Goal: Information Seeking & Learning: Learn about a topic

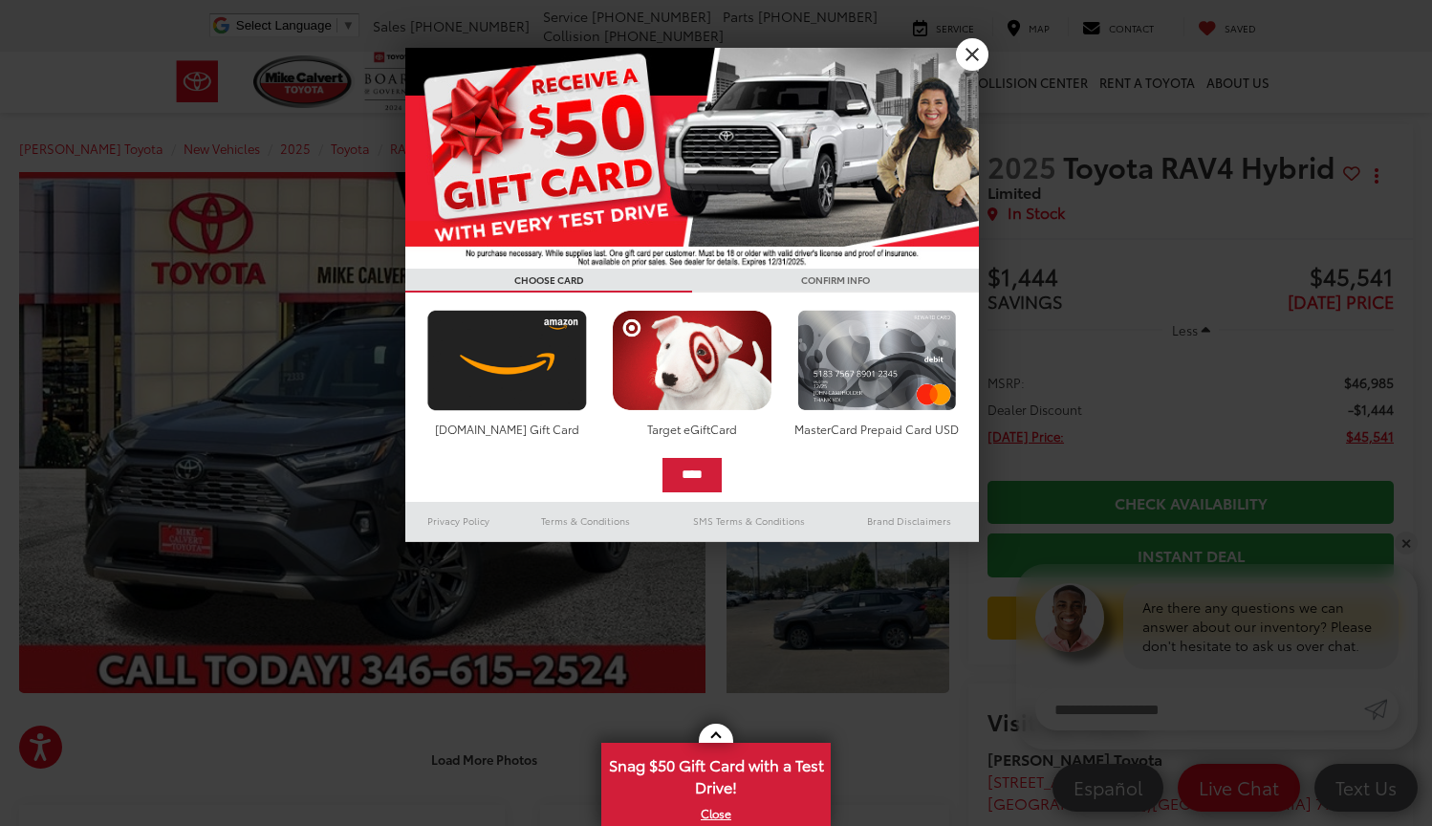
click at [983, 63] on link "X" at bounding box center [972, 54] width 33 height 33
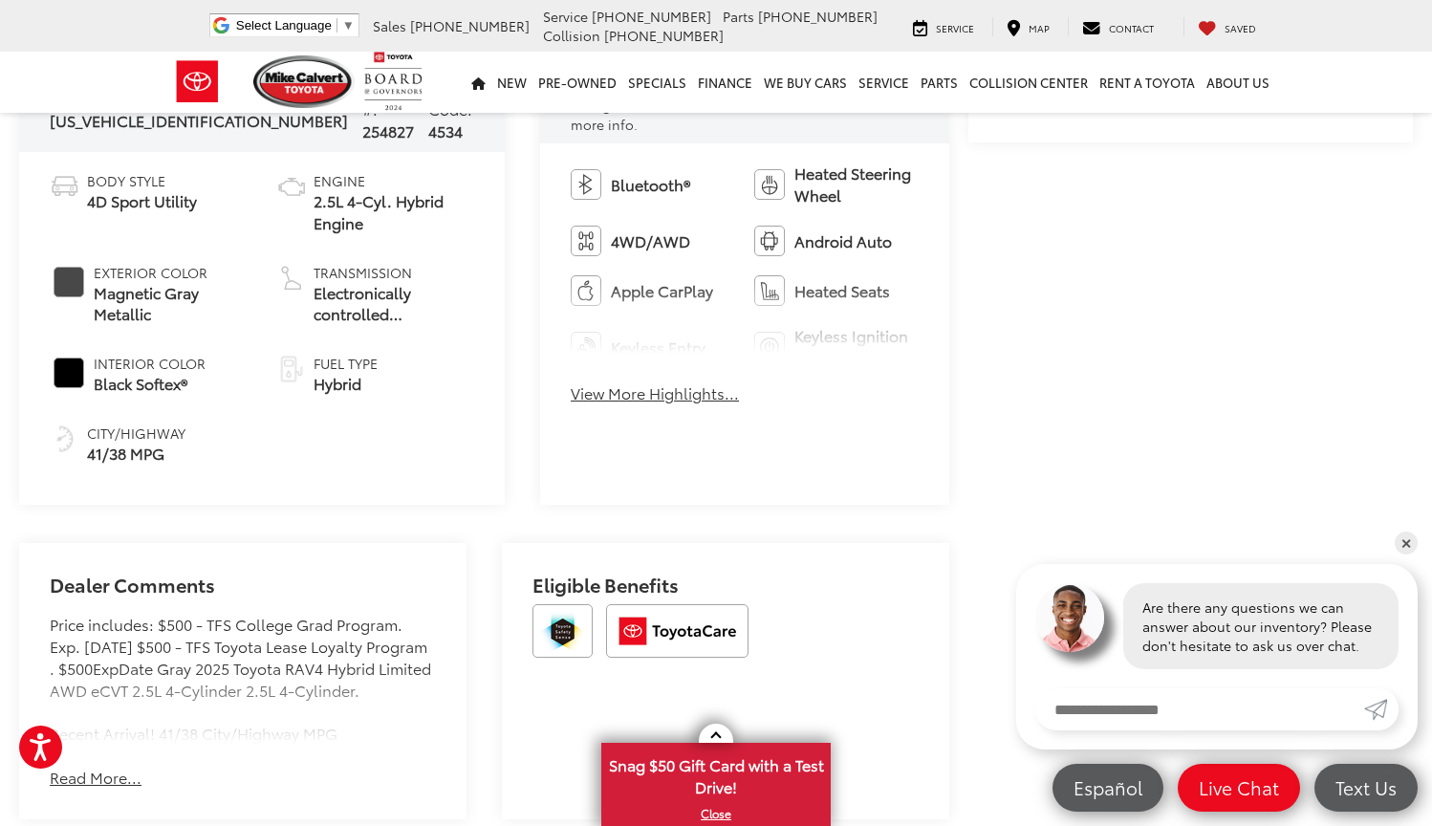
scroll to position [821, 0]
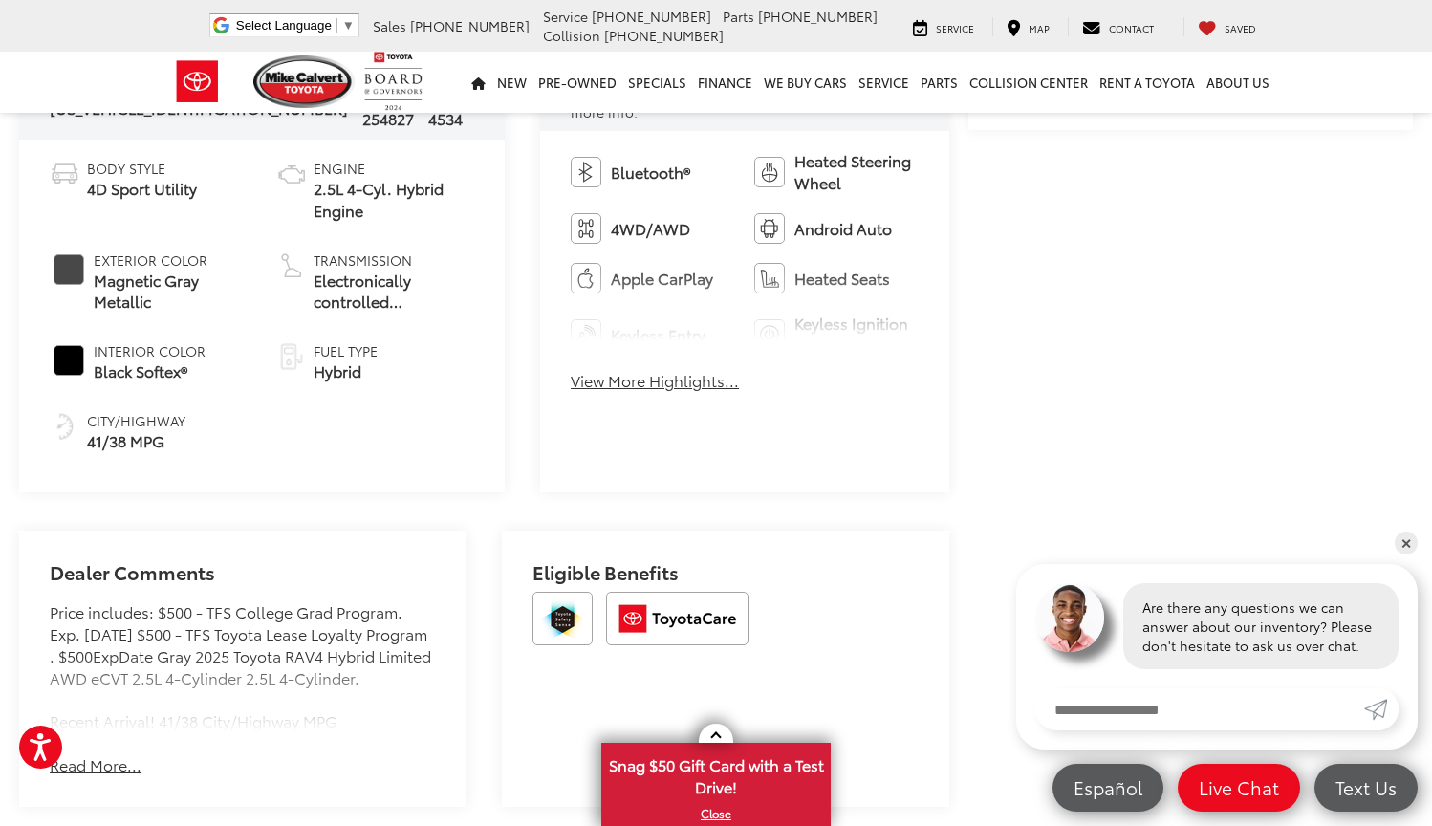
click at [643, 370] on button "View More Highlights..." at bounding box center [655, 381] width 168 height 22
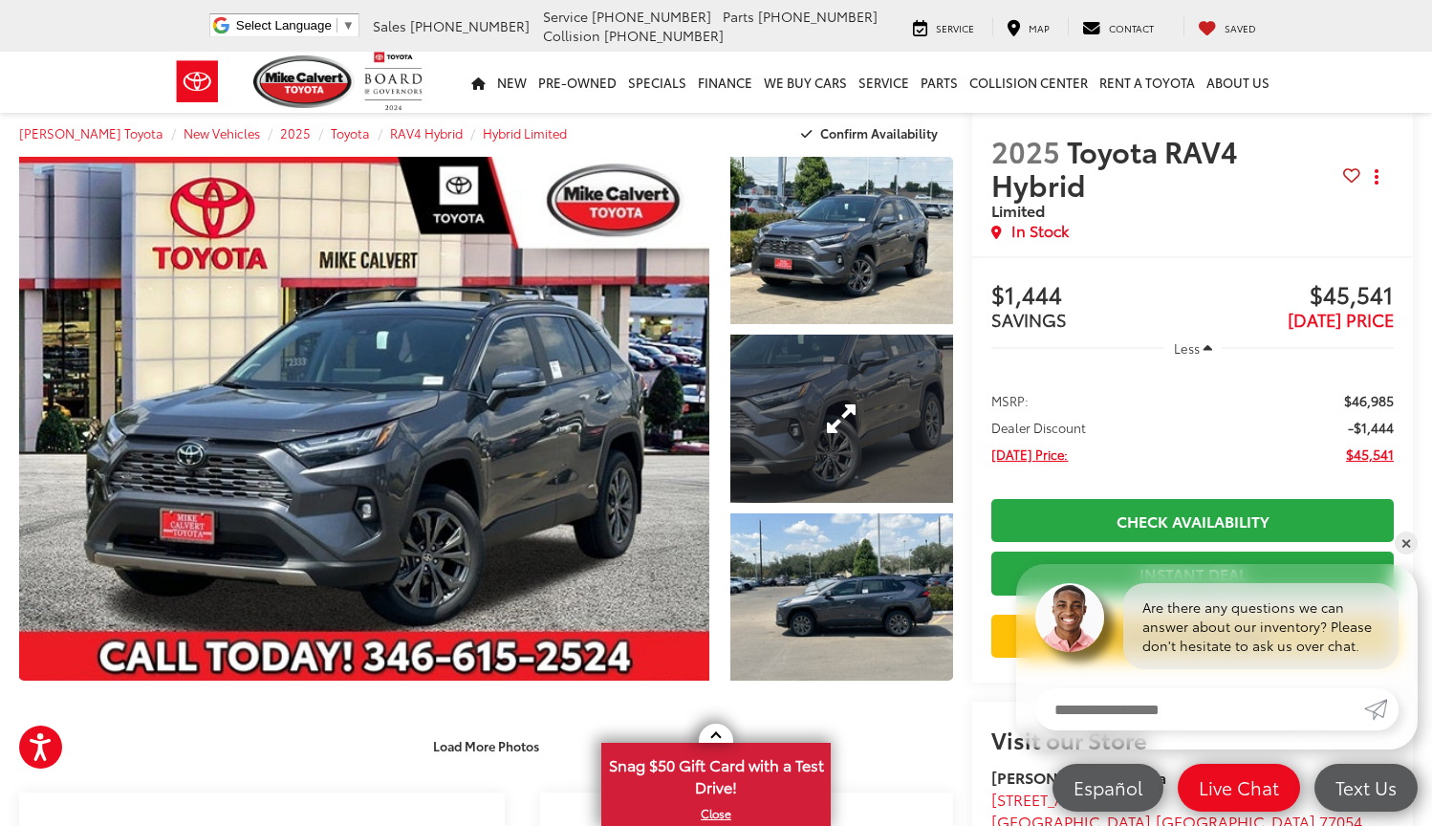
scroll to position [2, 0]
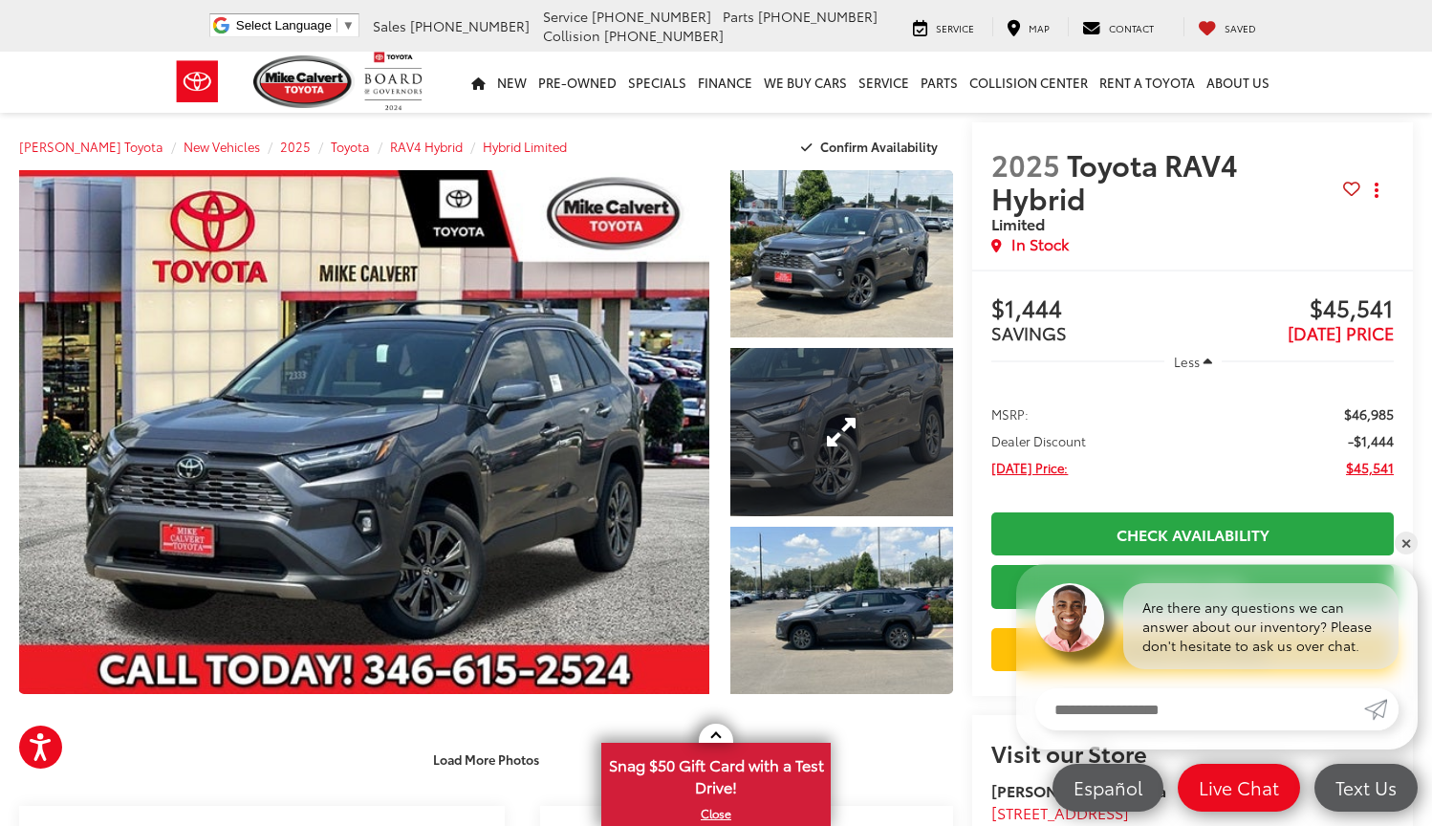
click at [805, 395] on link "Expand Photo 2" at bounding box center [842, 431] width 224 height 167
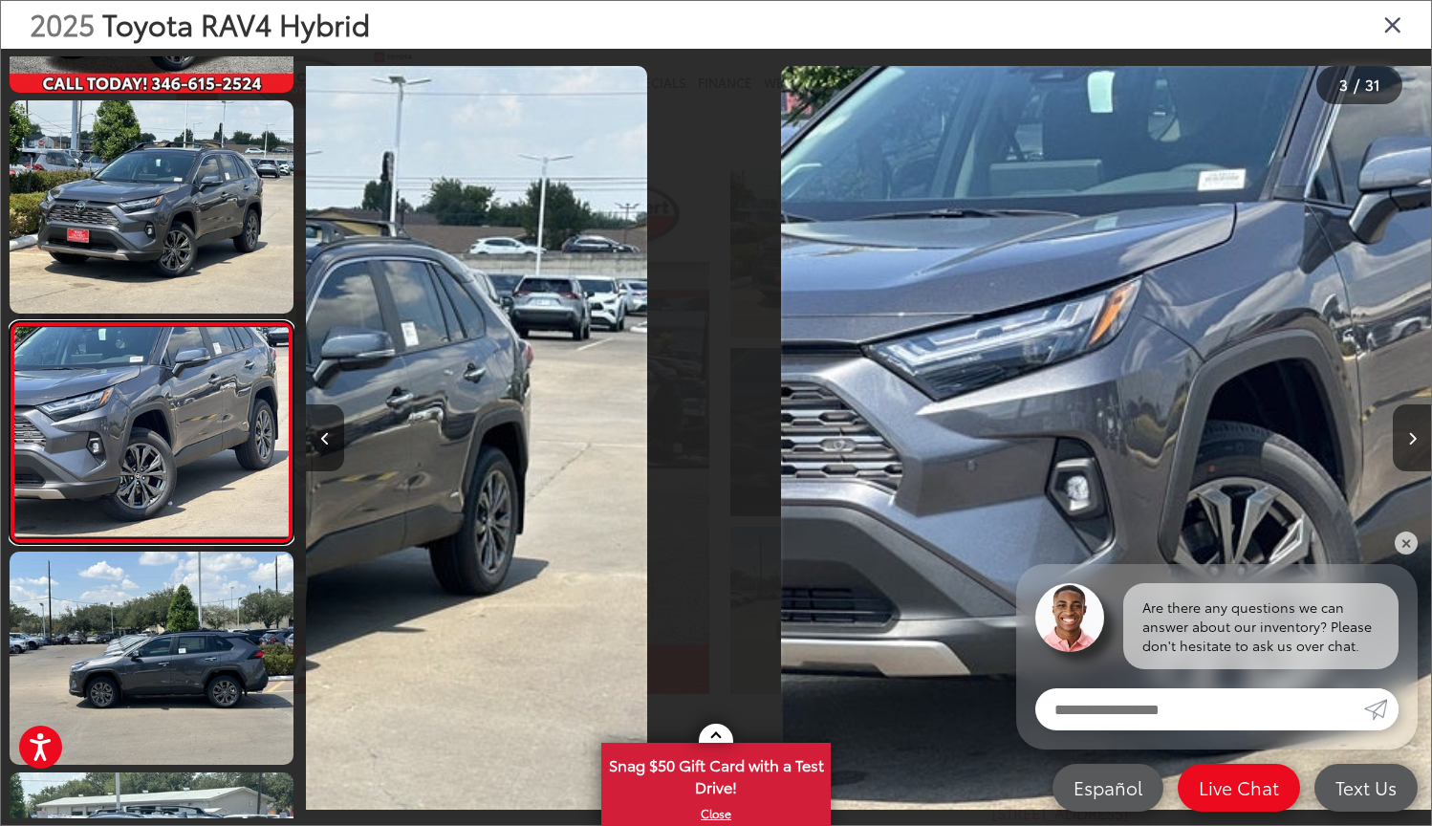
scroll to position [228, 0]
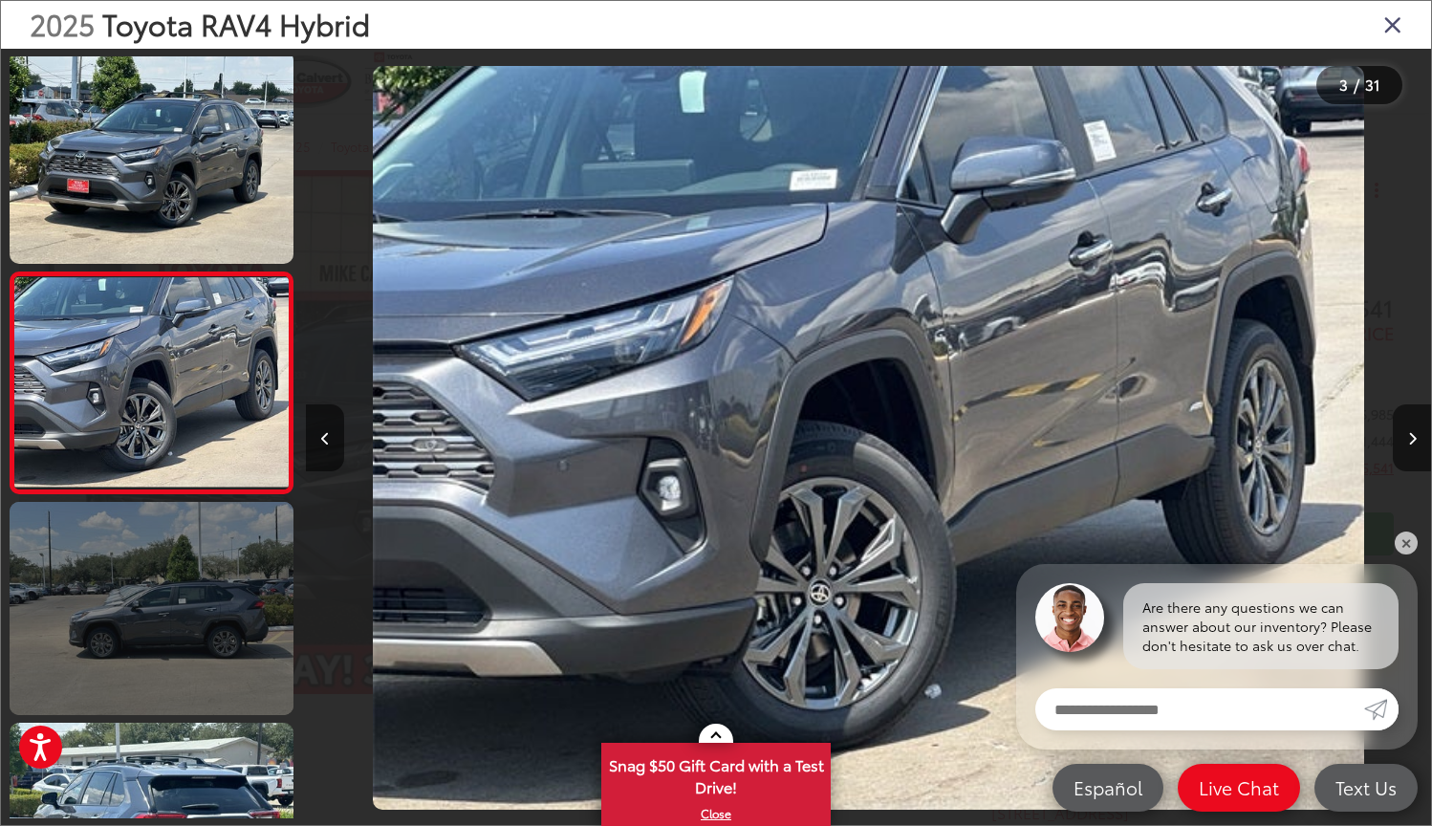
click at [211, 578] on link at bounding box center [152, 608] width 284 height 213
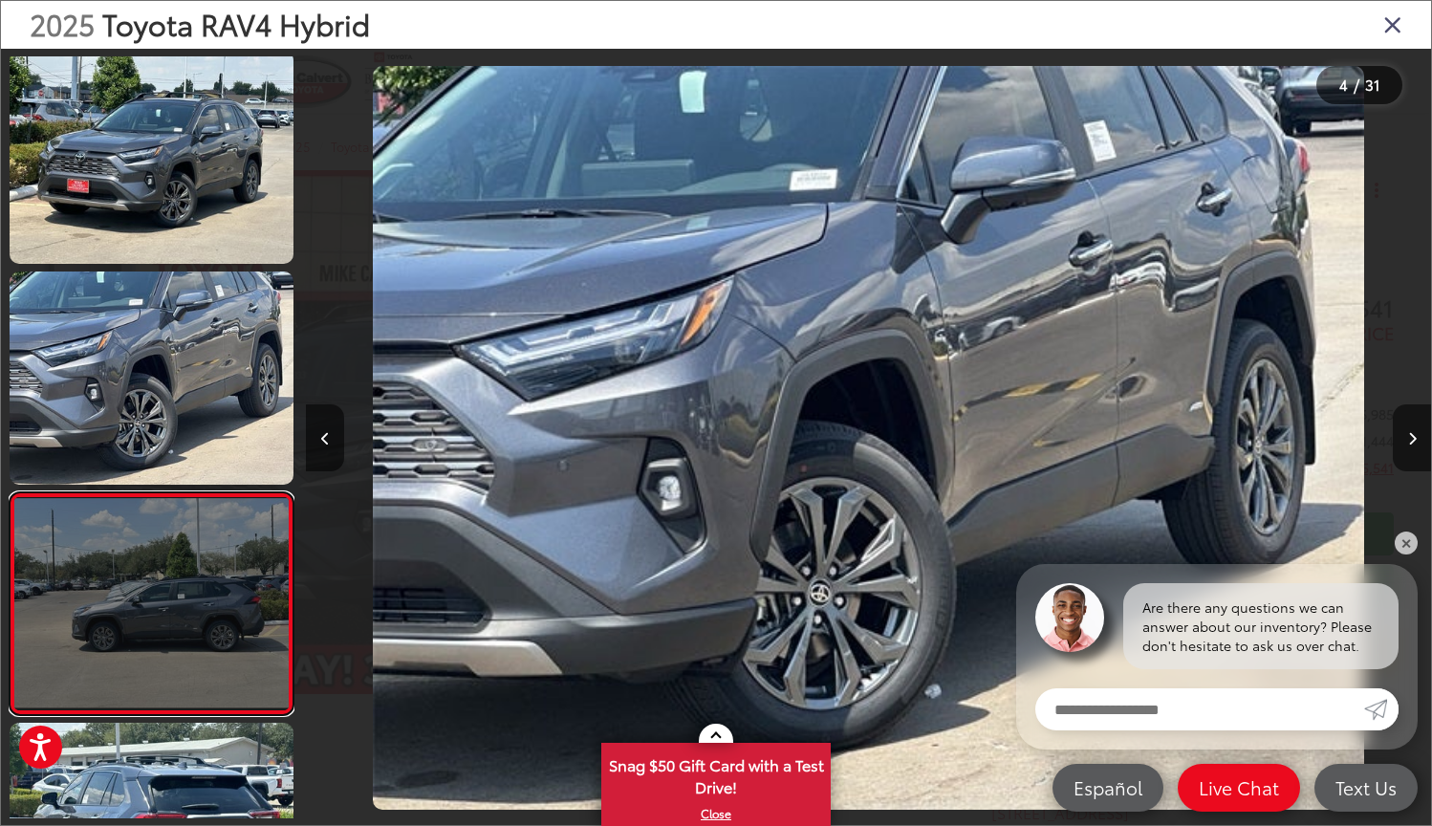
scroll to position [448, 0]
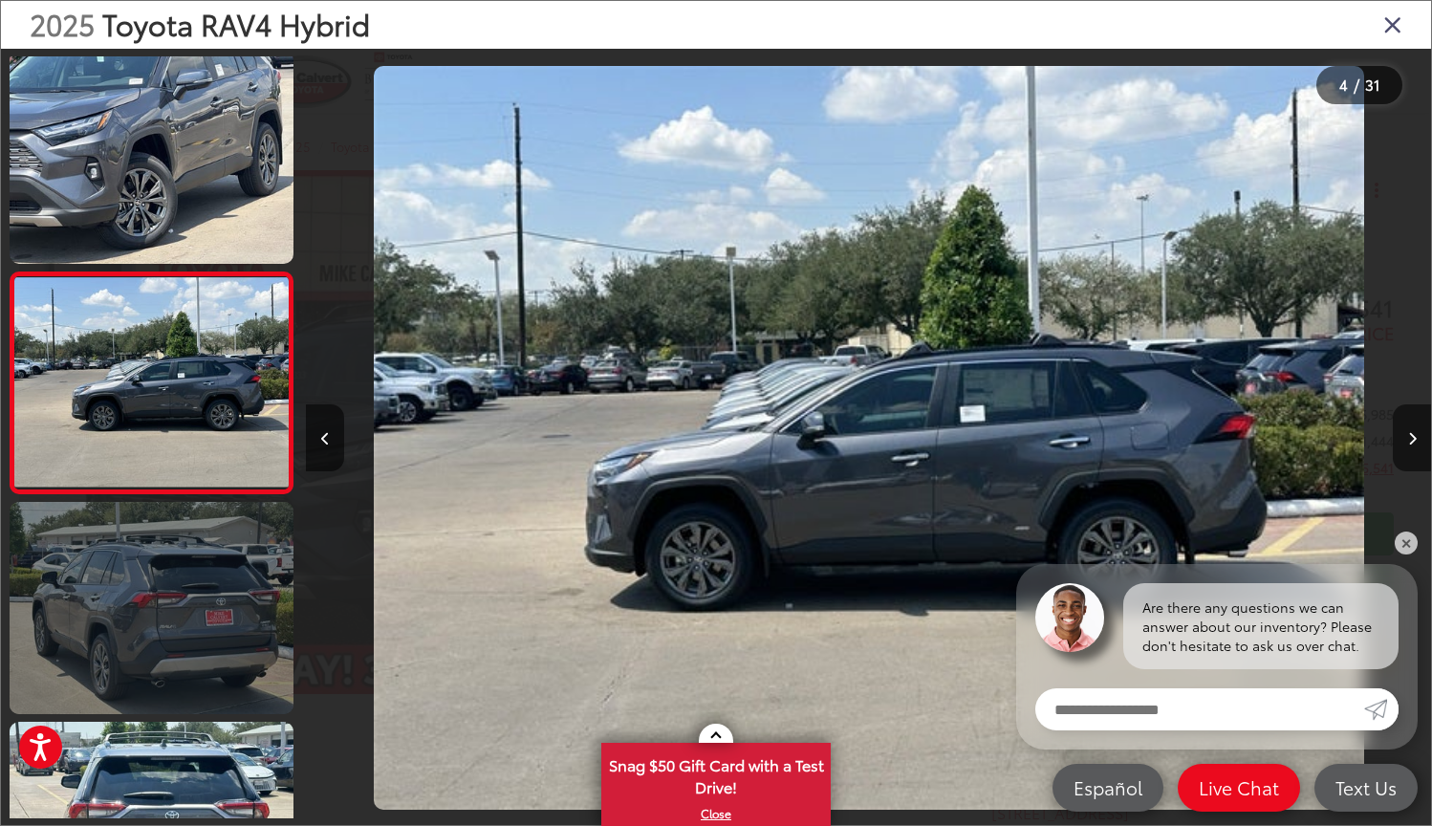
click at [153, 611] on link at bounding box center [152, 608] width 284 height 213
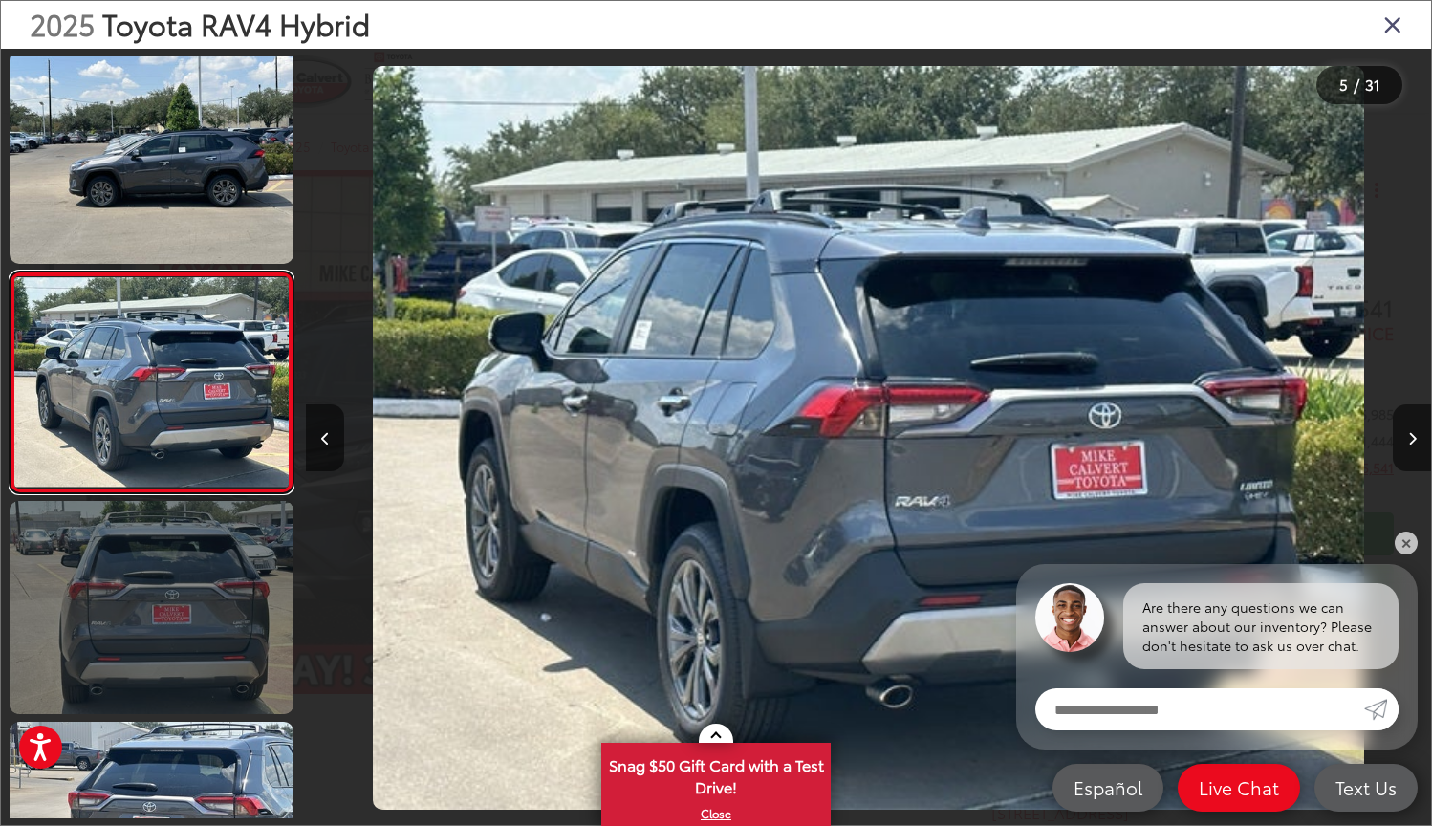
scroll to position [669, 0]
click at [153, 611] on link at bounding box center [152, 607] width 284 height 213
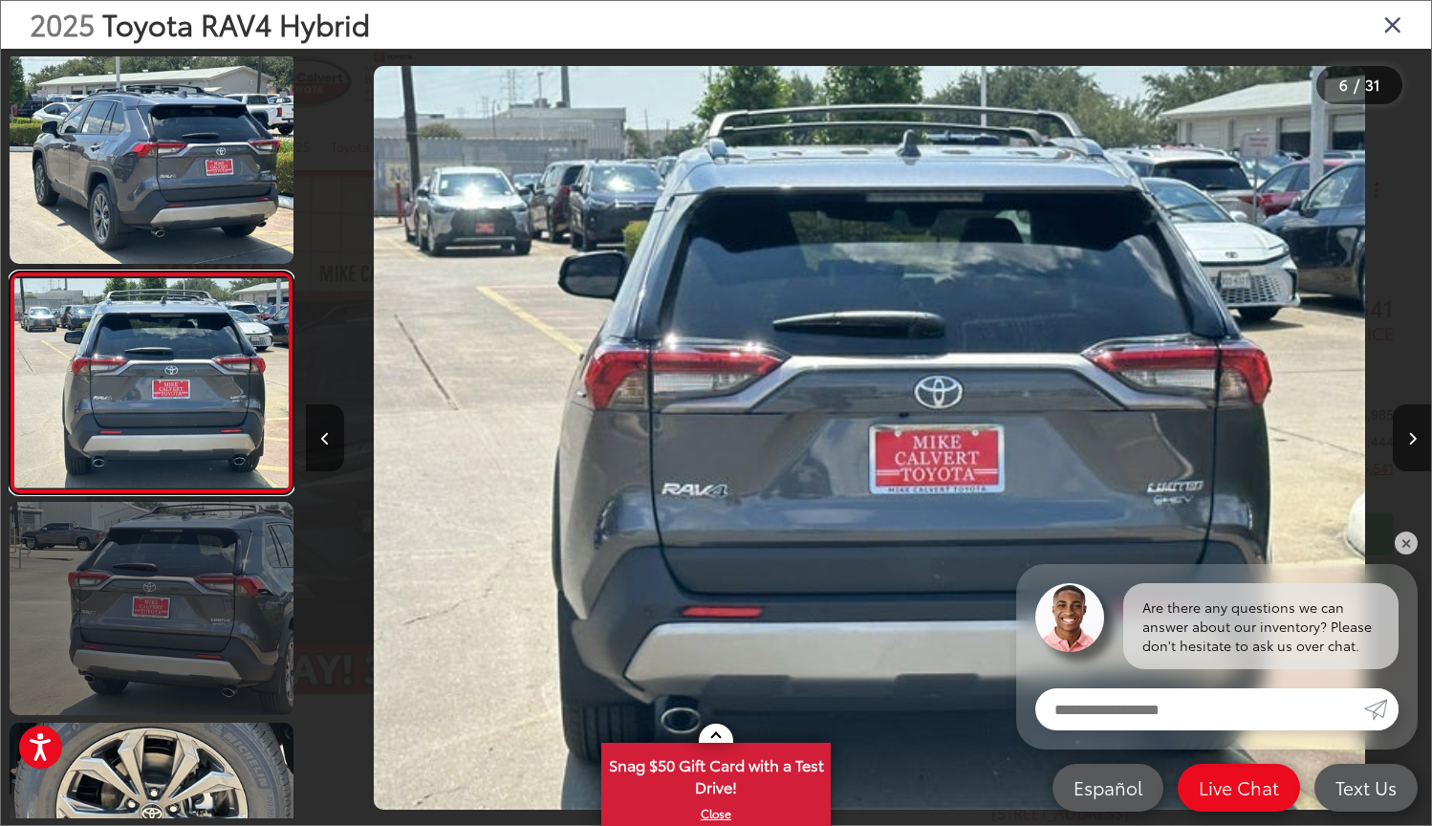
scroll to position [889, 0]
click at [153, 611] on link at bounding box center [152, 608] width 284 height 213
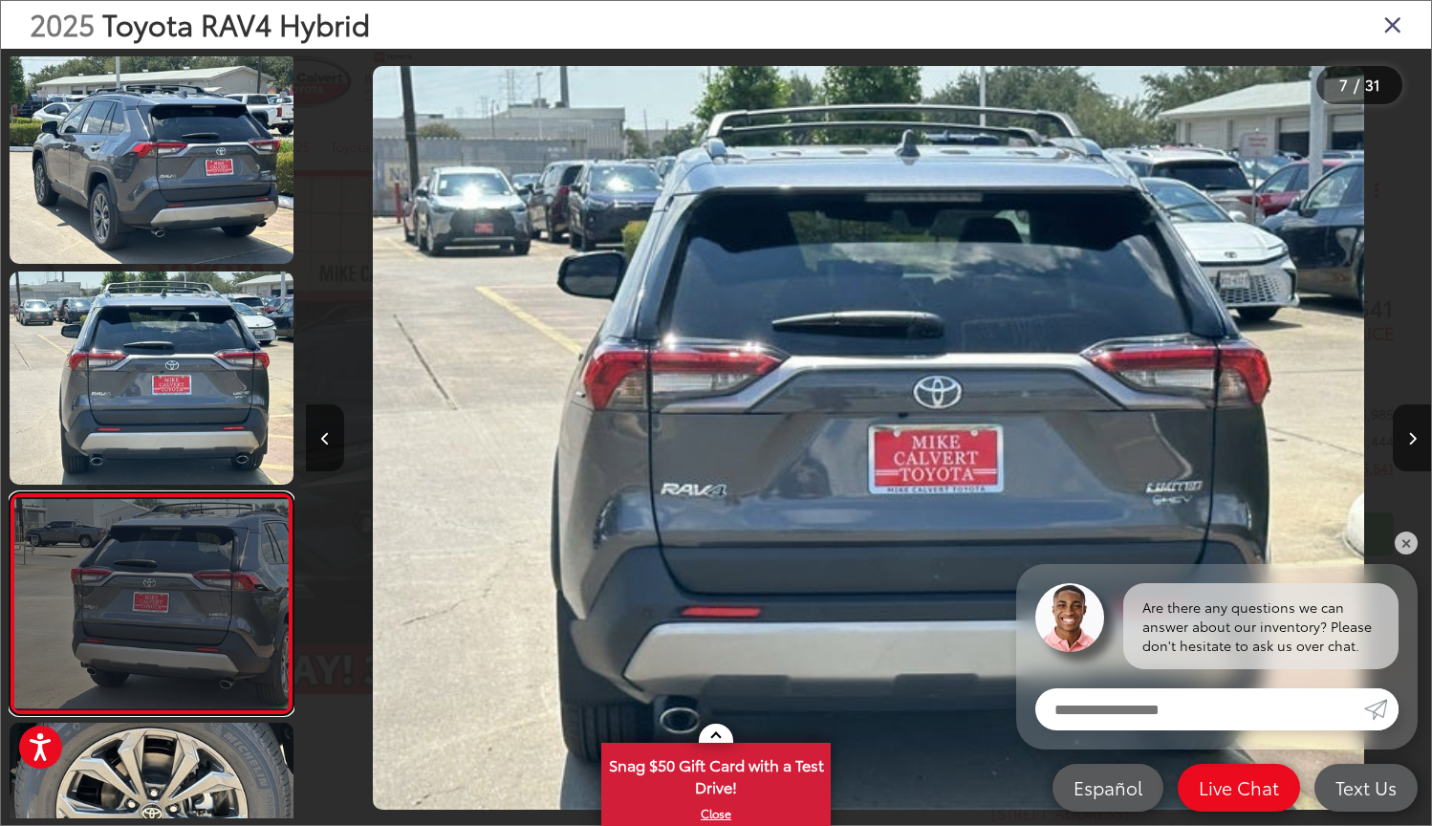
scroll to position [0, 0]
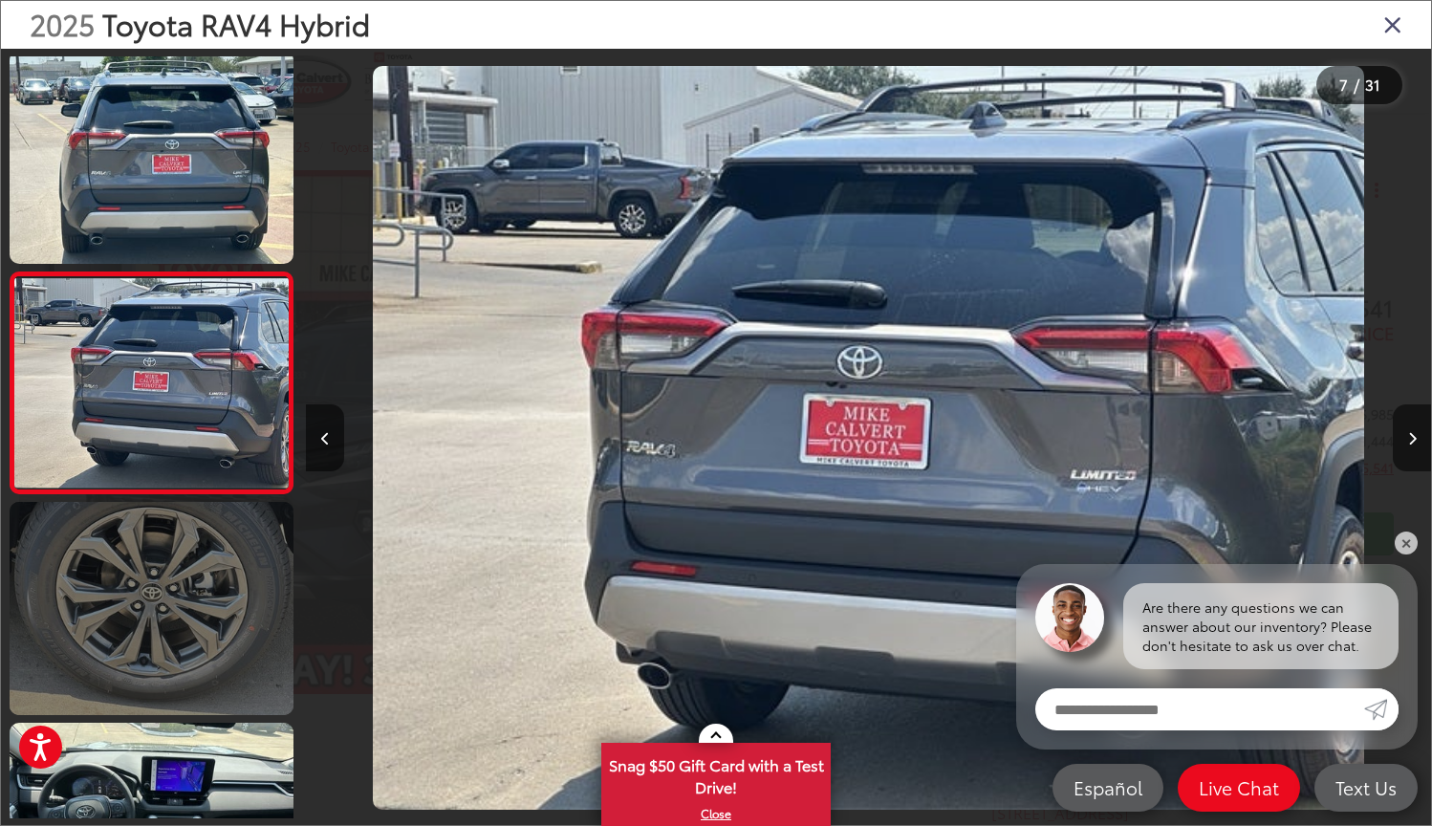
click at [153, 611] on link at bounding box center [152, 608] width 284 height 213
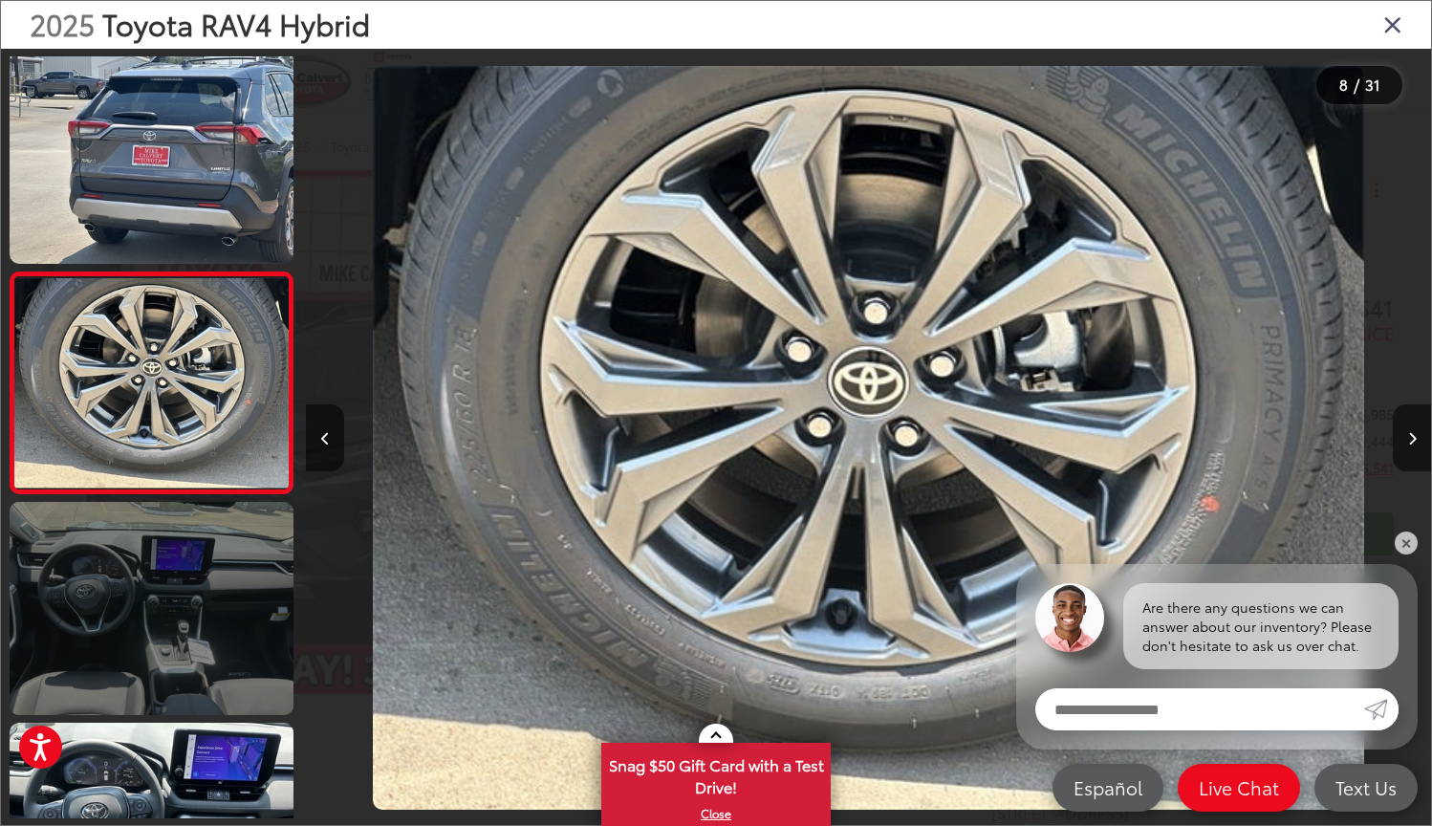
click at [150, 608] on link at bounding box center [152, 608] width 284 height 213
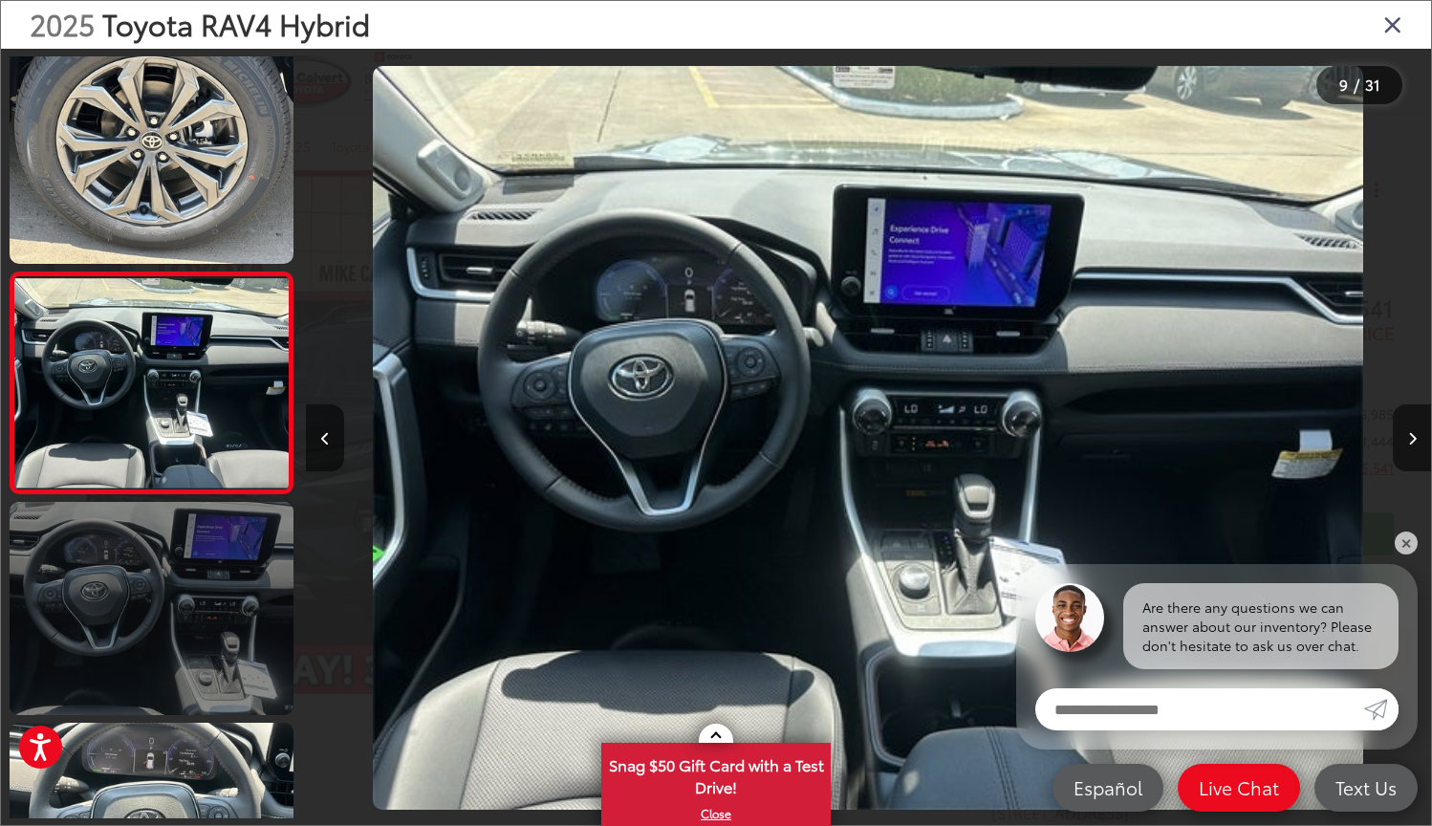
click at [150, 607] on link at bounding box center [152, 608] width 284 height 213
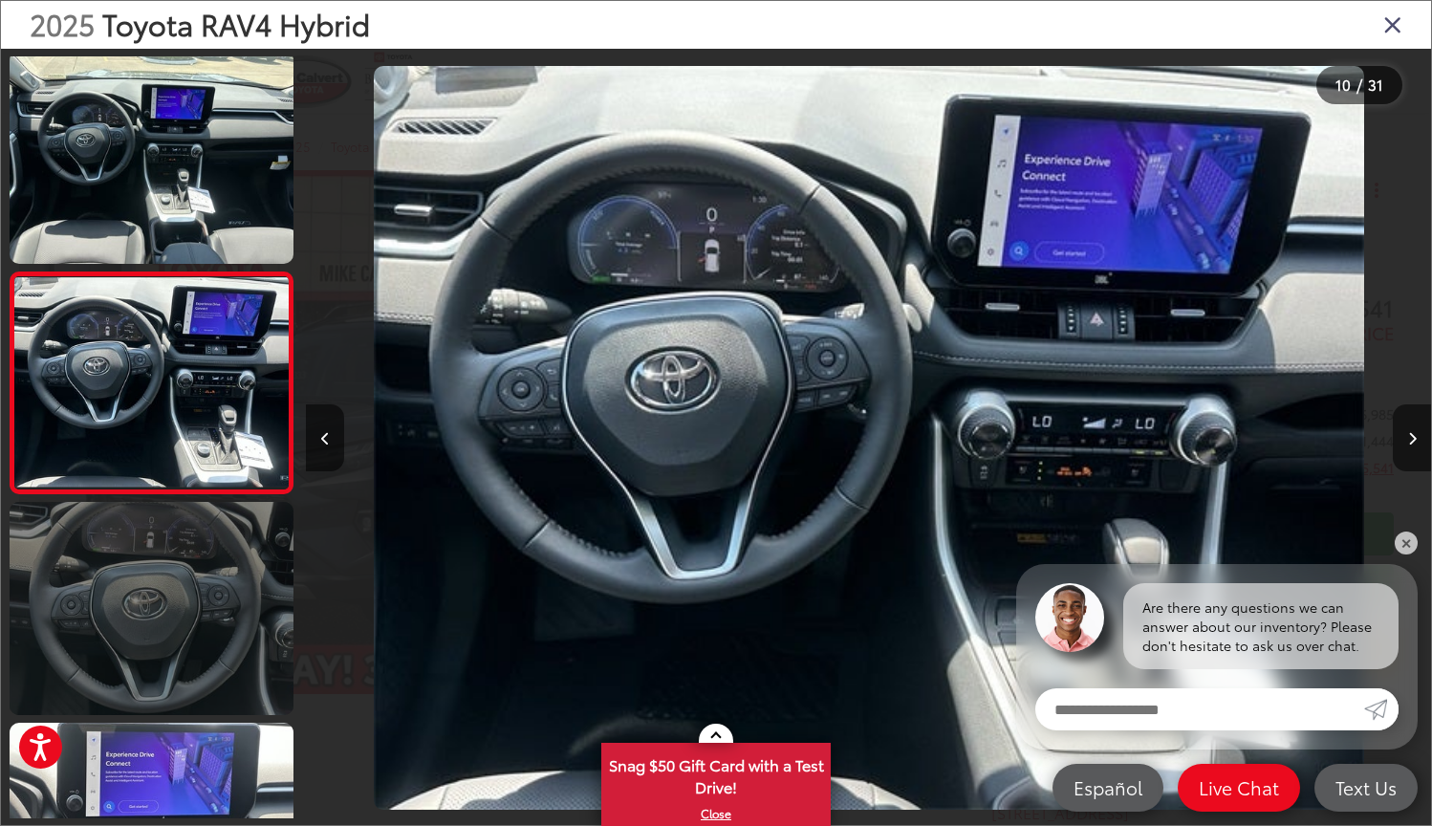
click at [147, 582] on link at bounding box center [152, 608] width 284 height 213
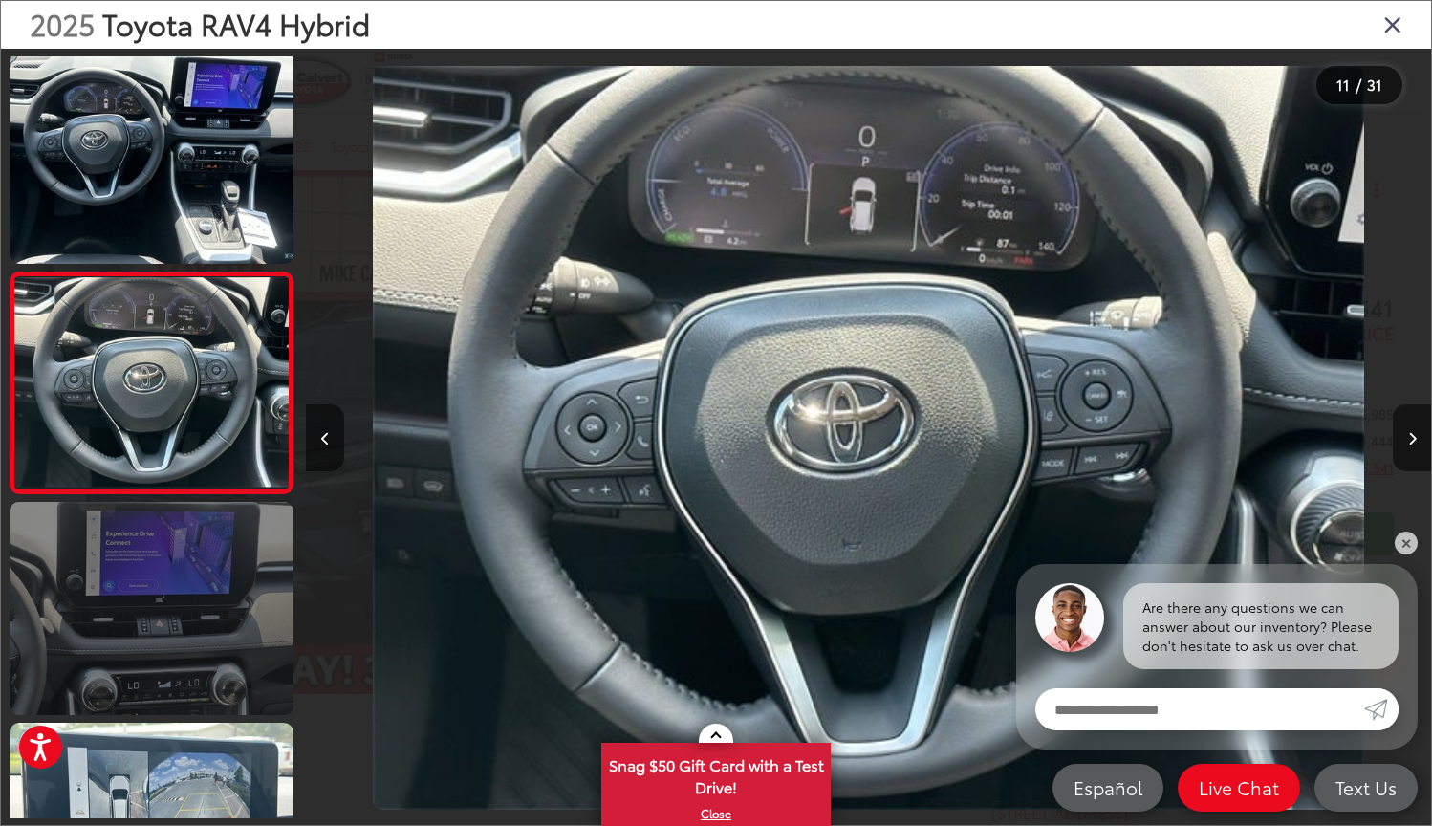
click at [147, 582] on link at bounding box center [152, 608] width 284 height 213
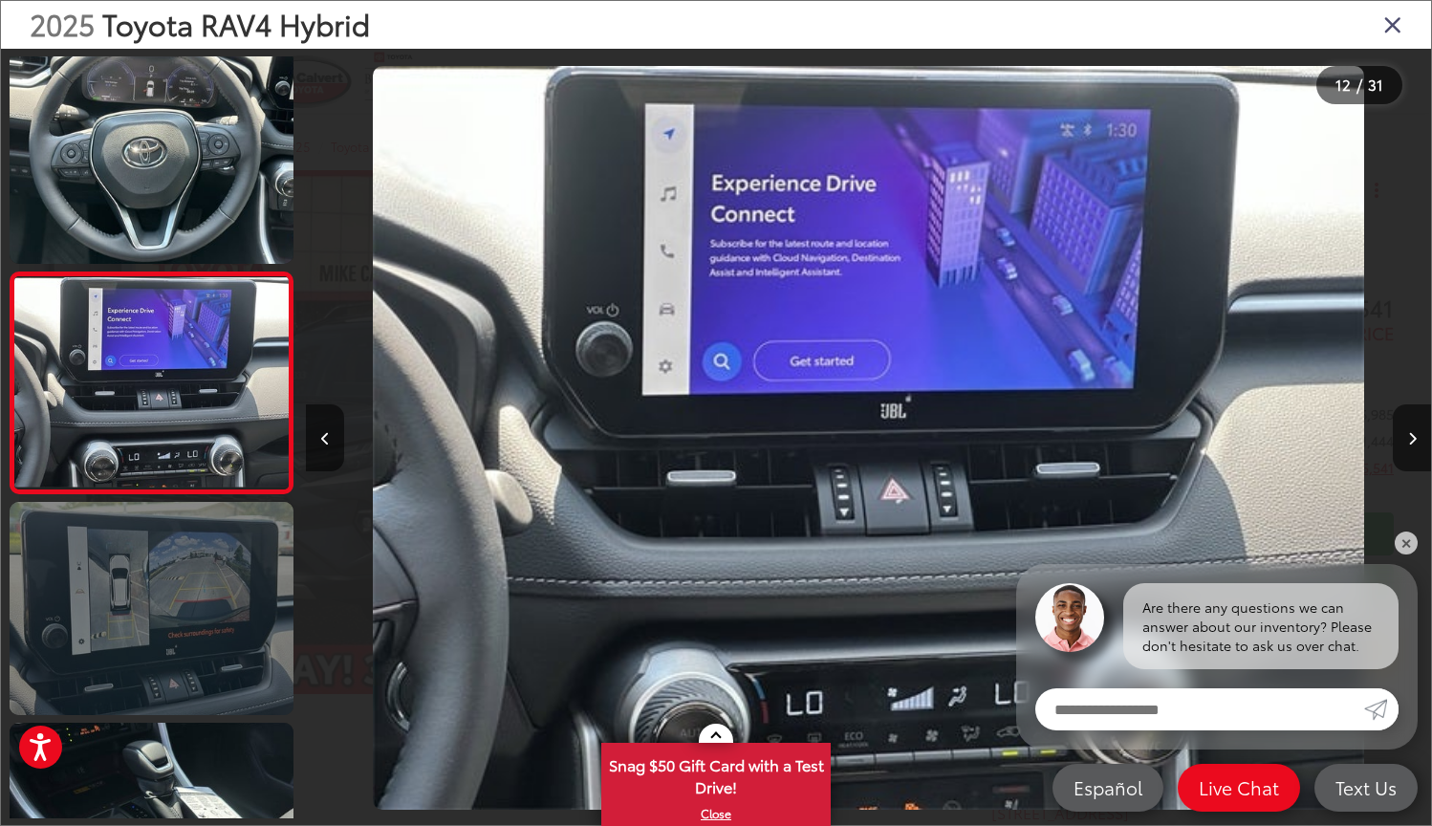
click at [147, 582] on link at bounding box center [152, 608] width 284 height 213
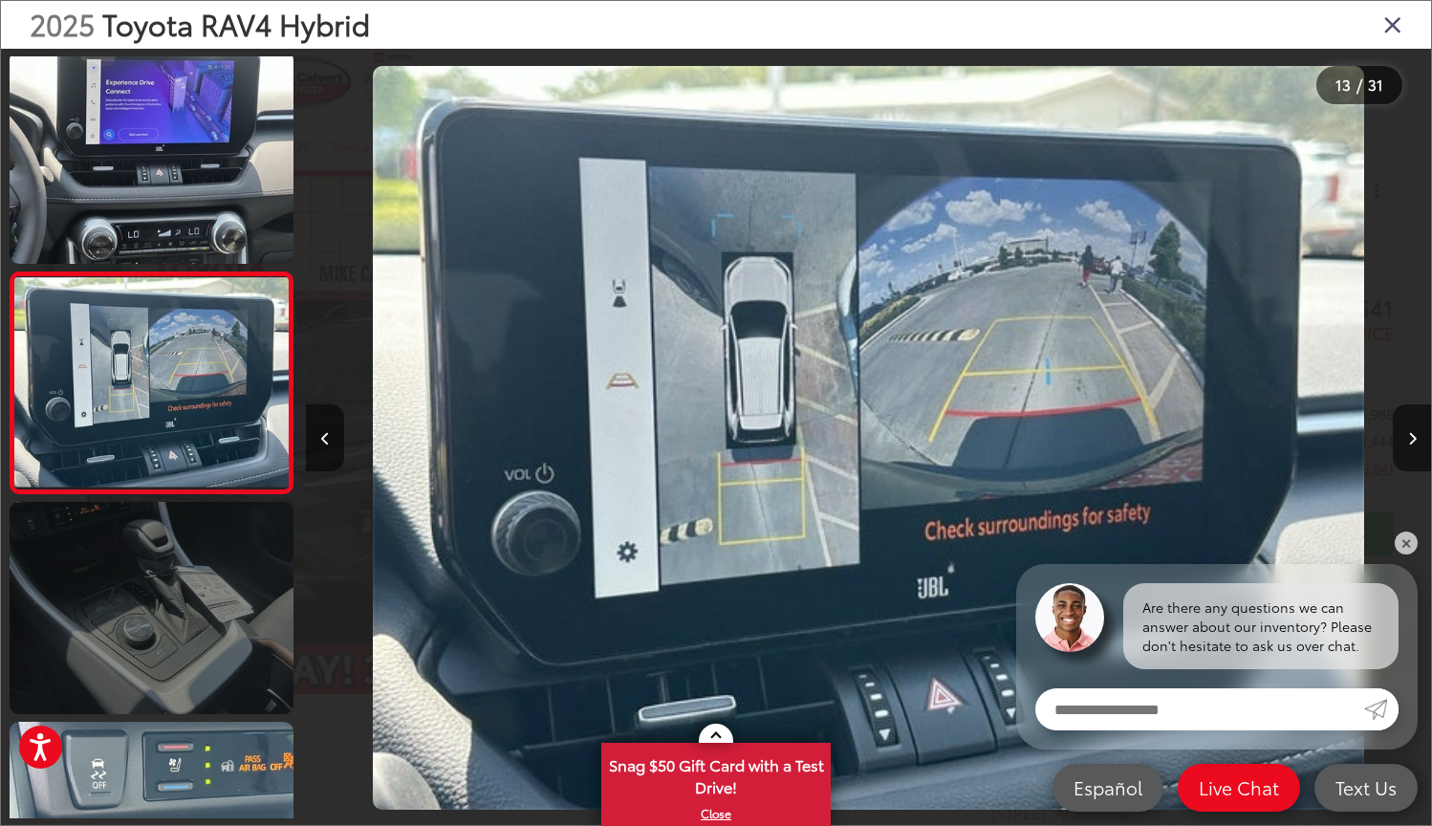
click at [147, 582] on link at bounding box center [152, 608] width 284 height 213
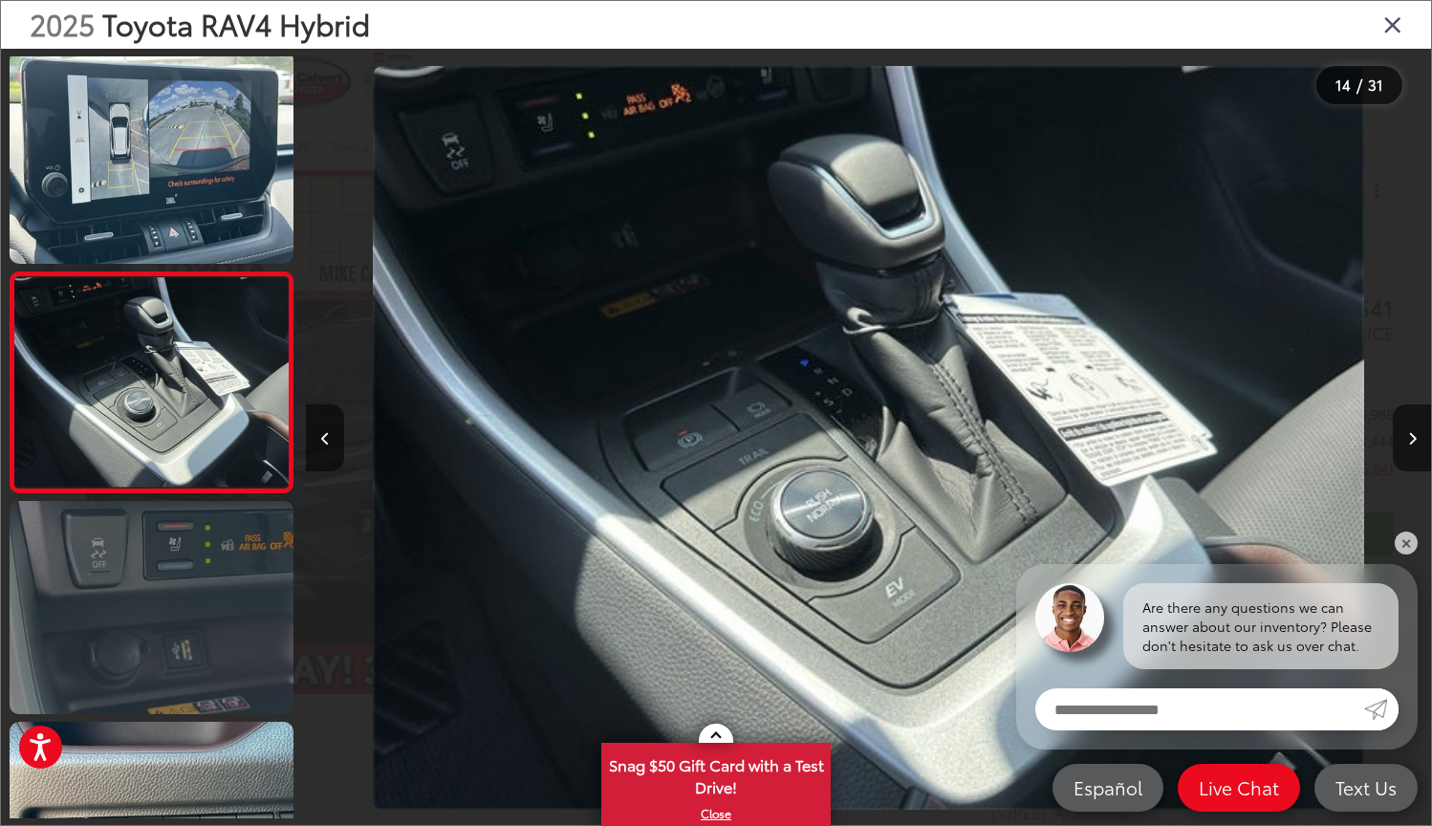
click at [147, 582] on link at bounding box center [152, 607] width 284 height 213
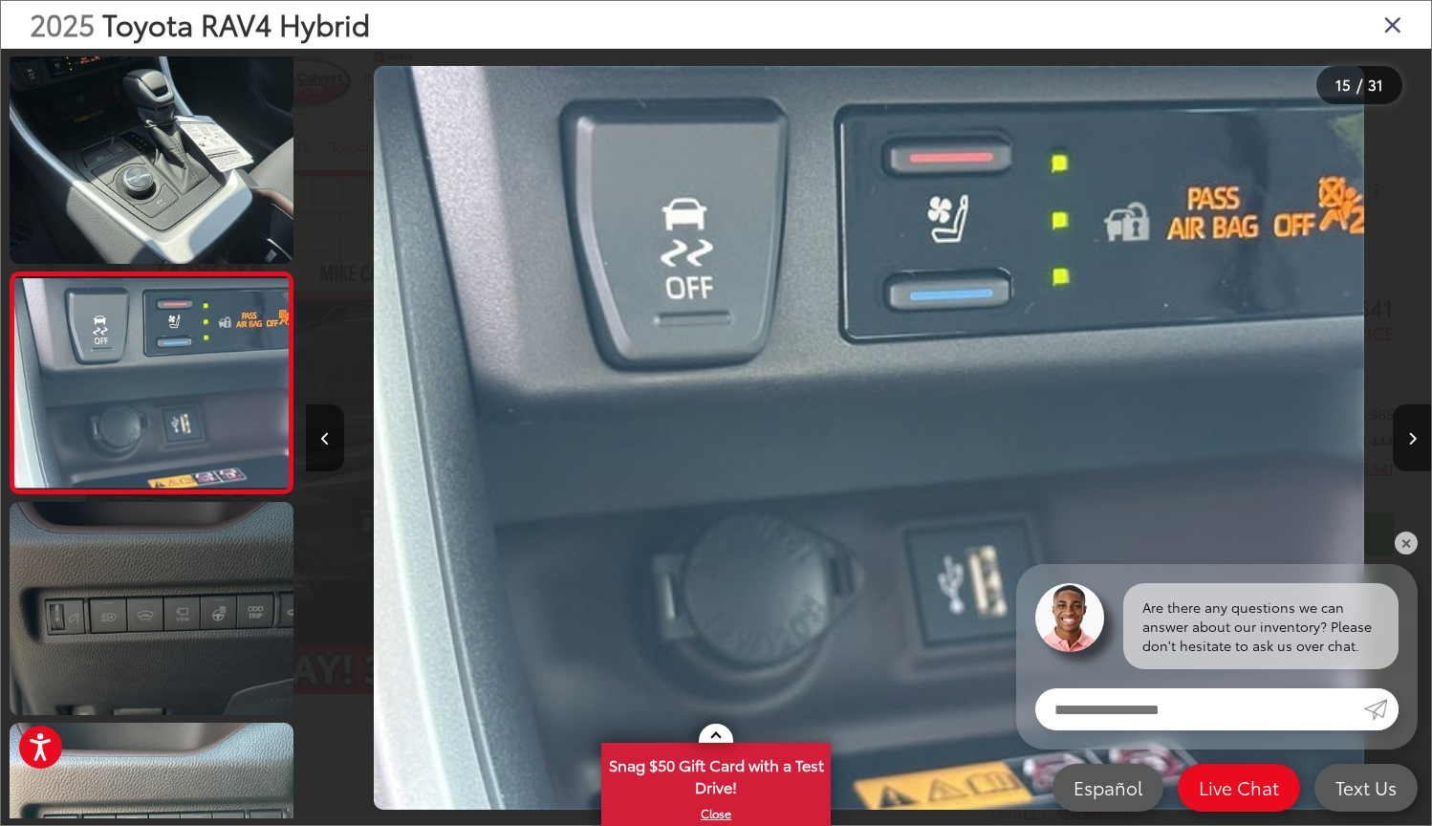
click at [147, 582] on link at bounding box center [152, 608] width 284 height 213
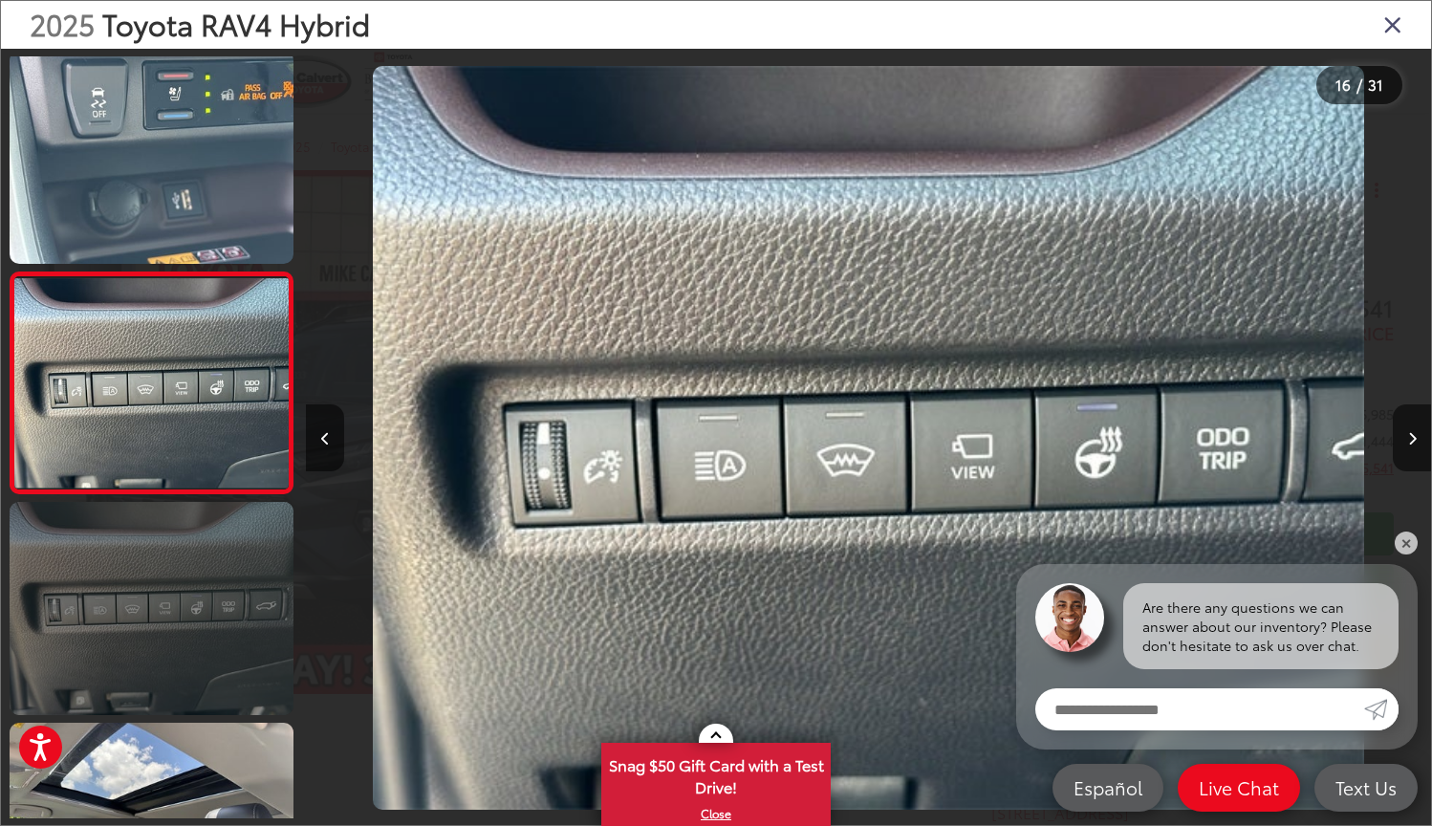
click at [133, 579] on link at bounding box center [152, 608] width 284 height 213
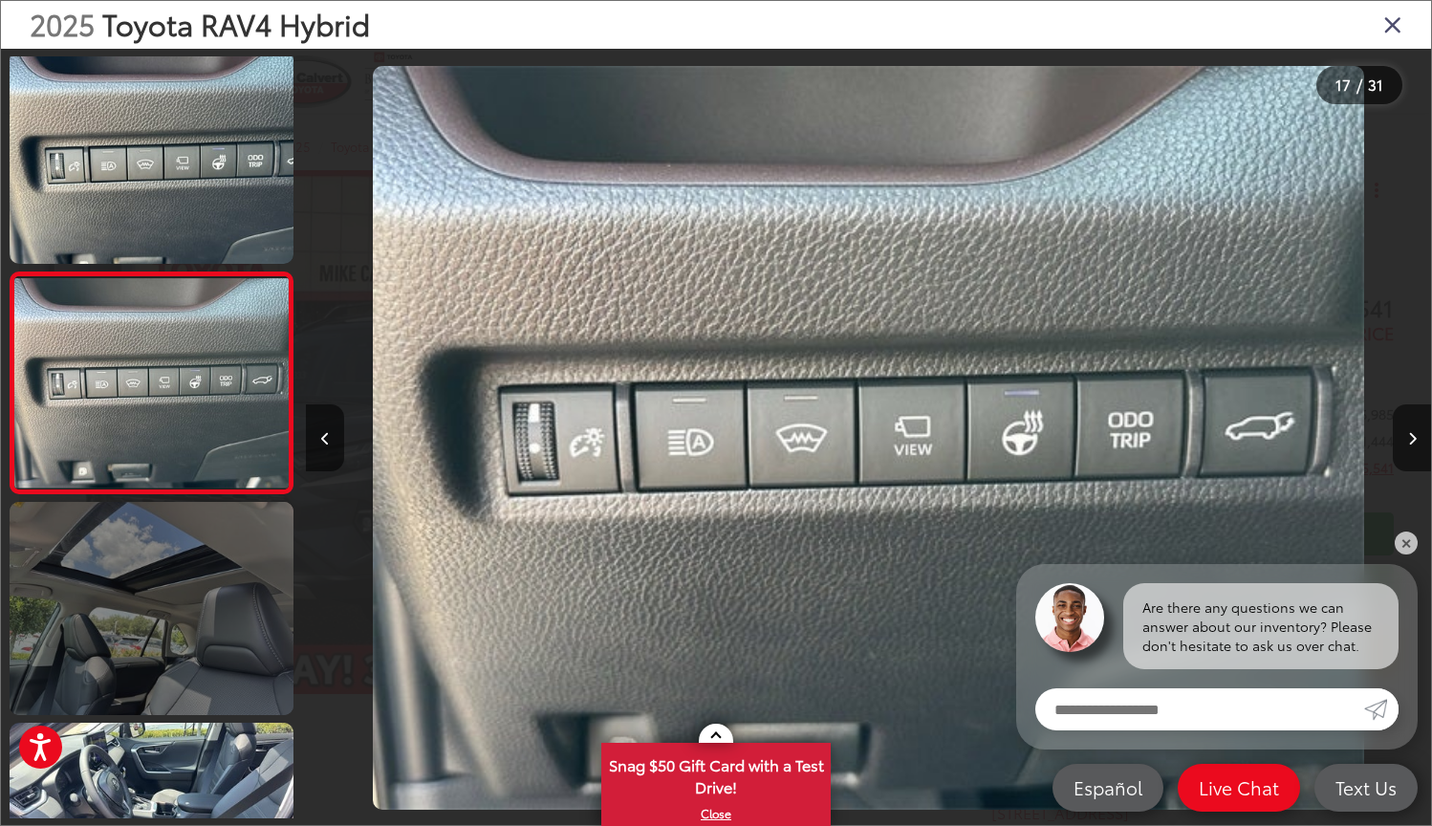
click at [133, 580] on link at bounding box center [152, 608] width 284 height 213
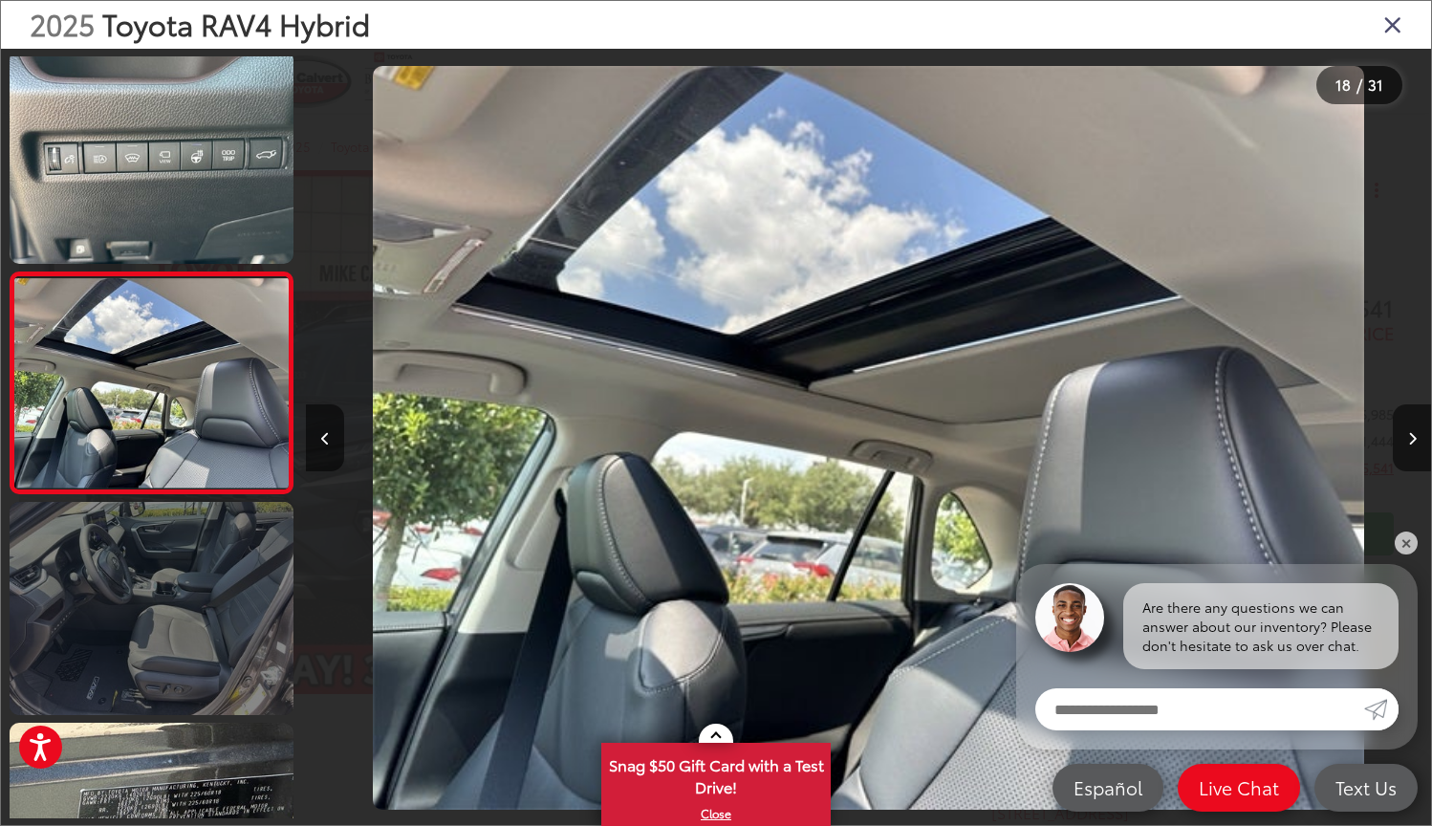
click at [133, 580] on link at bounding box center [152, 608] width 284 height 213
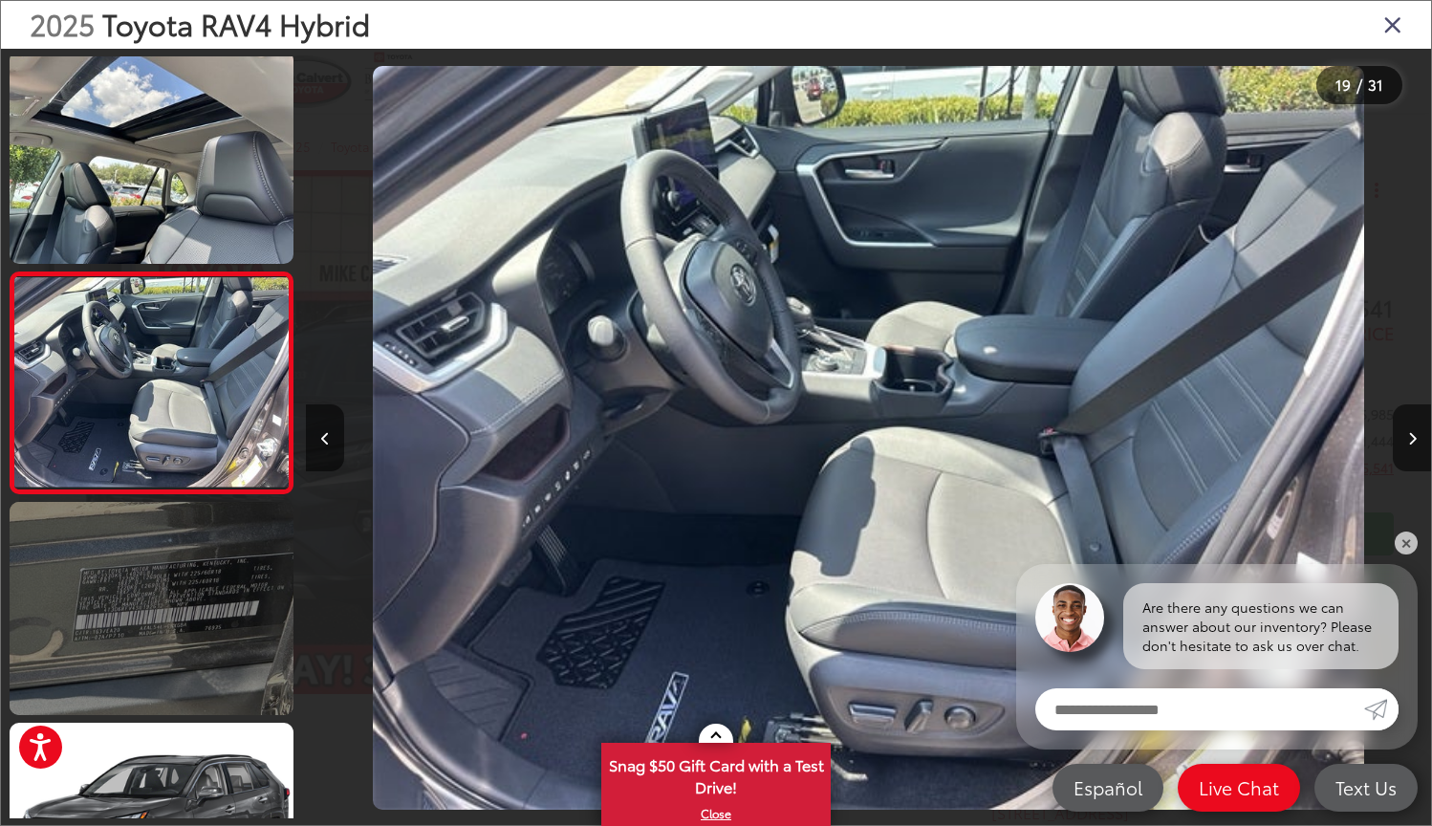
click at [134, 616] on link at bounding box center [152, 608] width 284 height 213
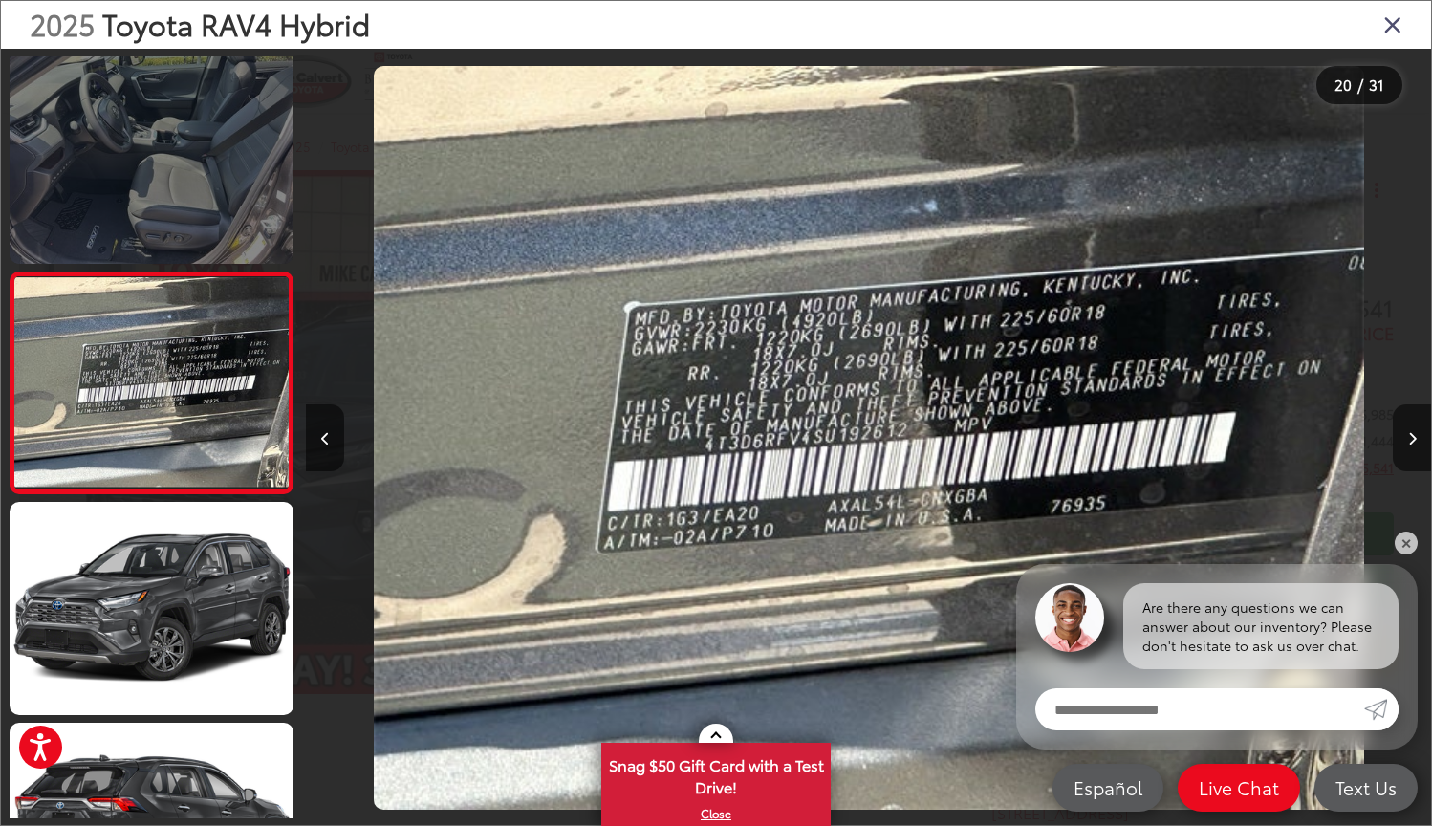
click at [145, 192] on link at bounding box center [152, 157] width 284 height 213
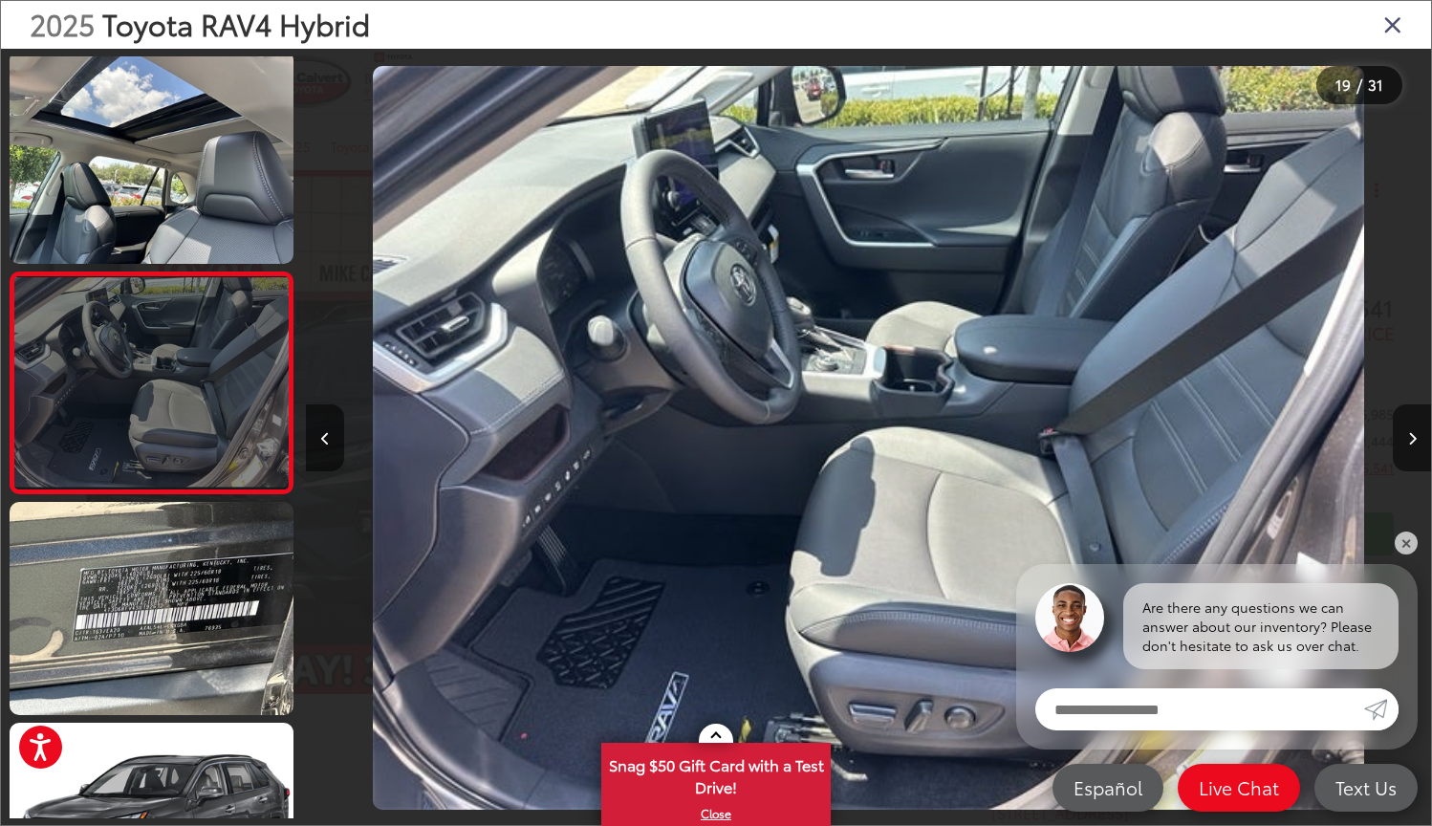
click at [140, 425] on link at bounding box center [152, 383] width 284 height 223
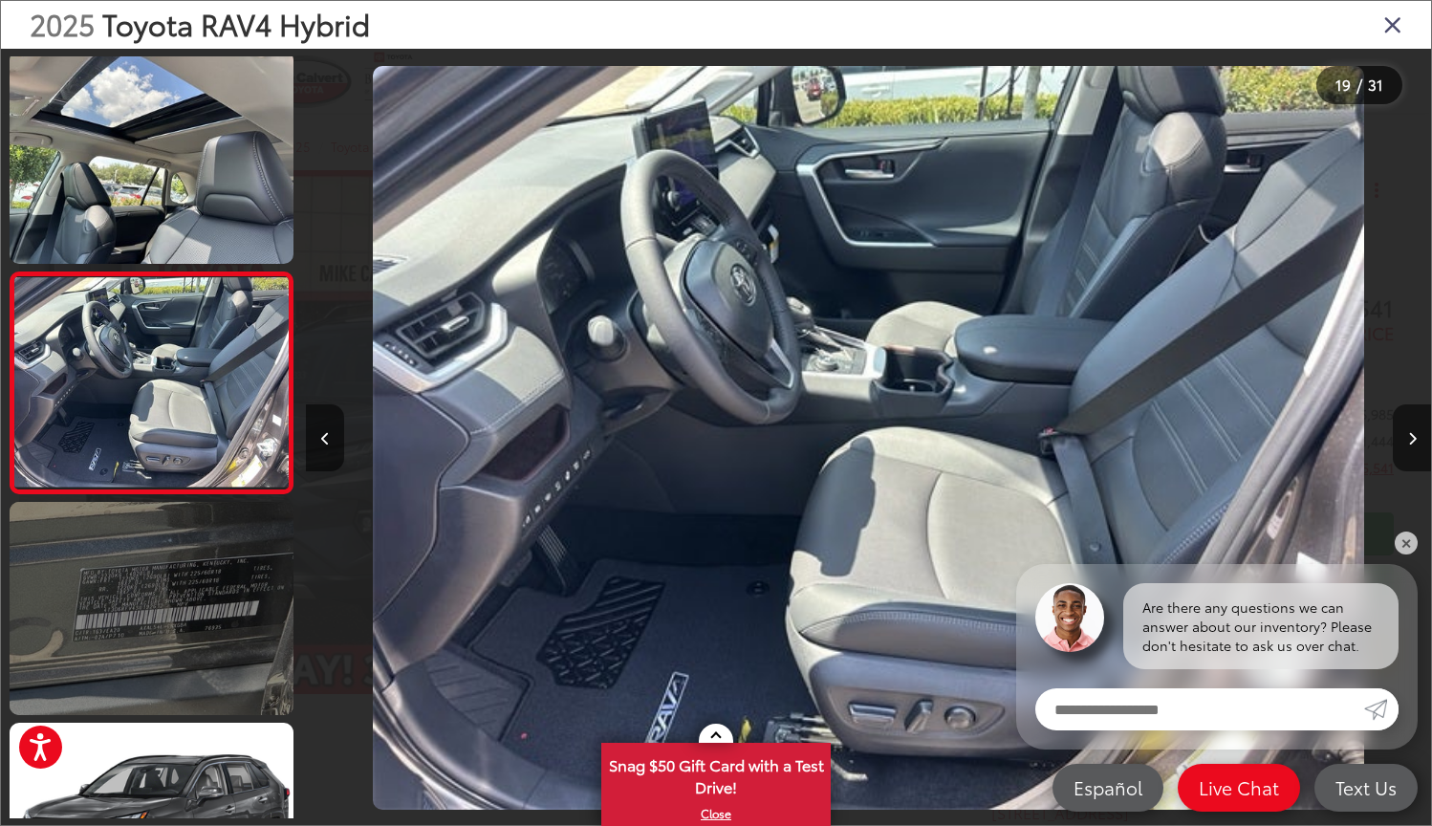
click at [156, 562] on link at bounding box center [152, 608] width 284 height 213
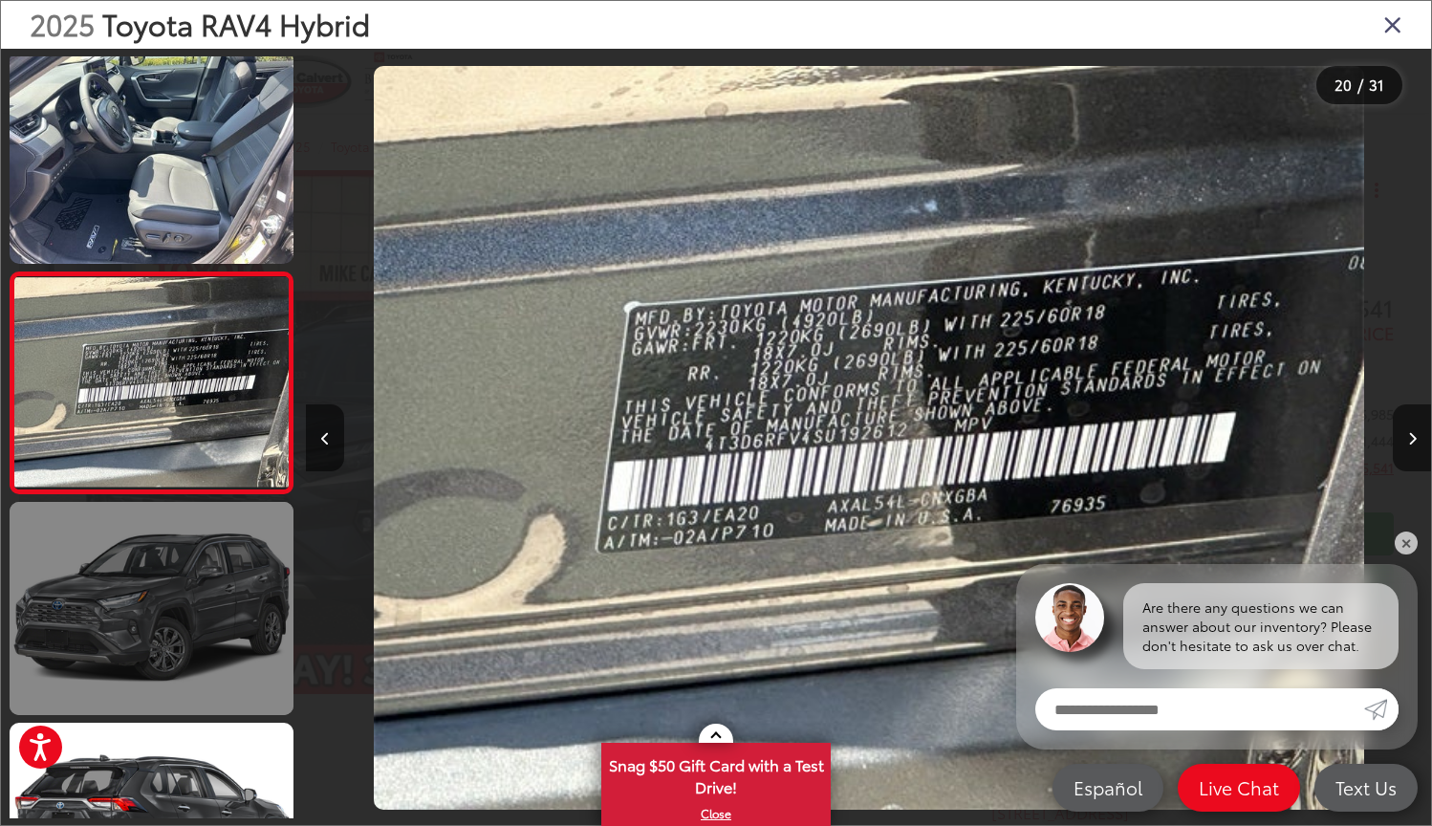
click at [160, 706] on link at bounding box center [152, 608] width 284 height 213
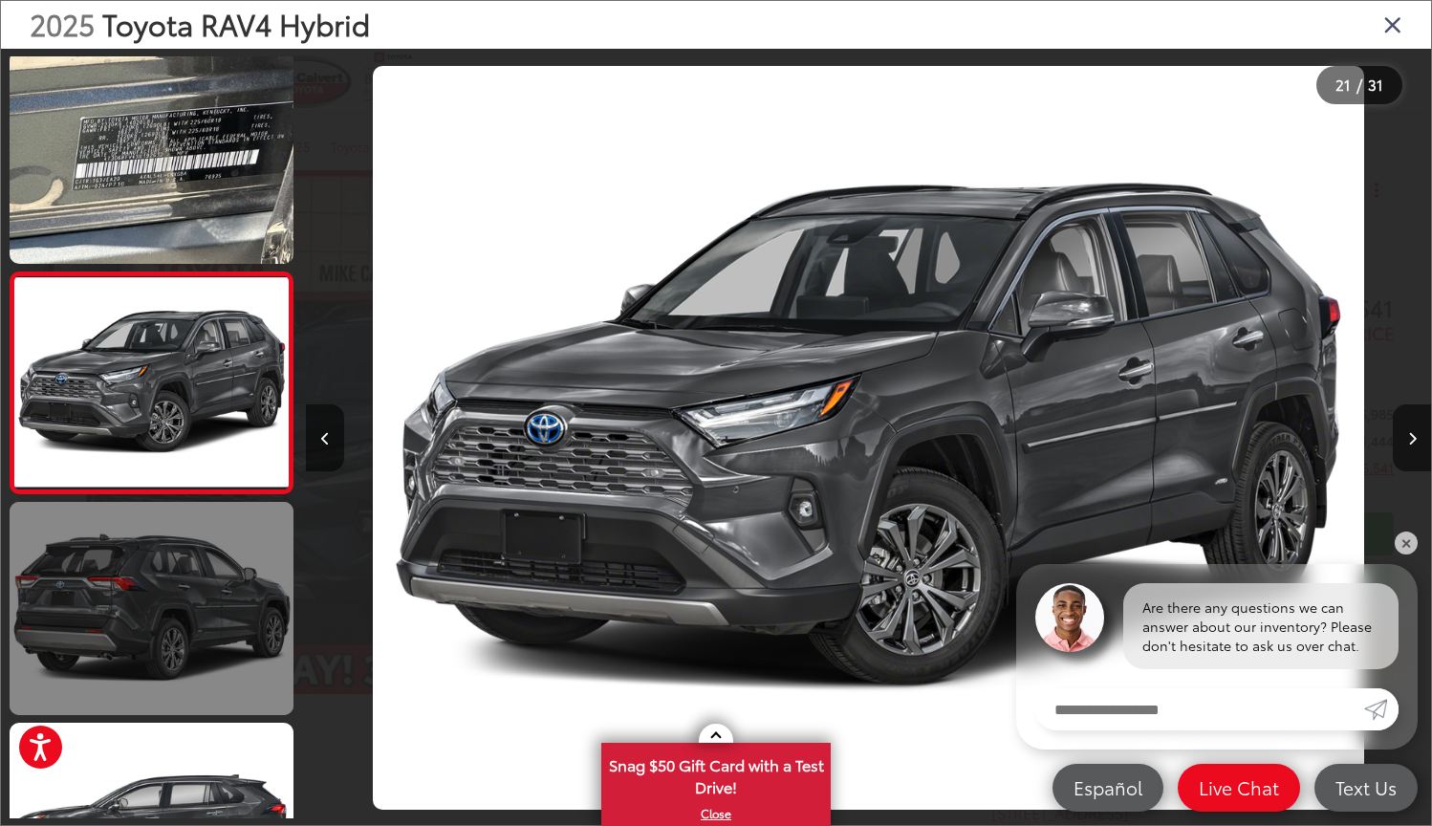
click at [174, 629] on link at bounding box center [152, 608] width 284 height 213
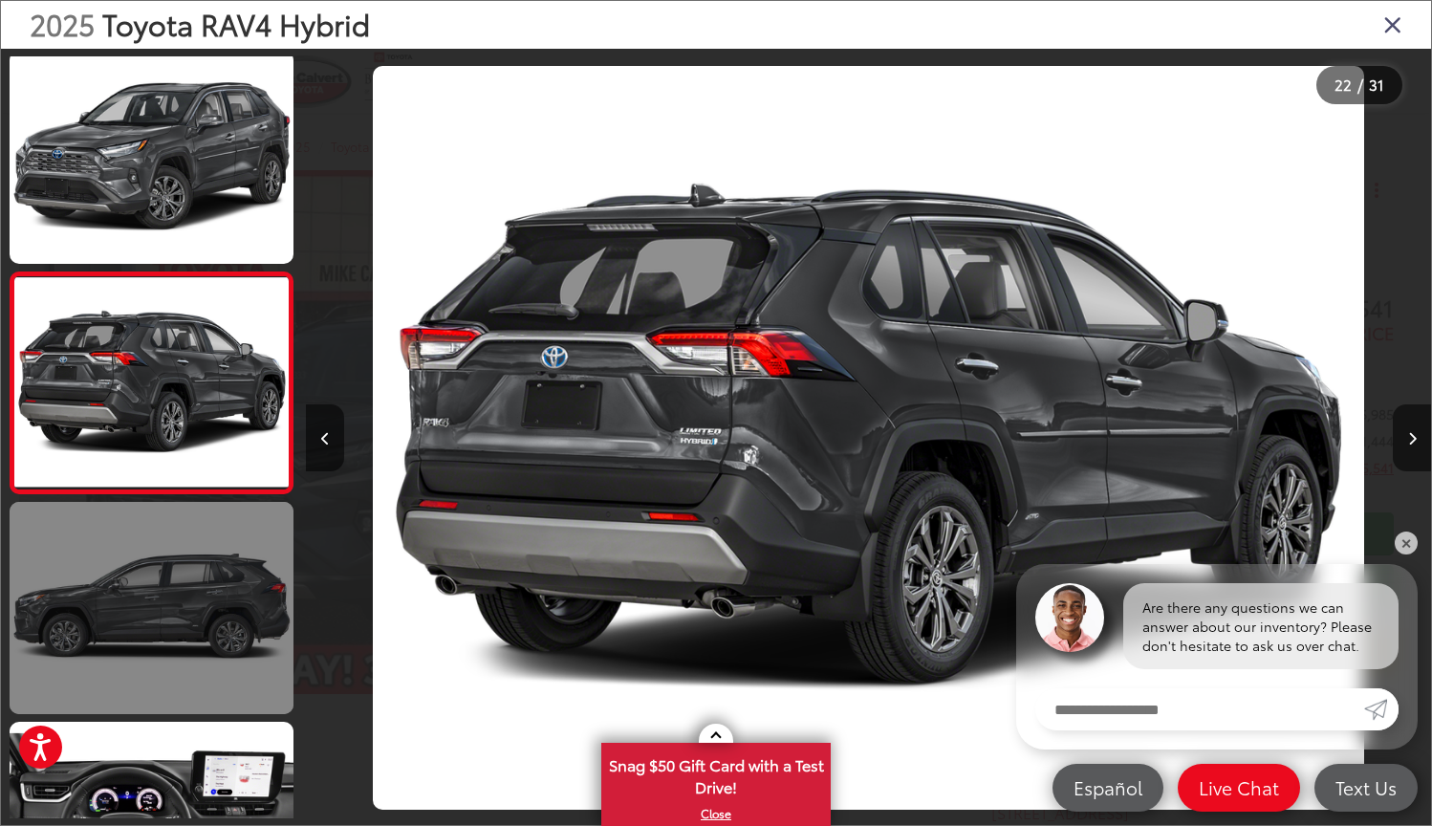
click at [189, 585] on link at bounding box center [152, 608] width 284 height 213
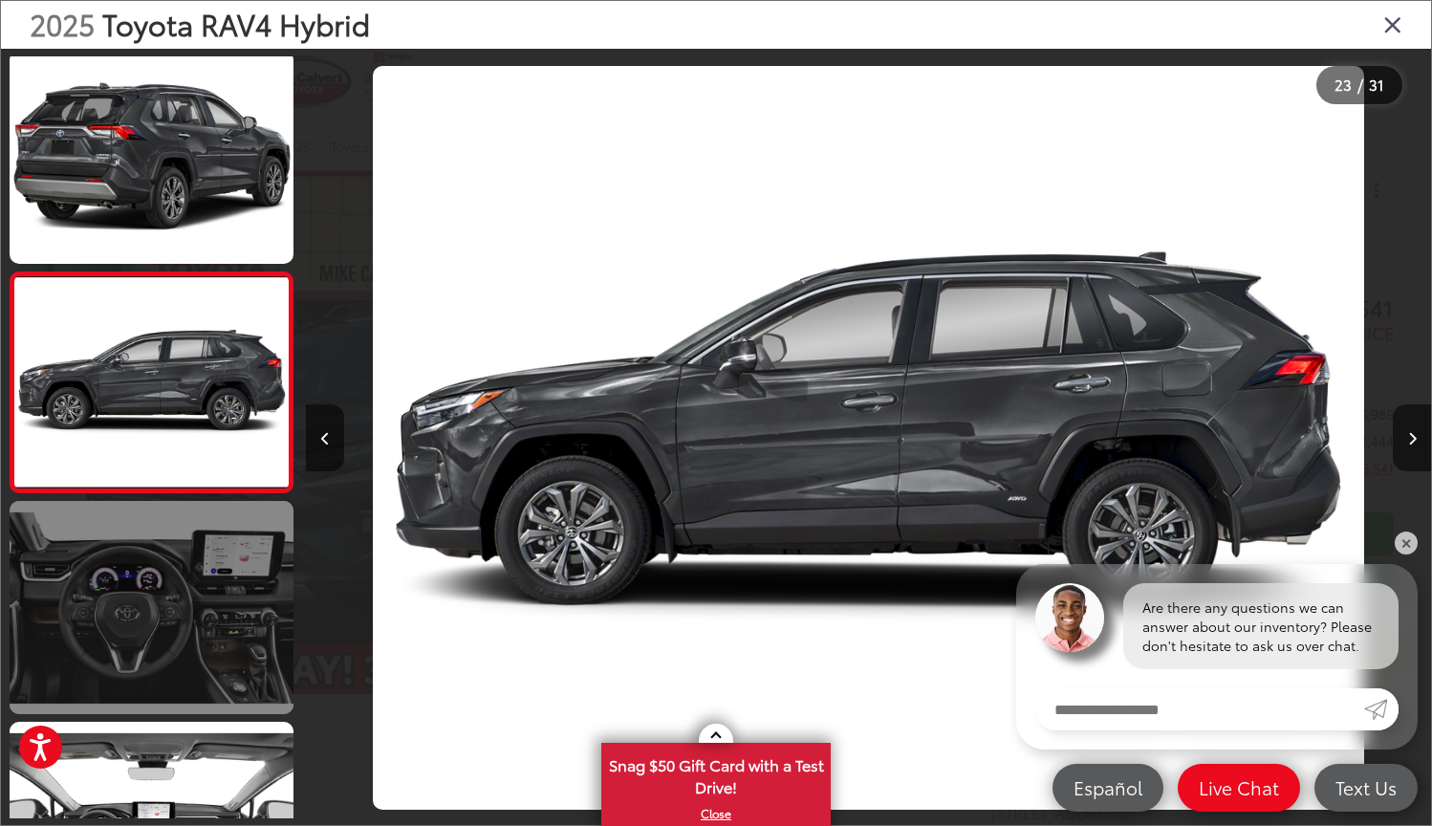
click at [189, 586] on link at bounding box center [152, 607] width 284 height 213
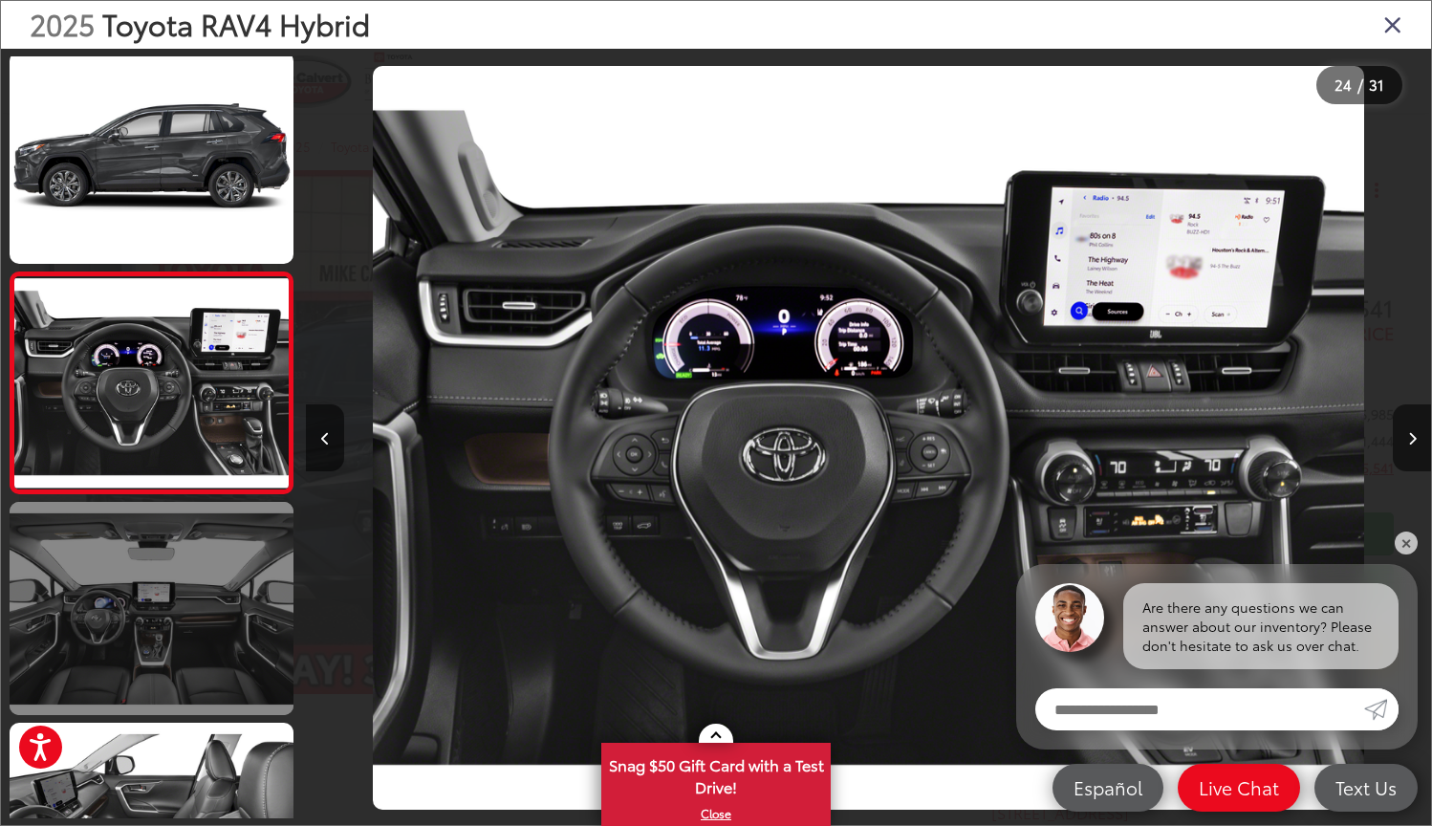
click at [189, 586] on link at bounding box center [152, 608] width 284 height 213
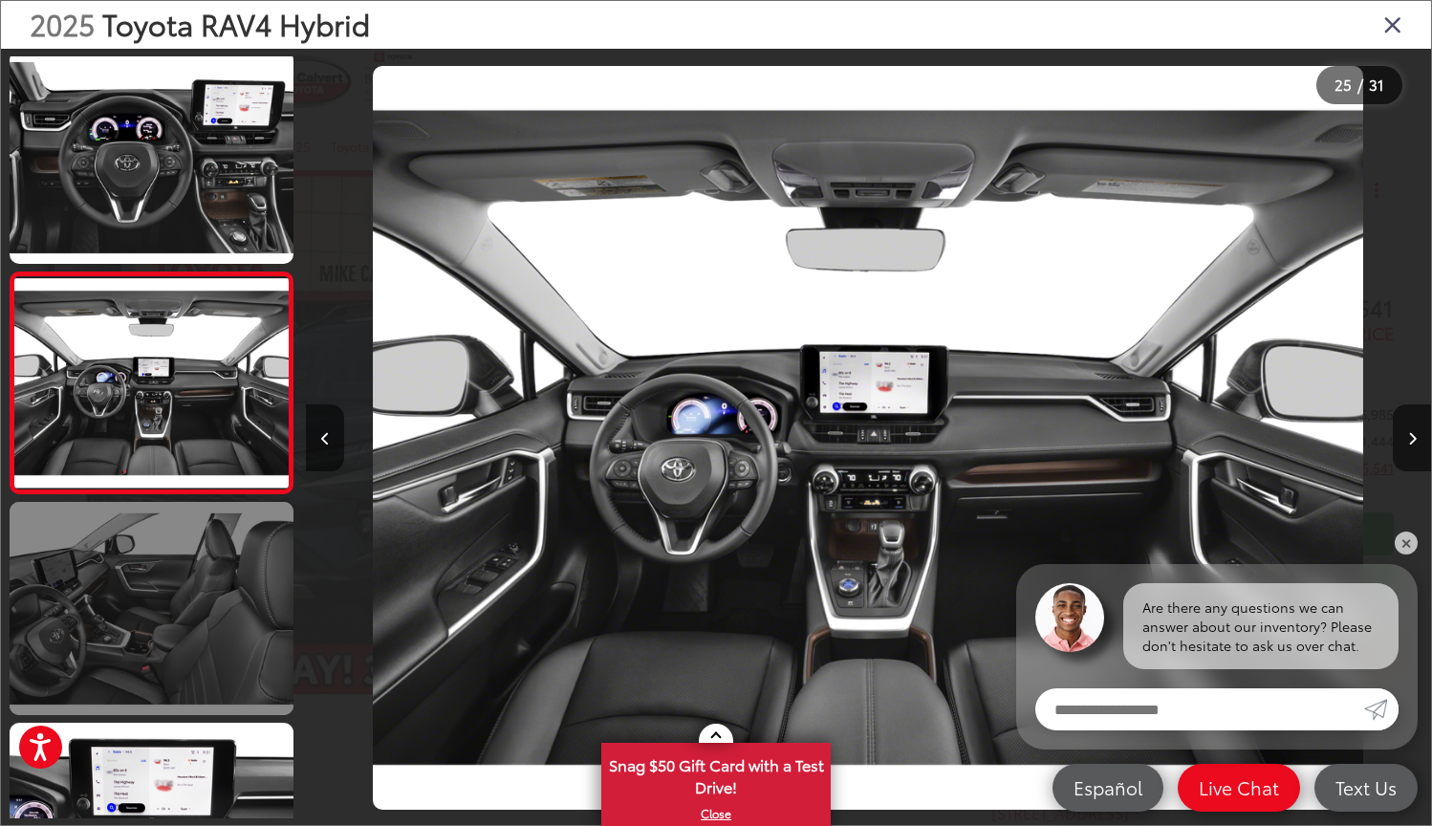
click at [189, 586] on link at bounding box center [152, 608] width 284 height 213
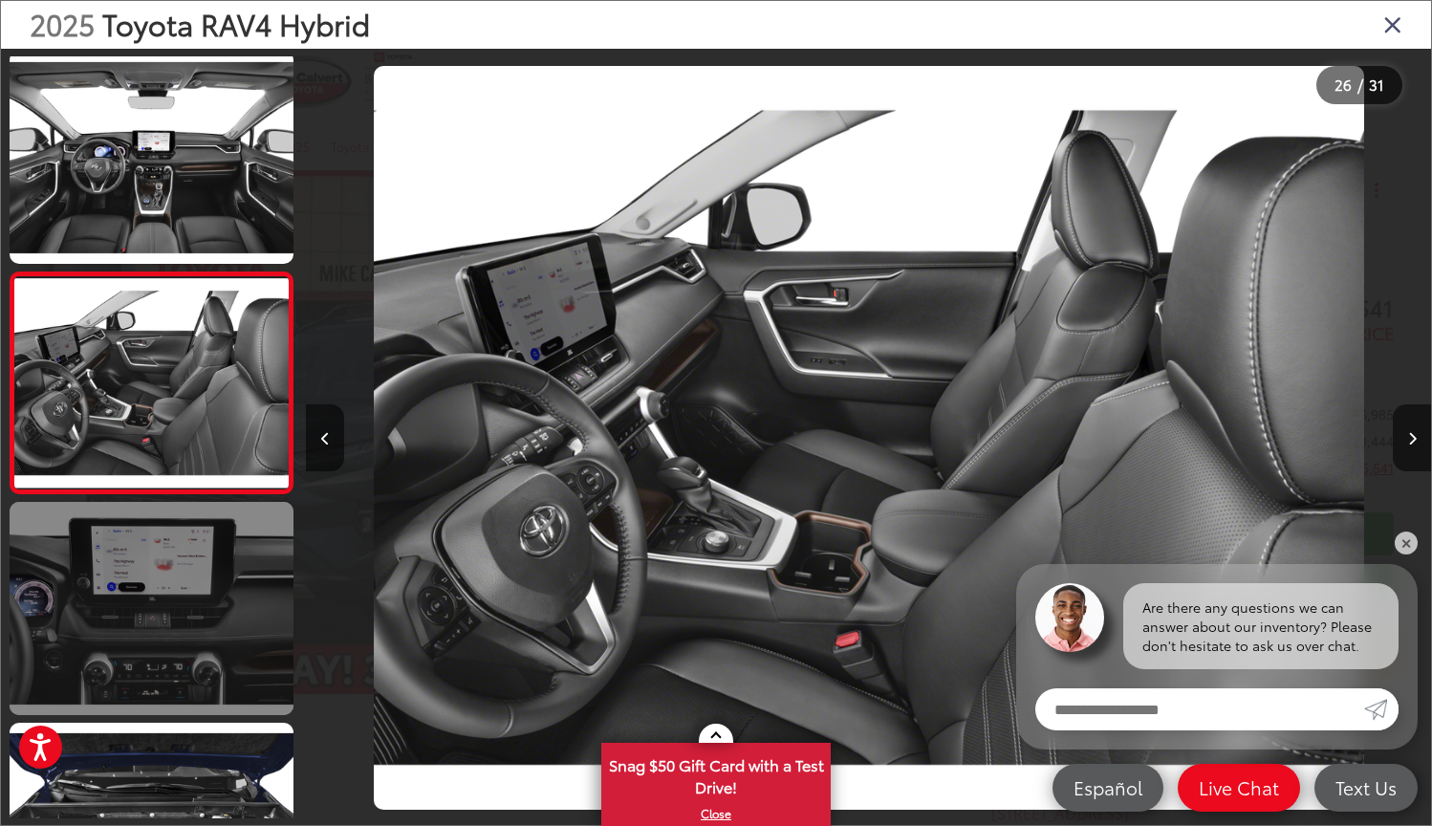
click at [190, 591] on link at bounding box center [152, 608] width 284 height 213
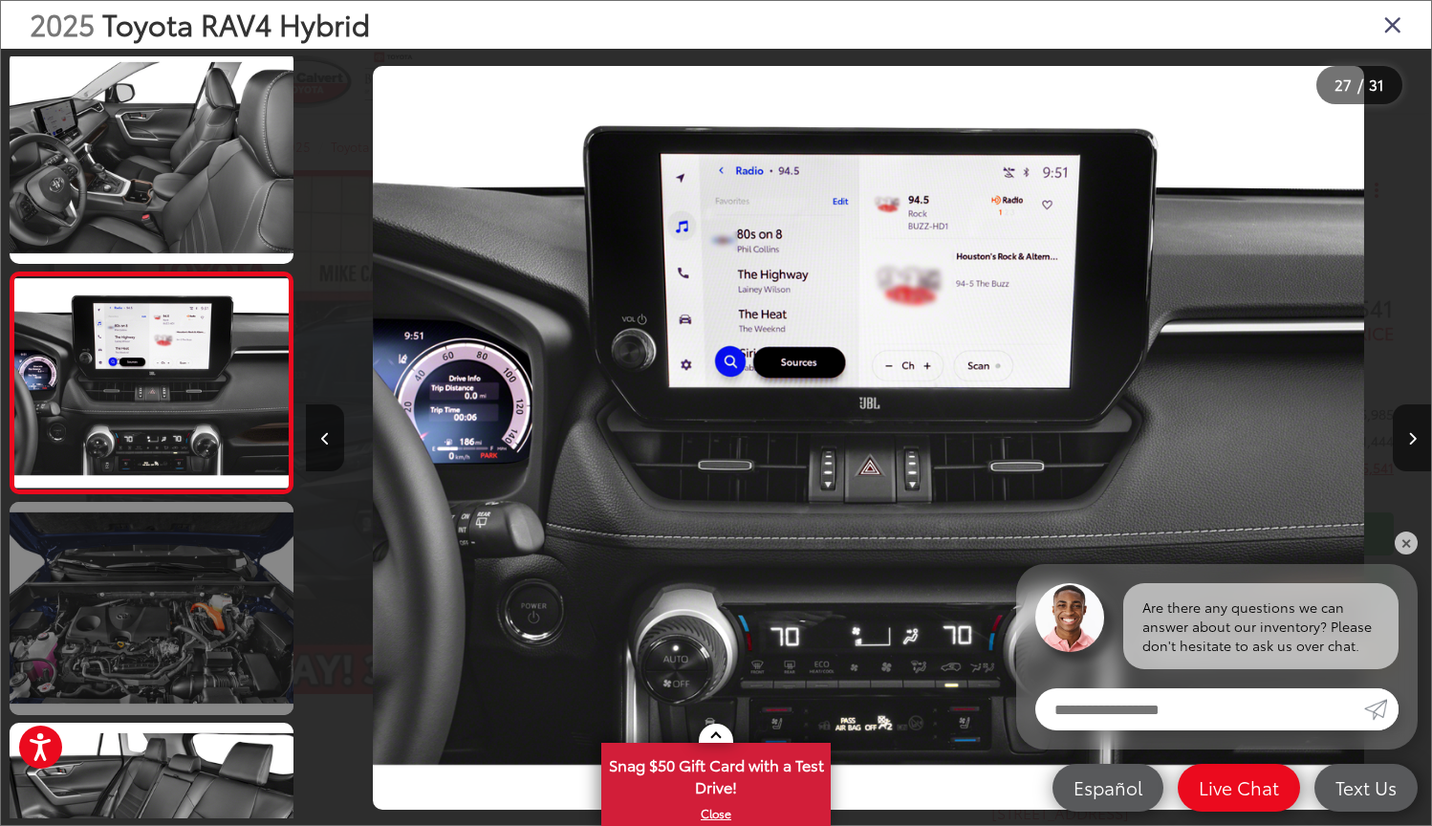
click at [190, 591] on link at bounding box center [152, 608] width 284 height 213
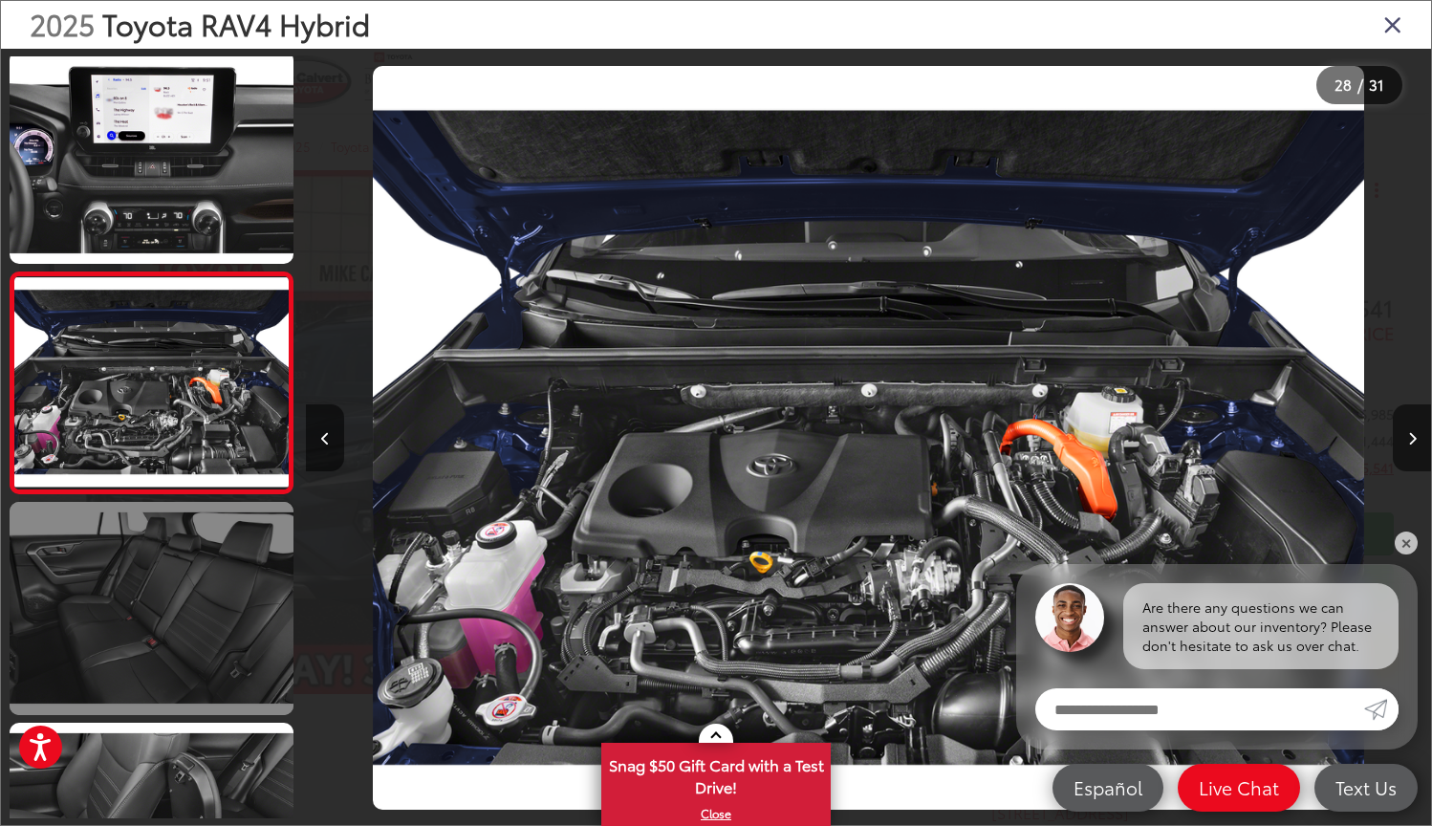
click at [190, 591] on link at bounding box center [152, 608] width 284 height 213
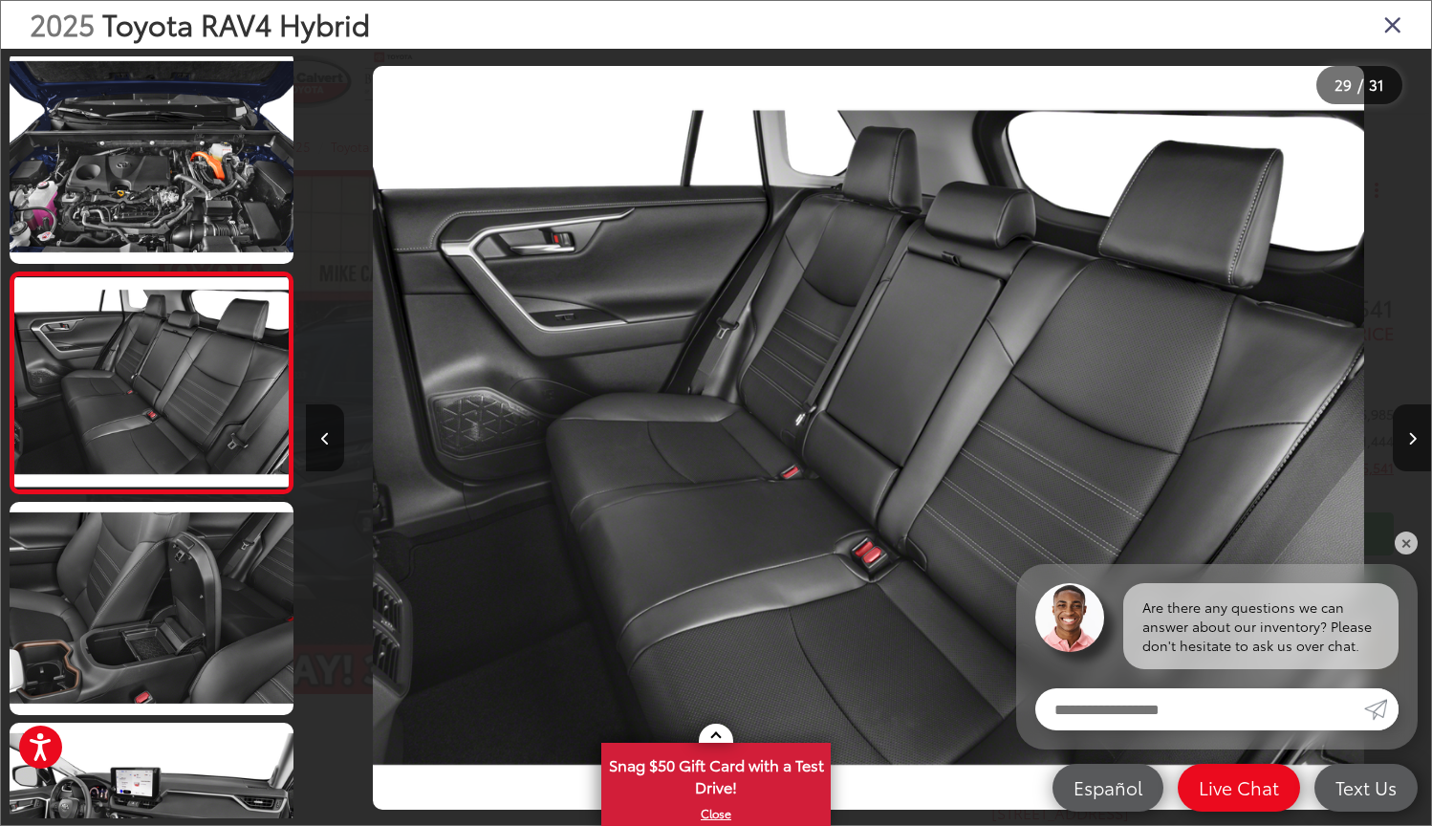
click at [1388, 33] on icon "Close gallery" at bounding box center [1393, 23] width 19 height 25
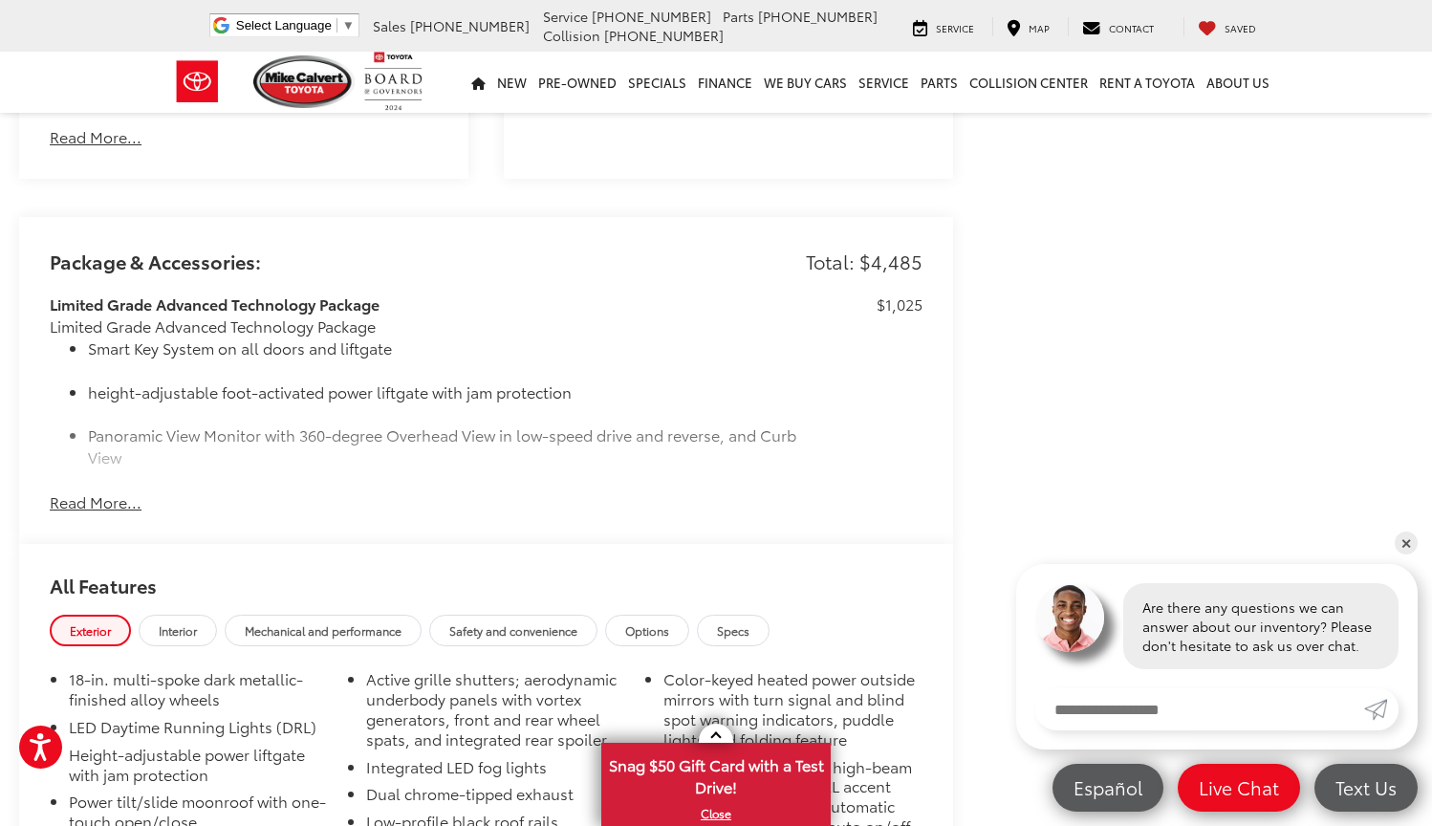
click at [103, 491] on button "Read More..." at bounding box center [96, 502] width 92 height 22
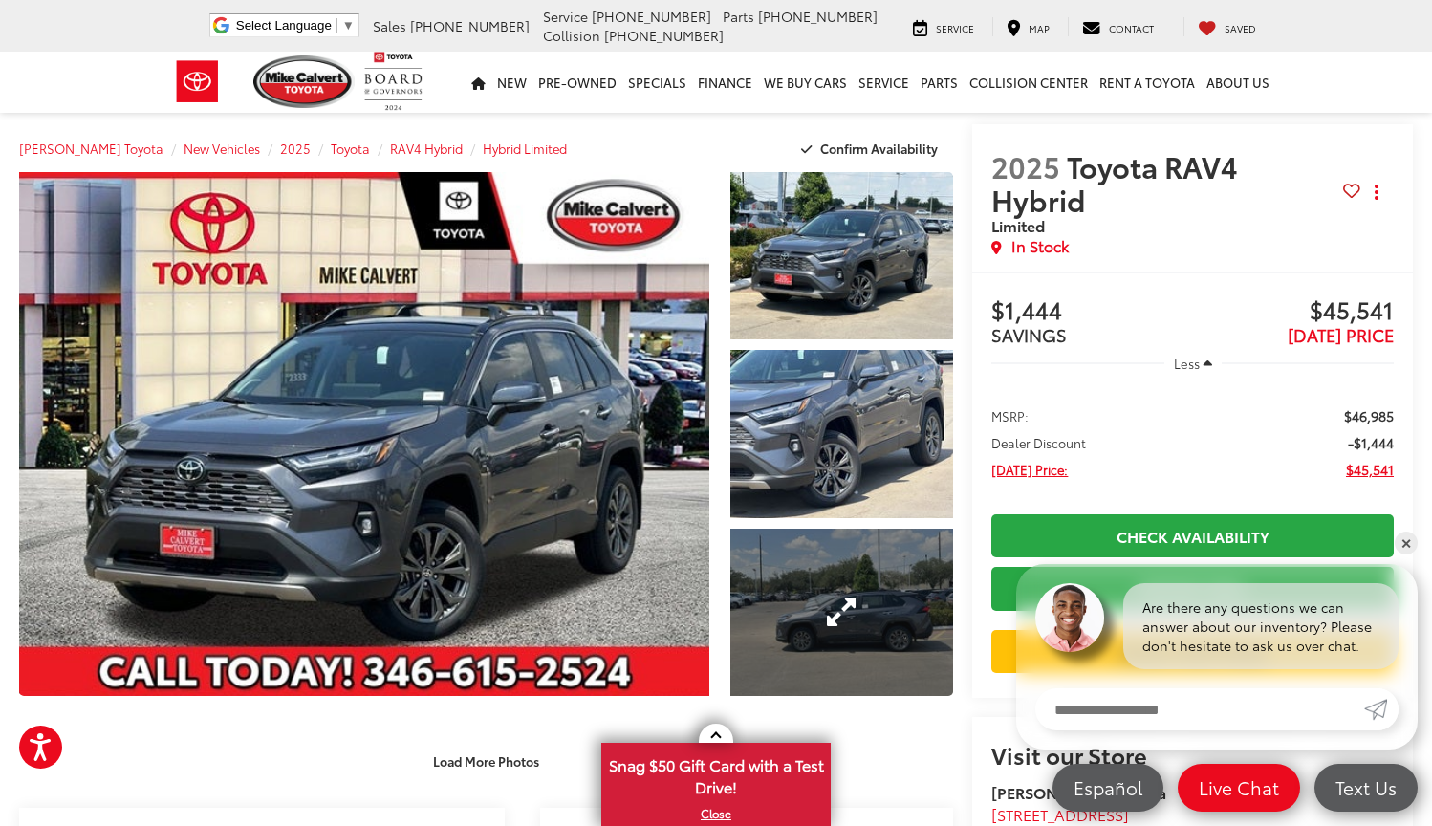
click at [825, 566] on link "Expand Photo 3" at bounding box center [842, 612] width 224 height 167
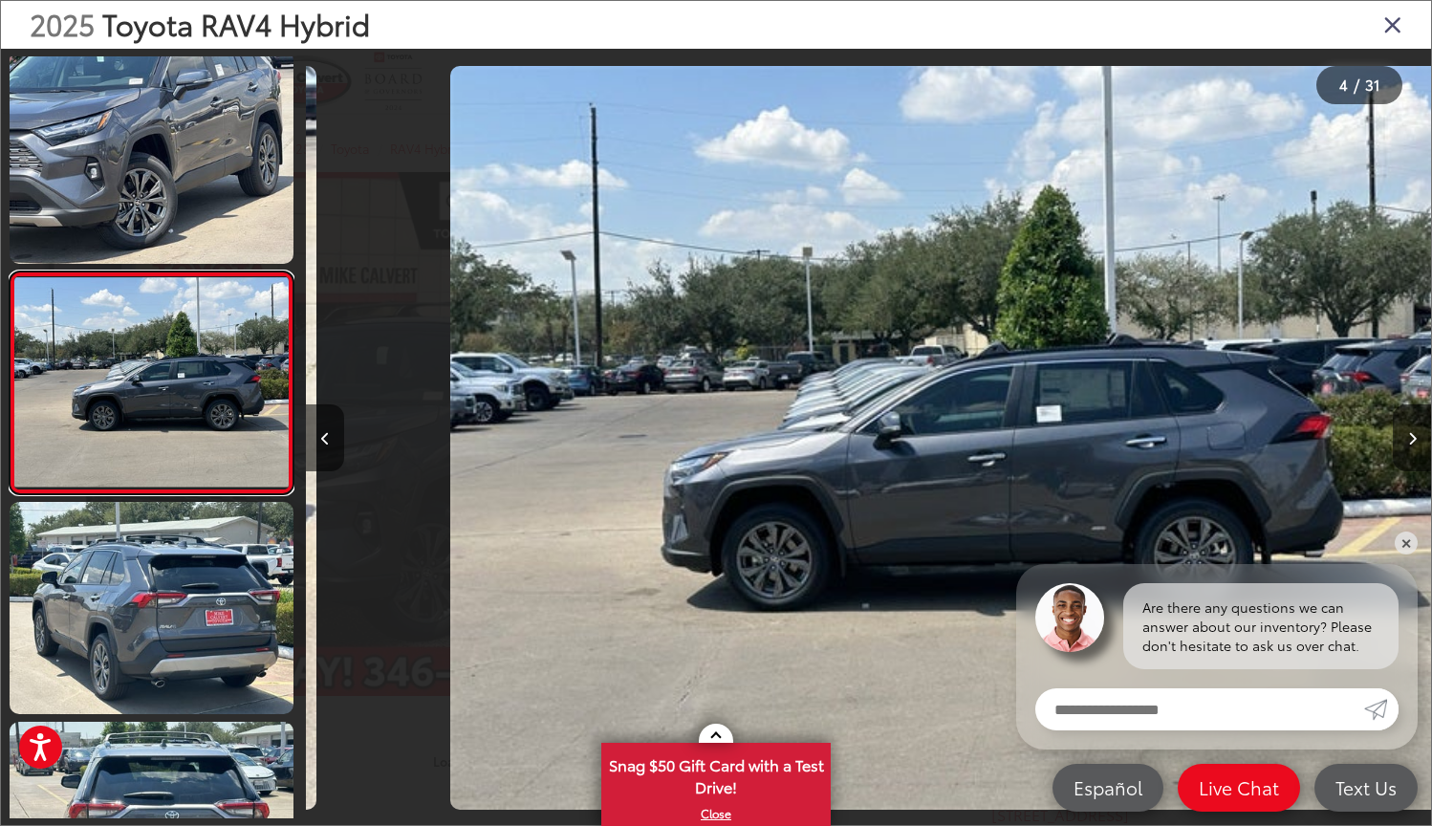
scroll to position [0, 3375]
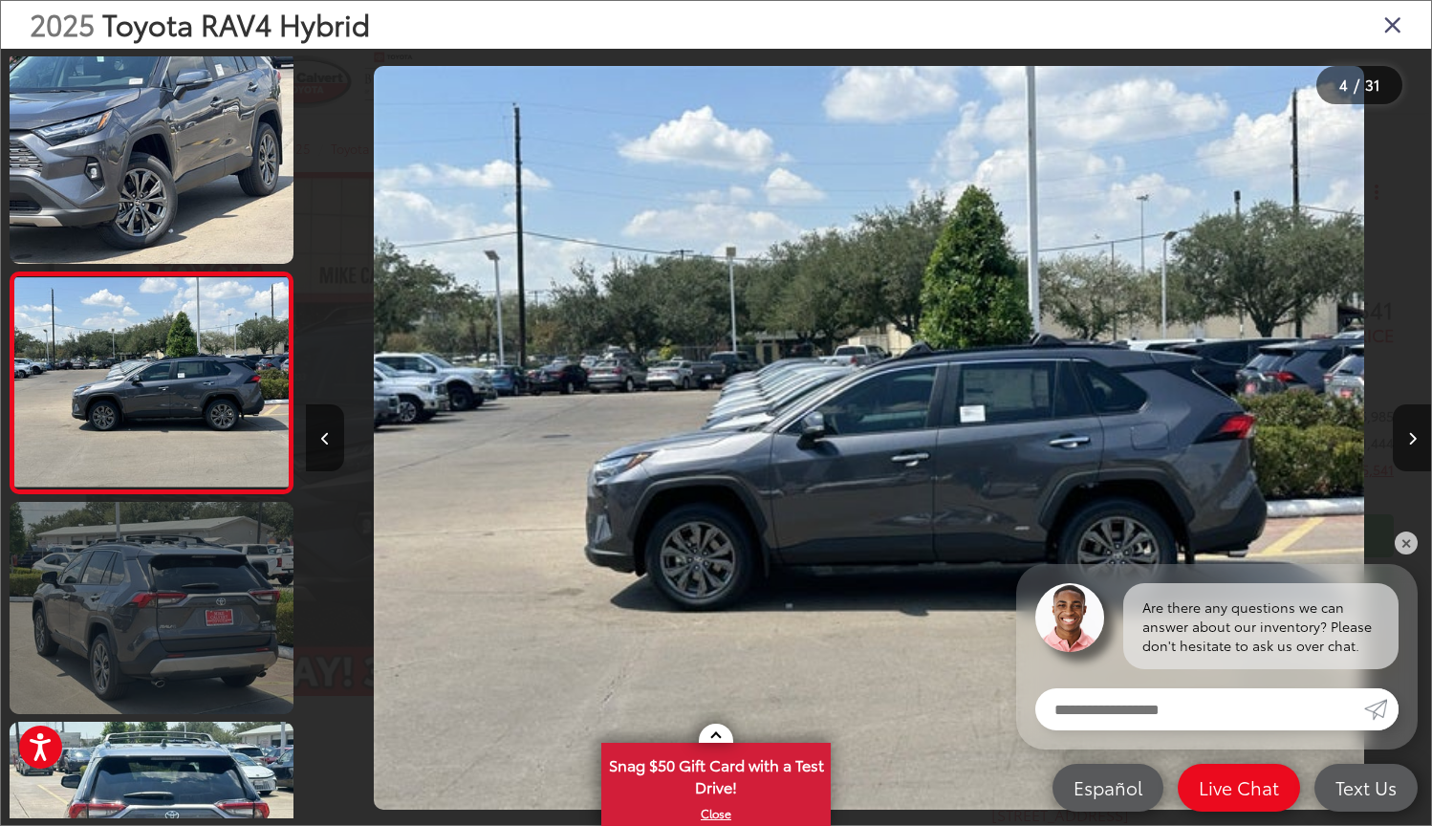
click at [69, 506] on link at bounding box center [152, 608] width 284 height 213
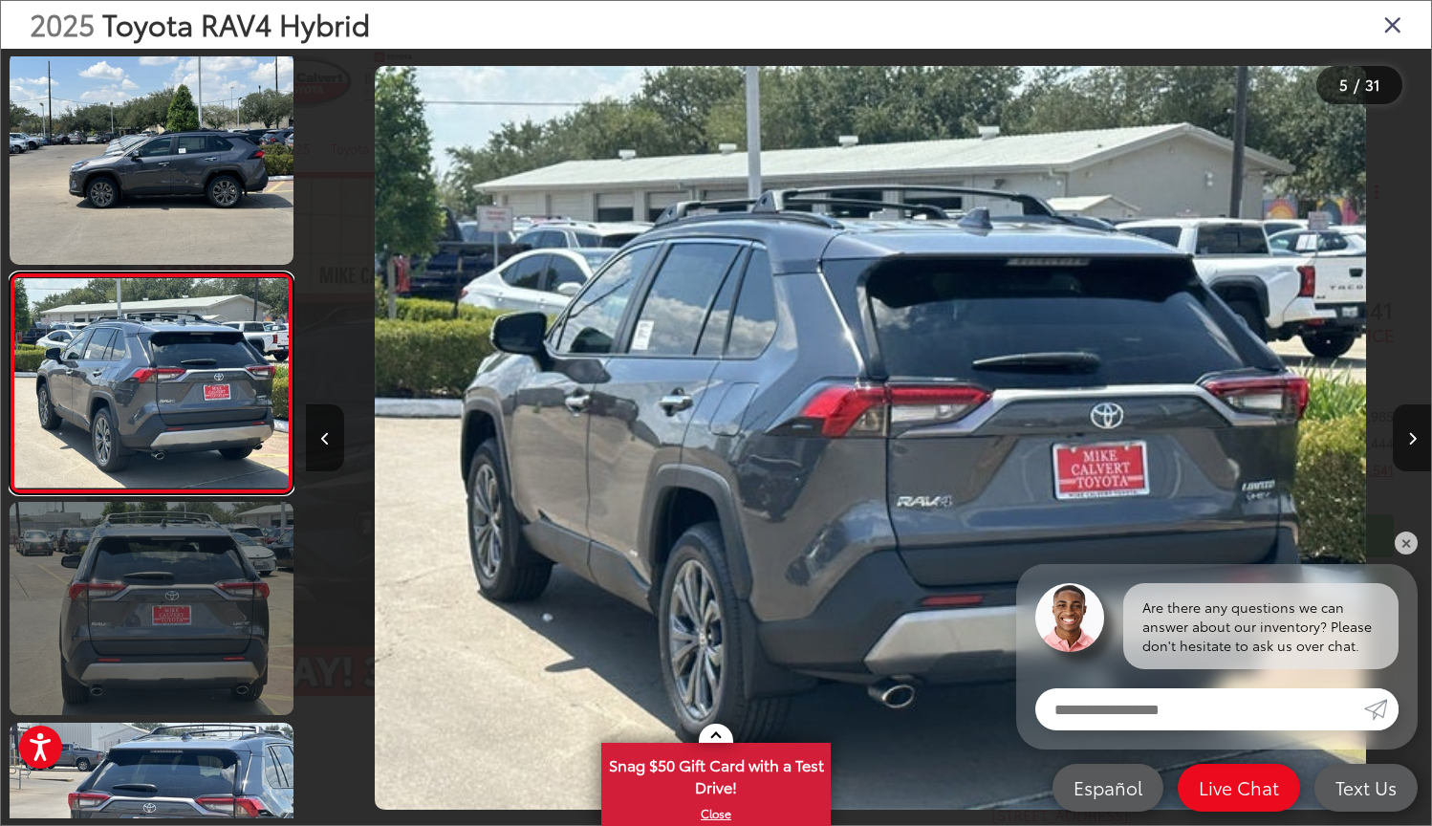
scroll to position [669, 0]
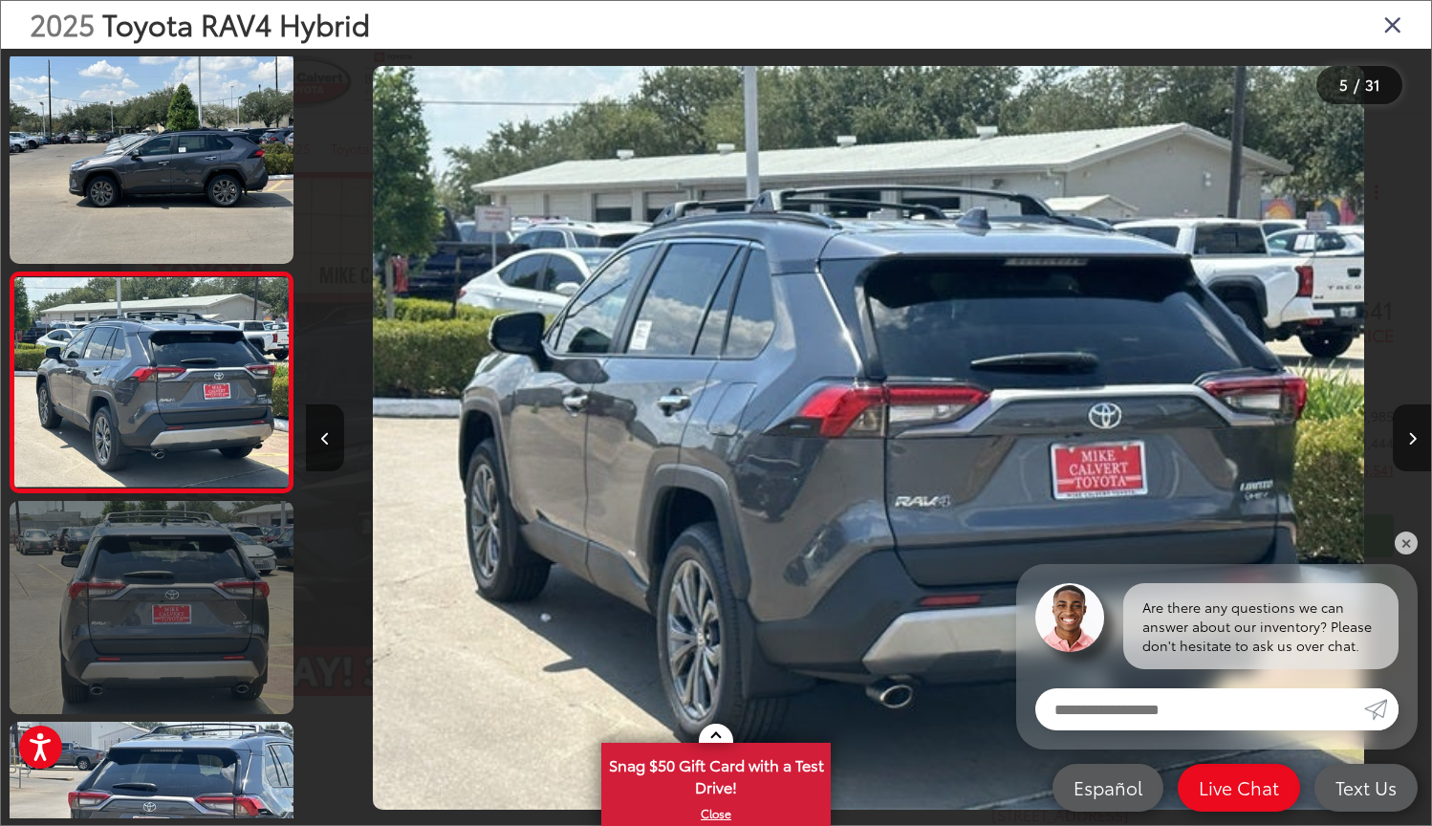
click at [114, 578] on link at bounding box center [152, 607] width 284 height 213
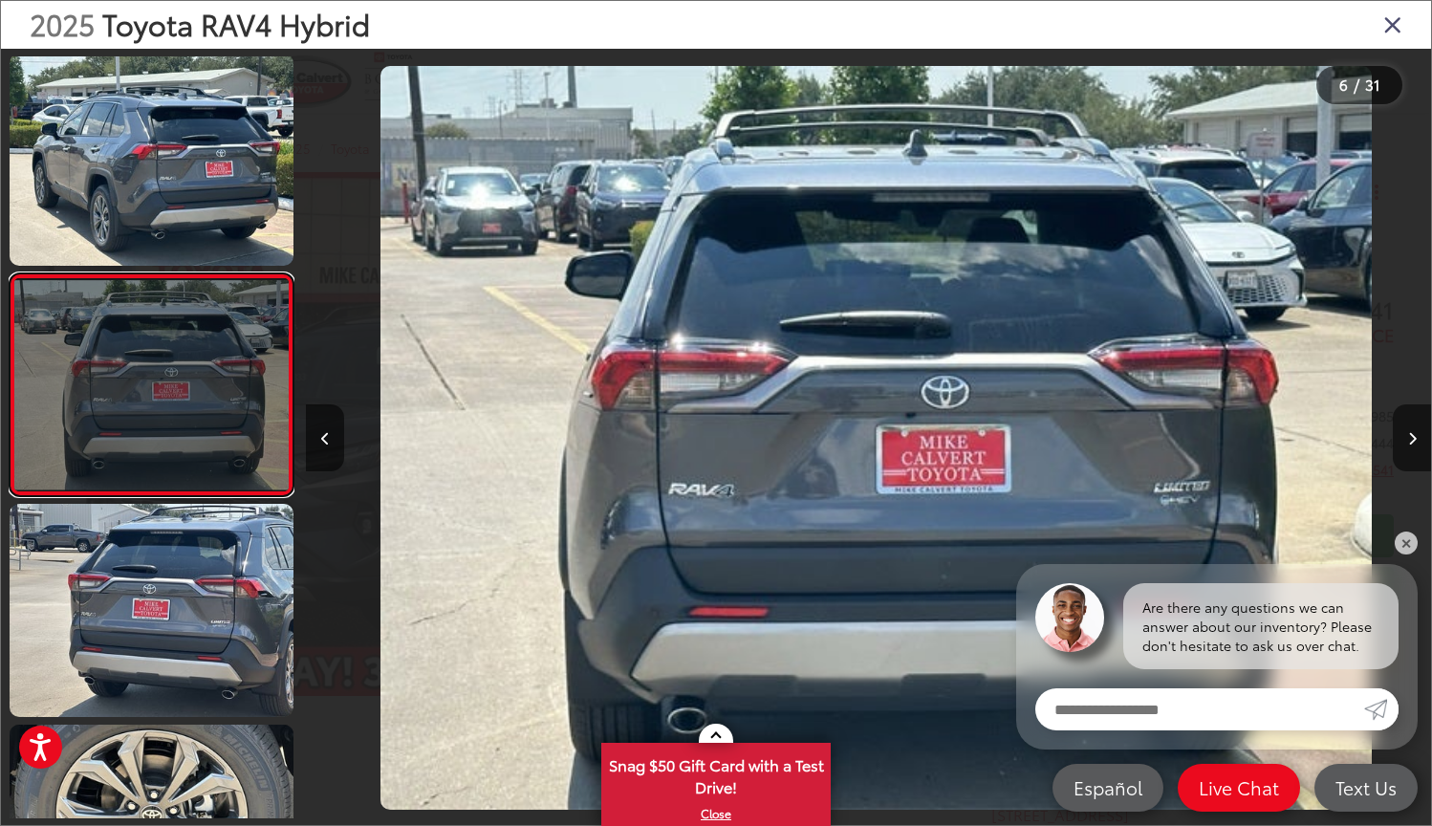
scroll to position [889, 0]
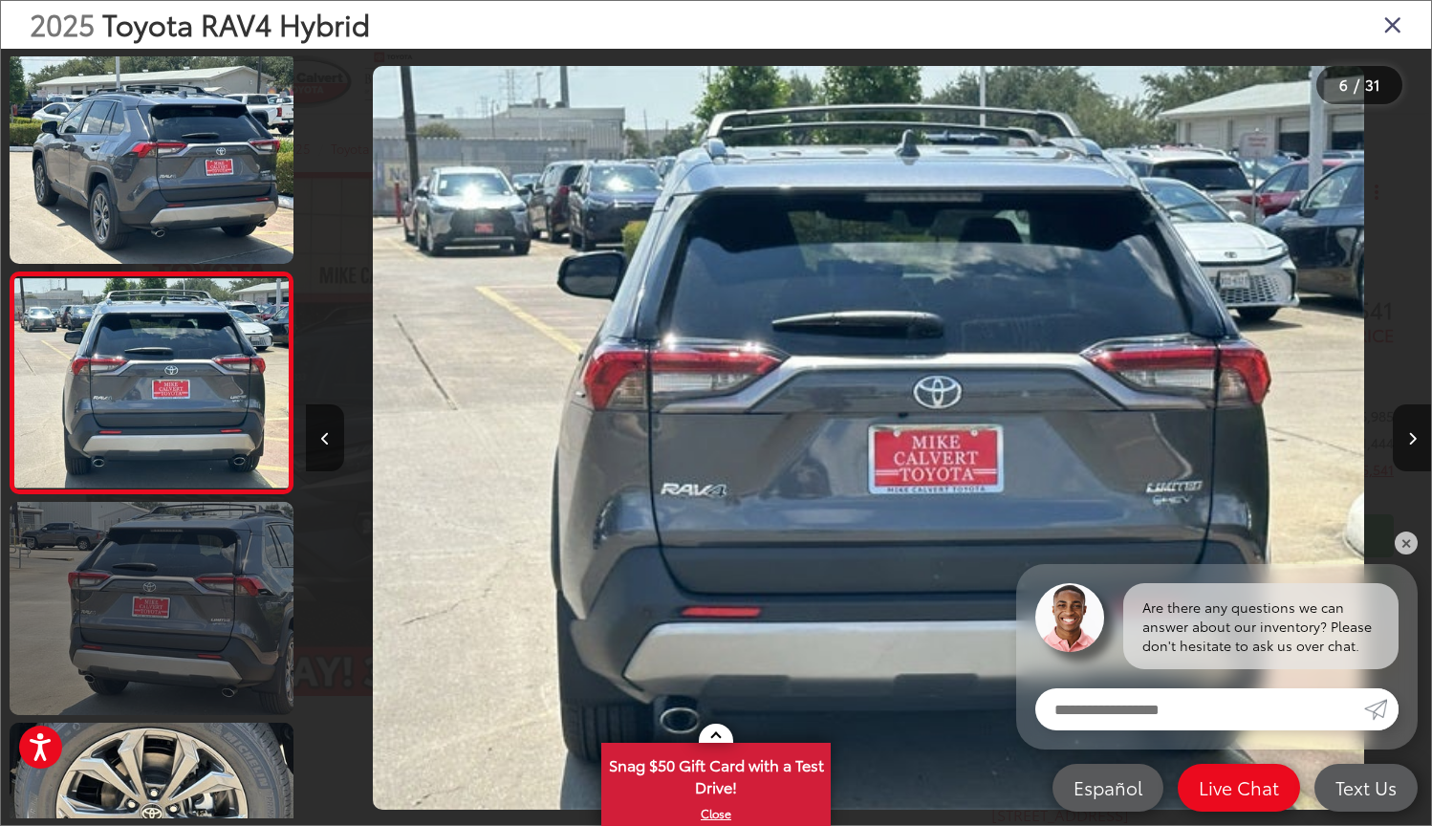
click at [107, 600] on link at bounding box center [152, 608] width 284 height 213
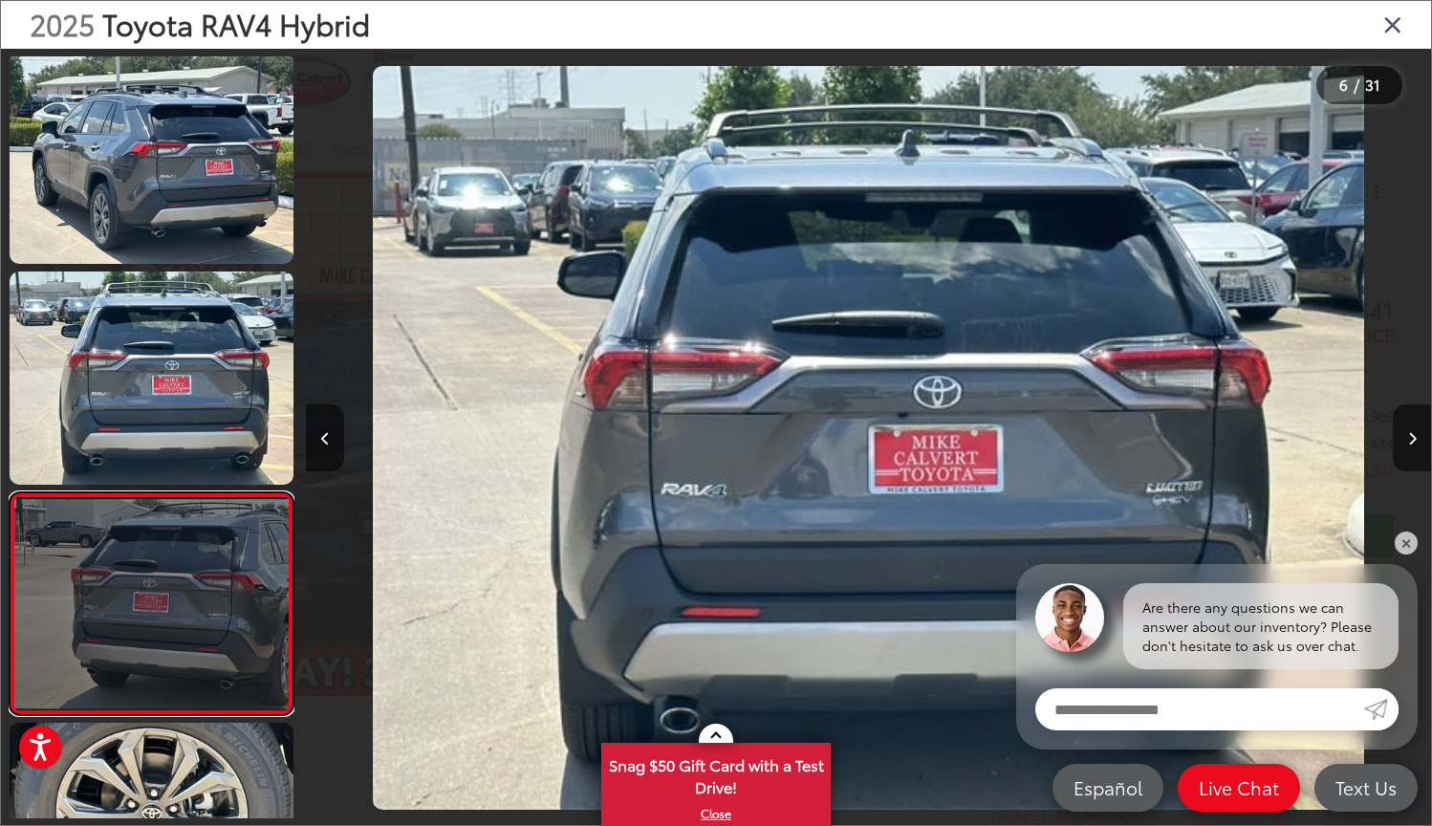
scroll to position [0, 6751]
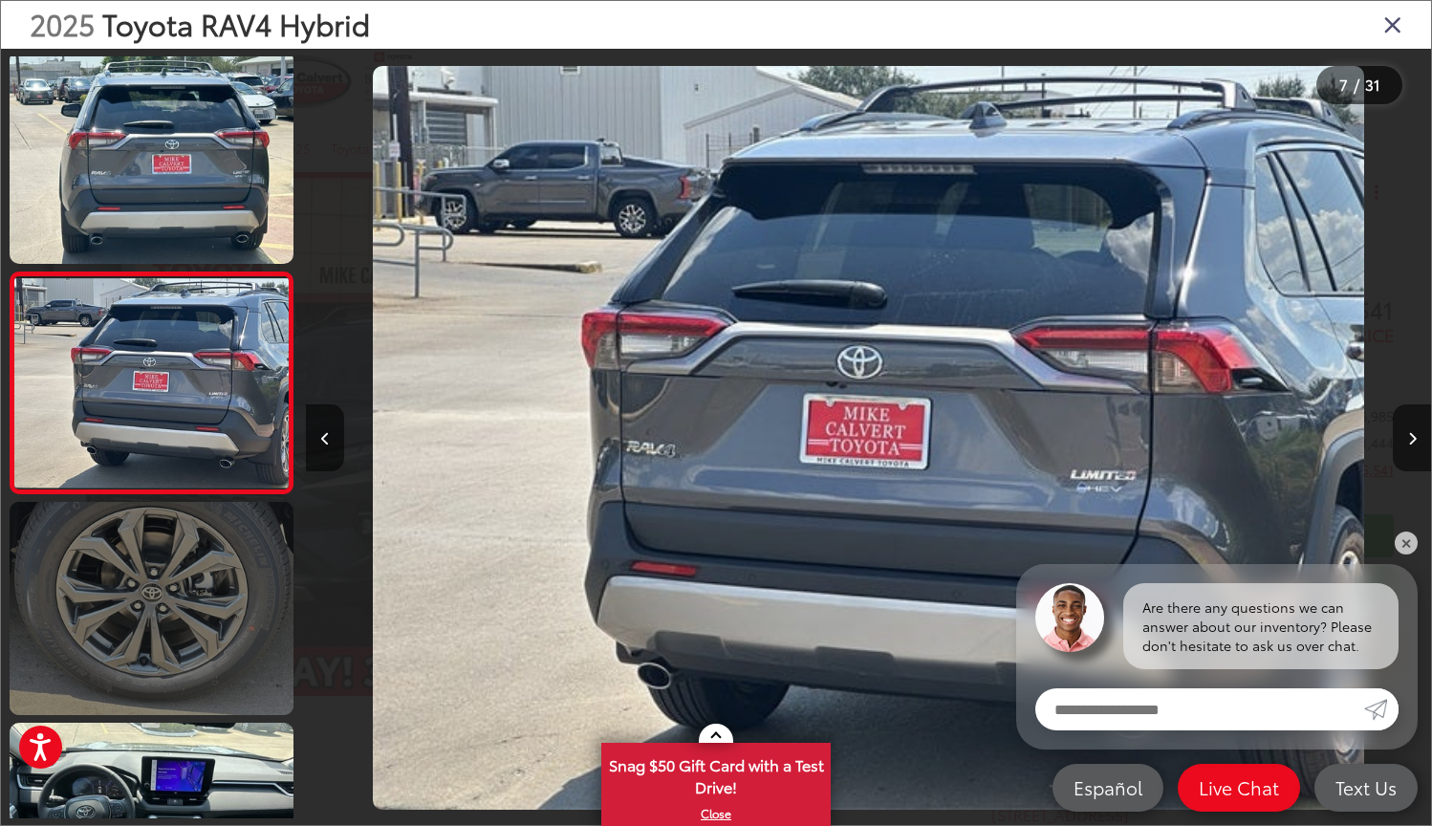
click at [107, 639] on link at bounding box center [152, 608] width 284 height 213
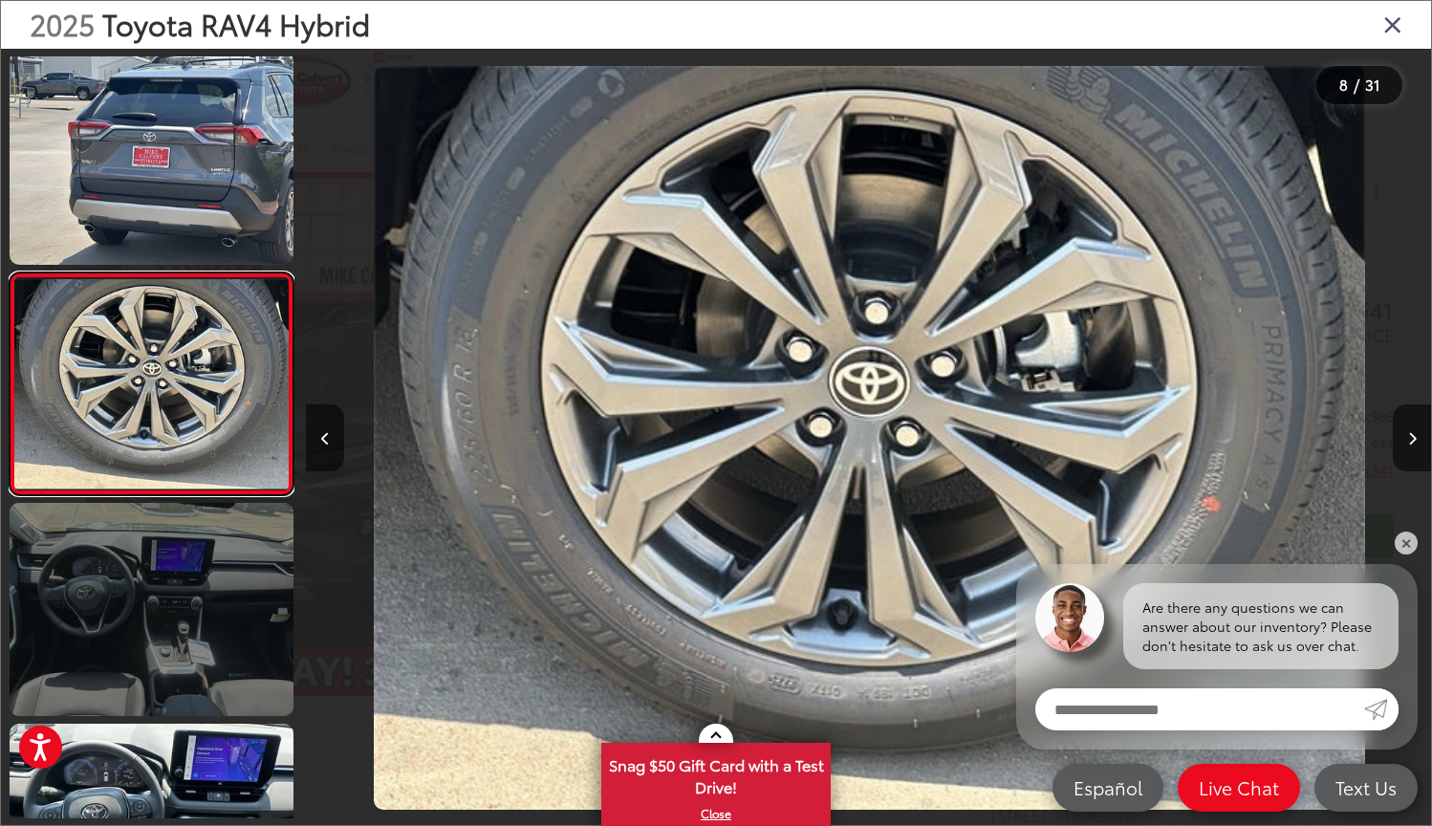
scroll to position [1331, 0]
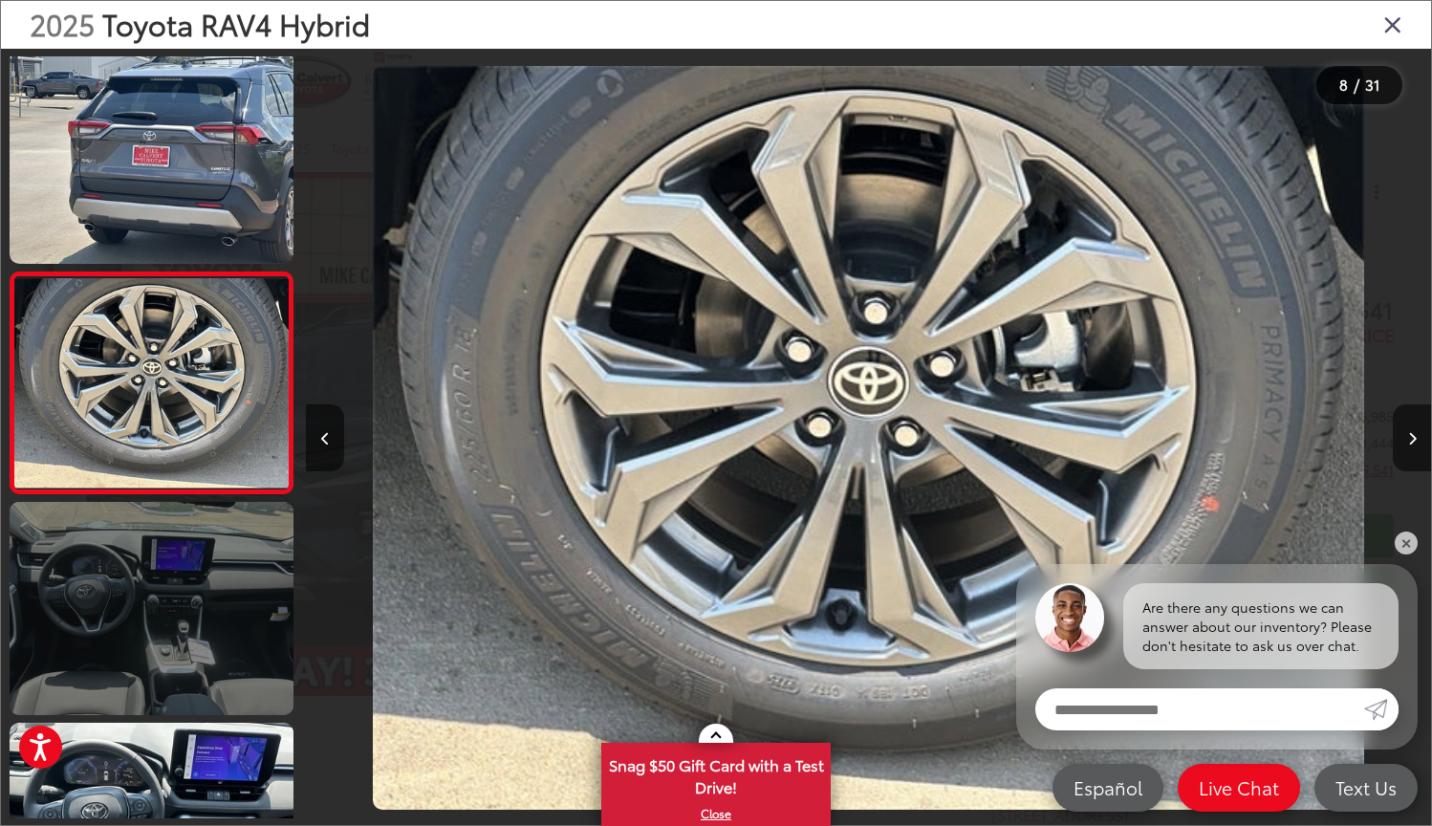
click at [107, 639] on link at bounding box center [152, 608] width 284 height 213
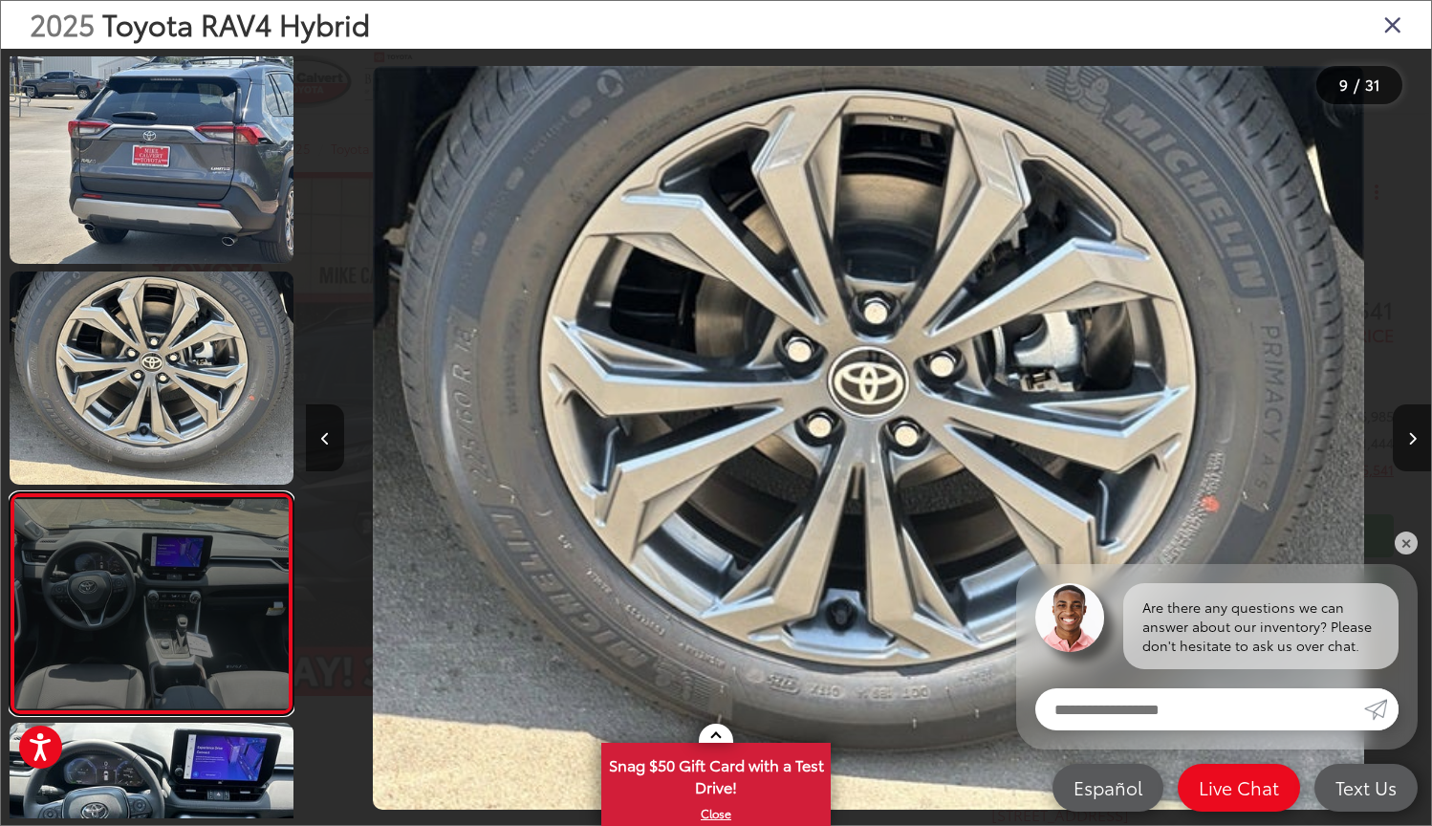
scroll to position [1552, 0]
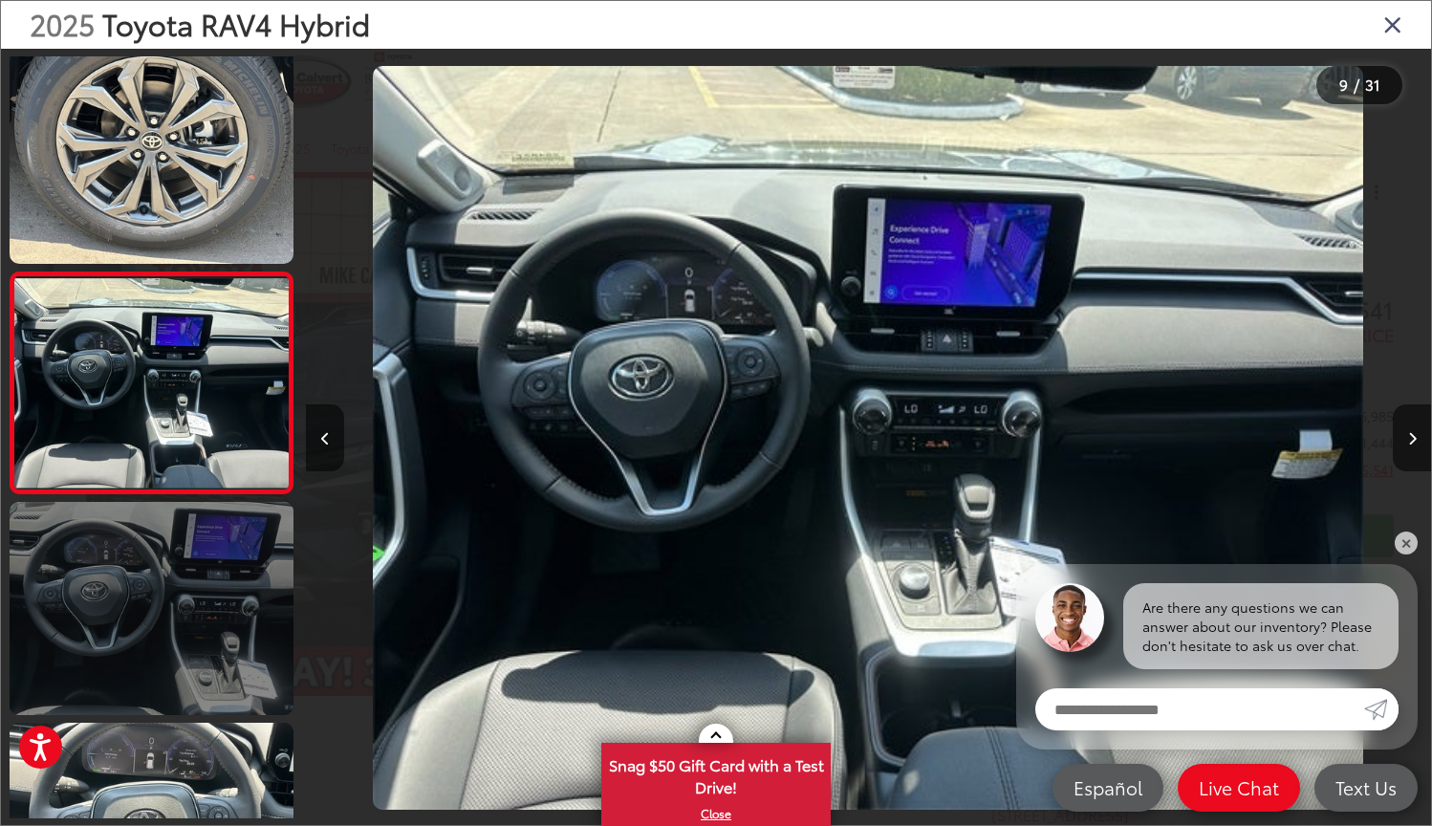
click at [107, 639] on link at bounding box center [152, 608] width 284 height 213
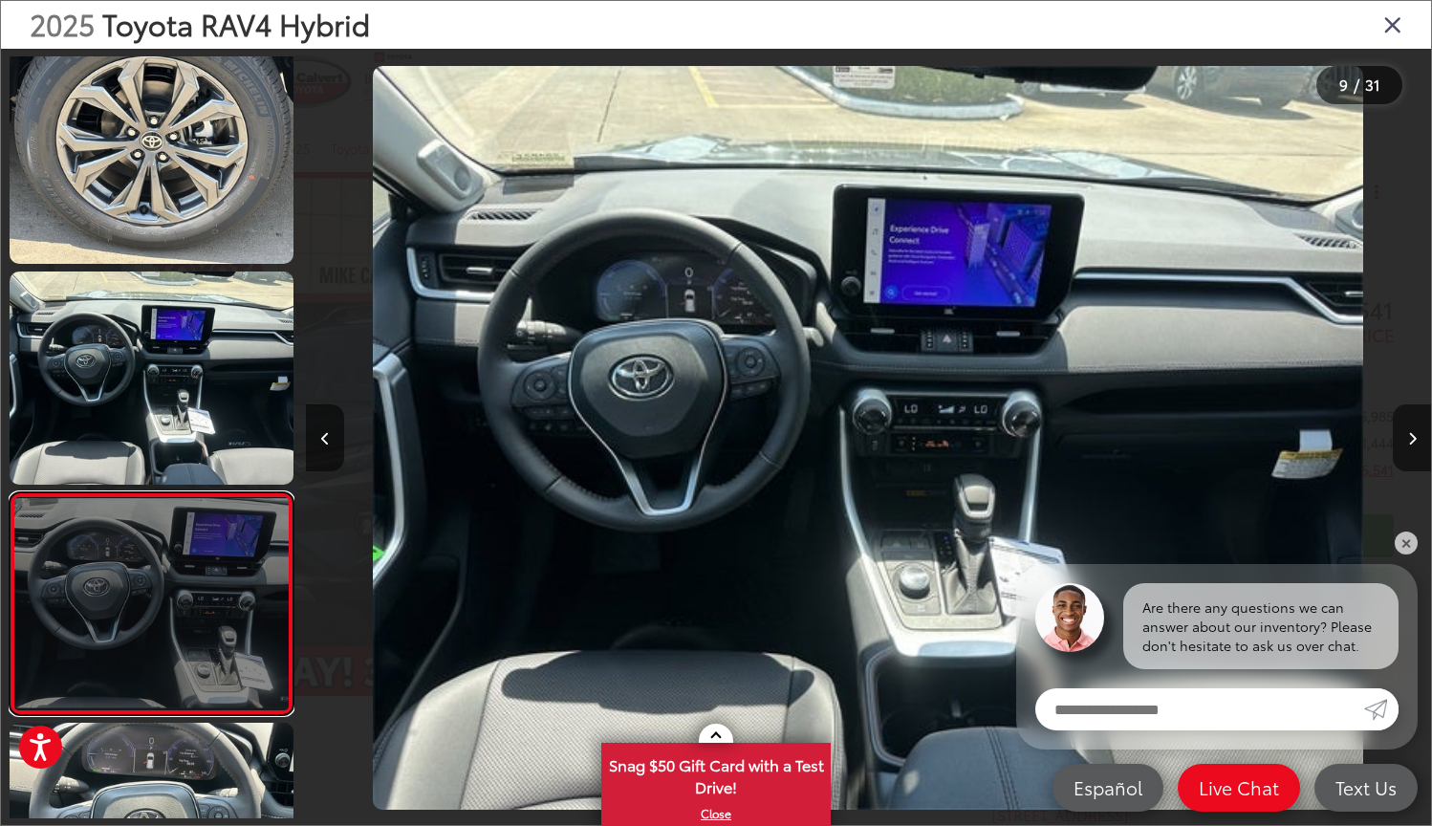
scroll to position [1773, 0]
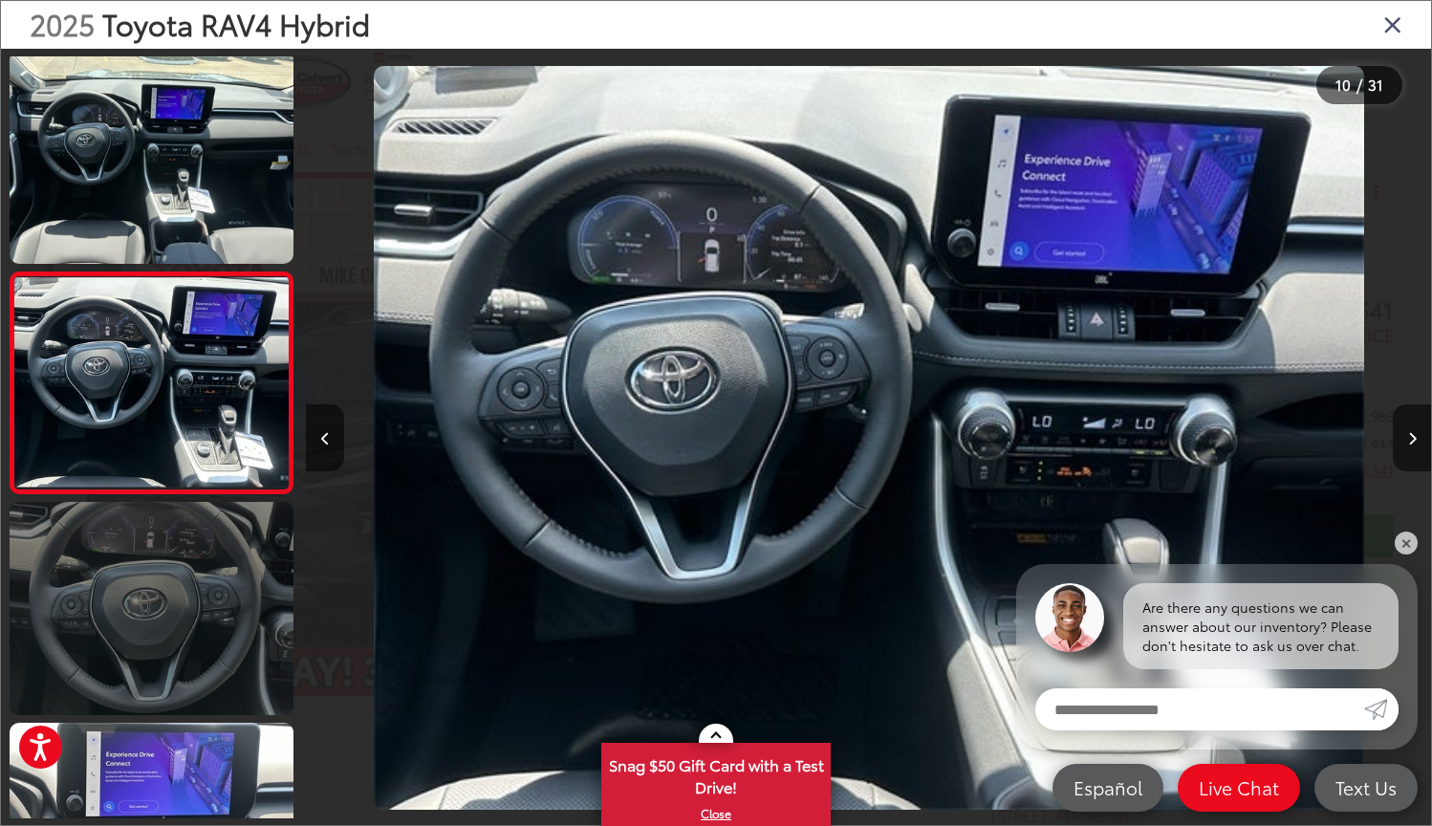
click at [107, 639] on link at bounding box center [152, 608] width 284 height 213
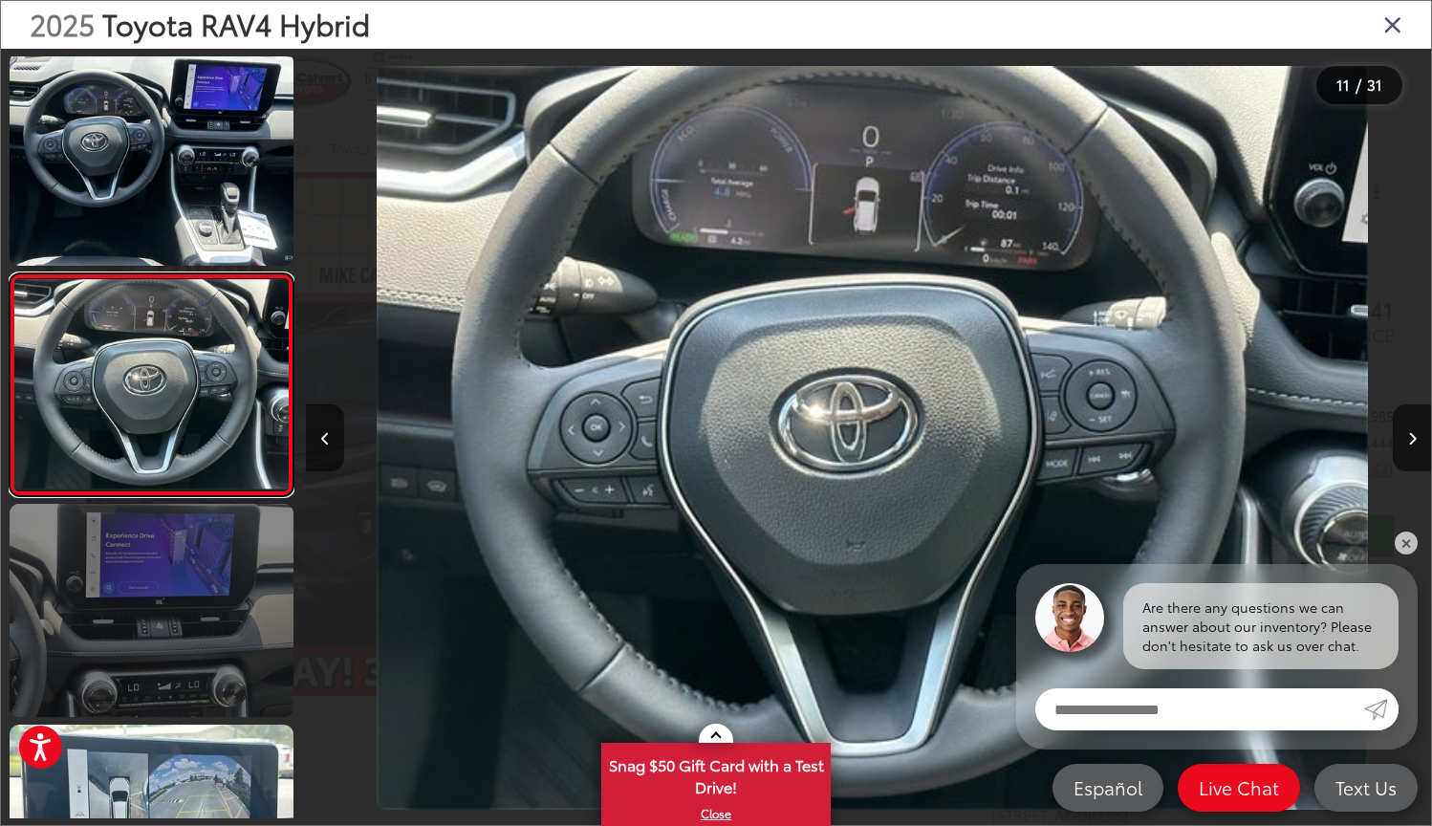
scroll to position [1994, 0]
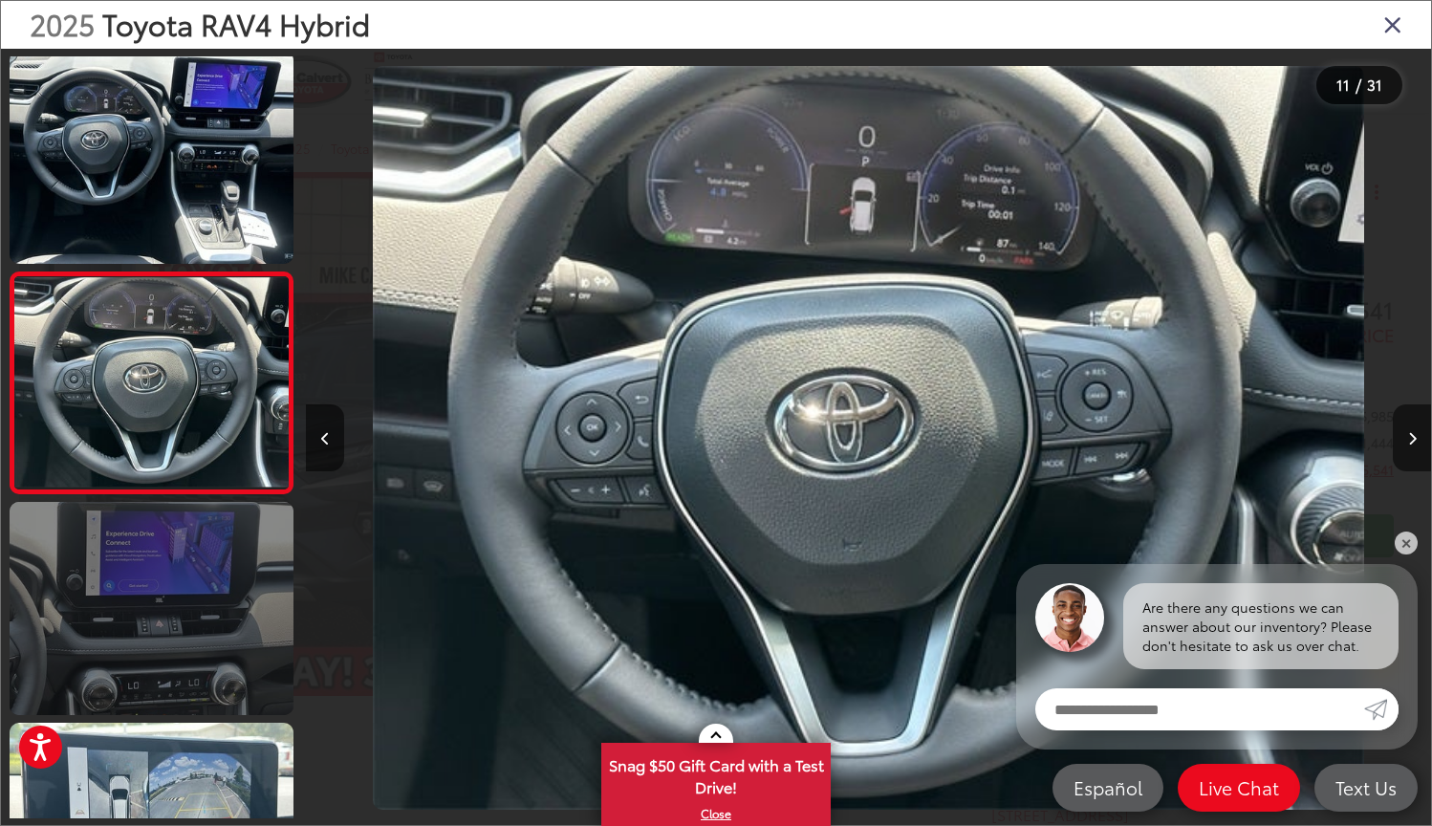
click at [105, 692] on link at bounding box center [152, 608] width 284 height 213
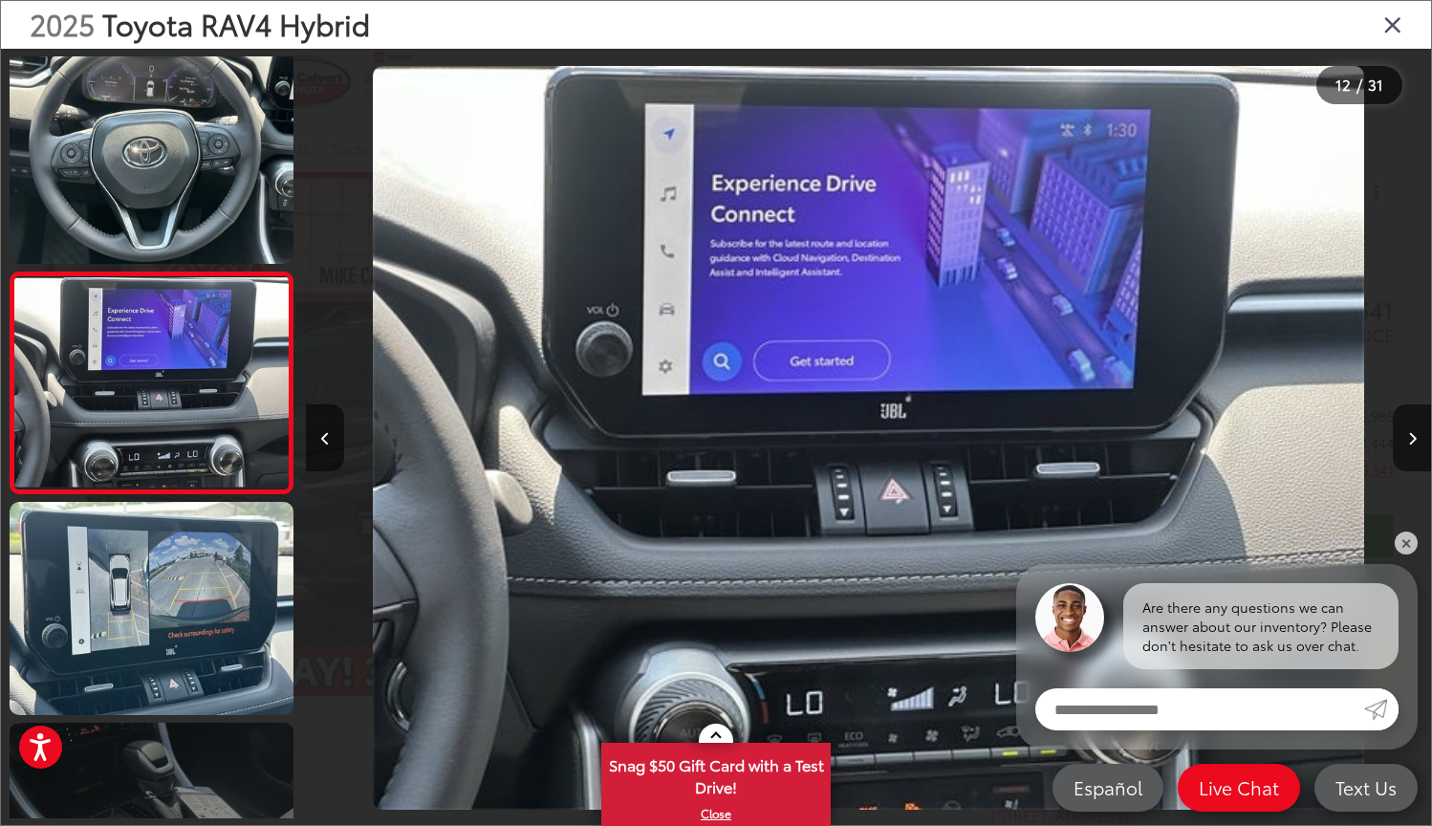
click at [179, 735] on link at bounding box center [152, 829] width 284 height 213
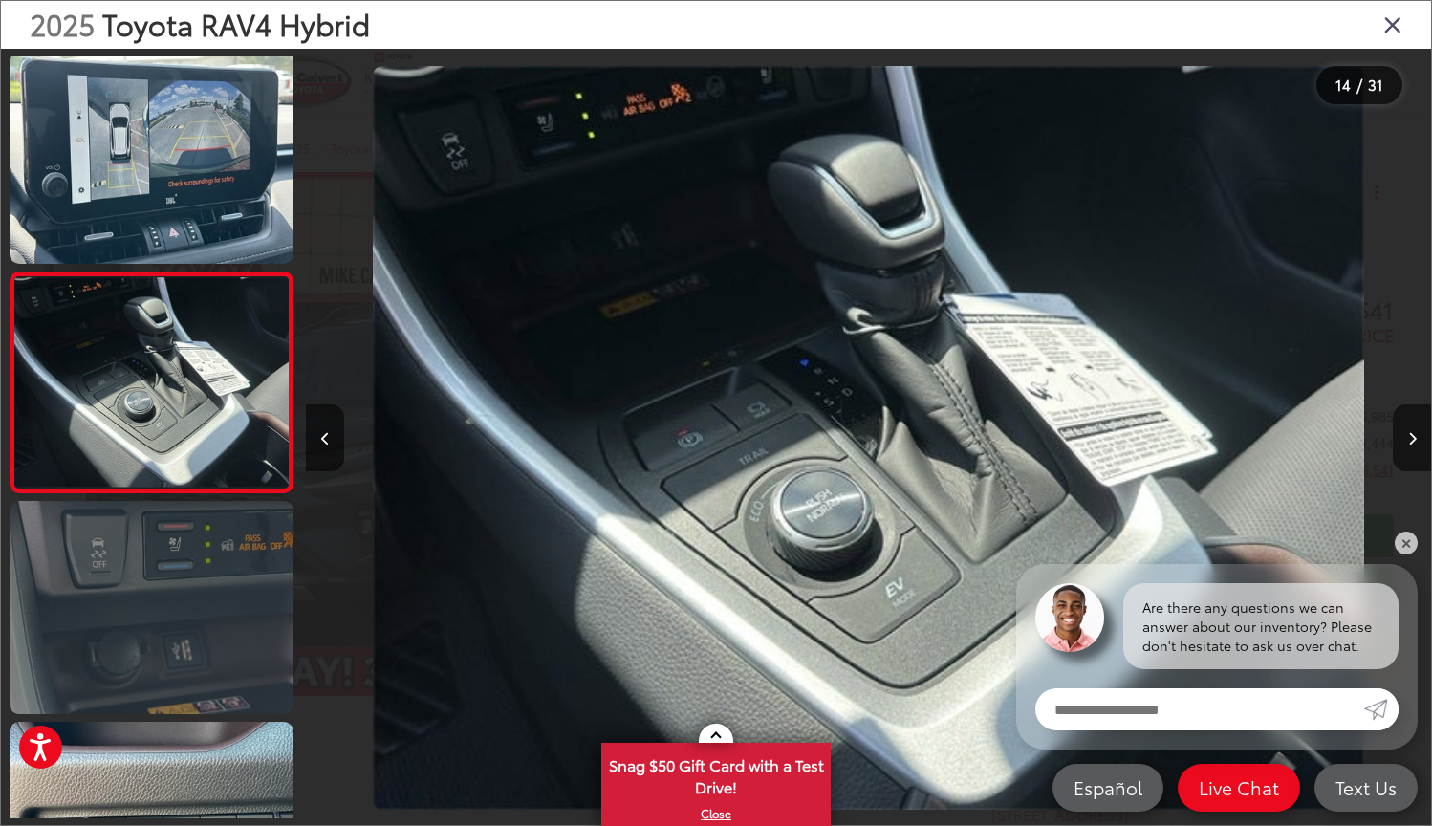
click at [179, 652] on link at bounding box center [152, 607] width 284 height 213
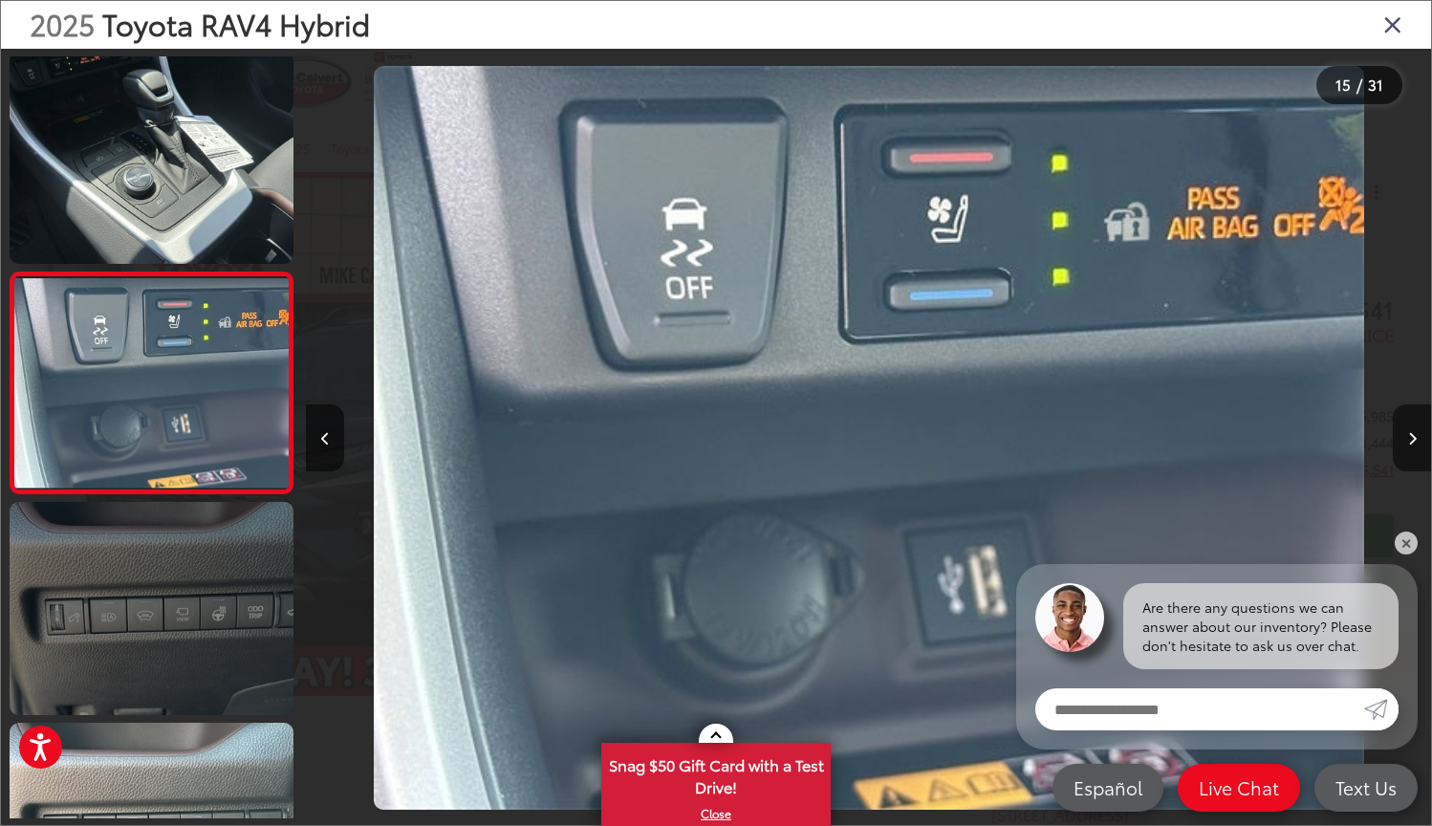
click at [179, 653] on link at bounding box center [152, 608] width 284 height 213
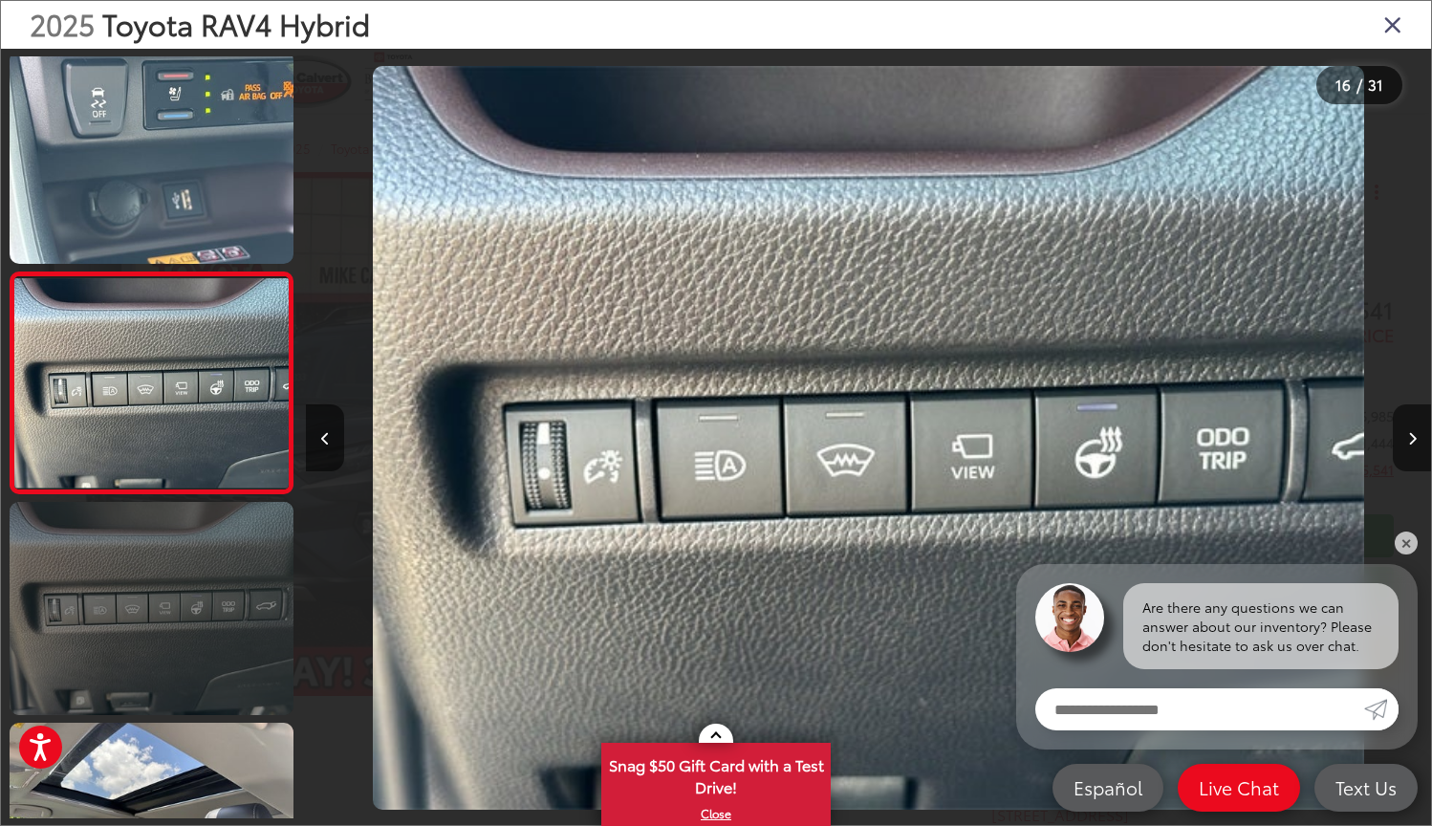
click at [179, 656] on link at bounding box center [152, 608] width 284 height 213
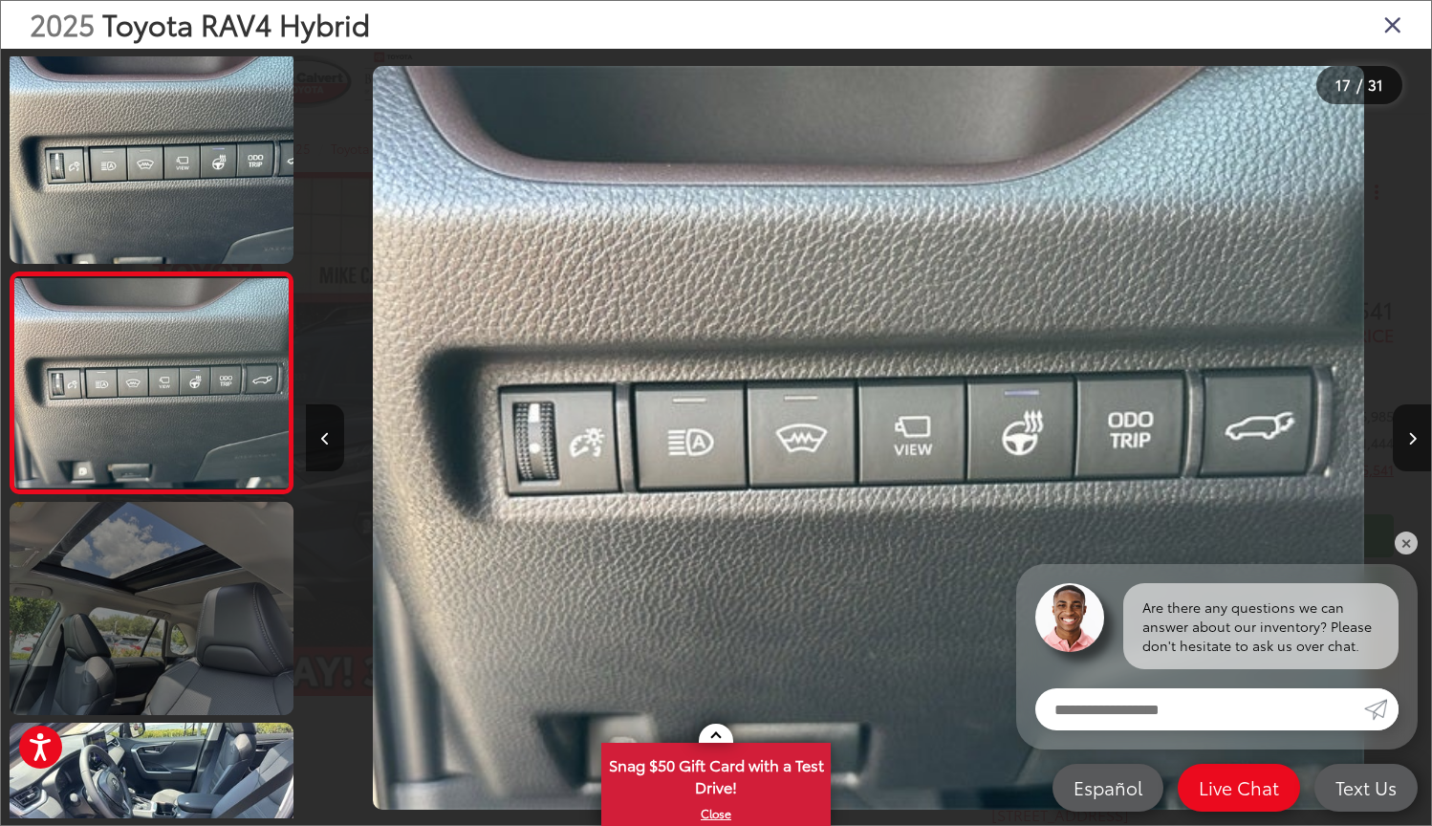
click at [179, 656] on link at bounding box center [152, 608] width 284 height 213
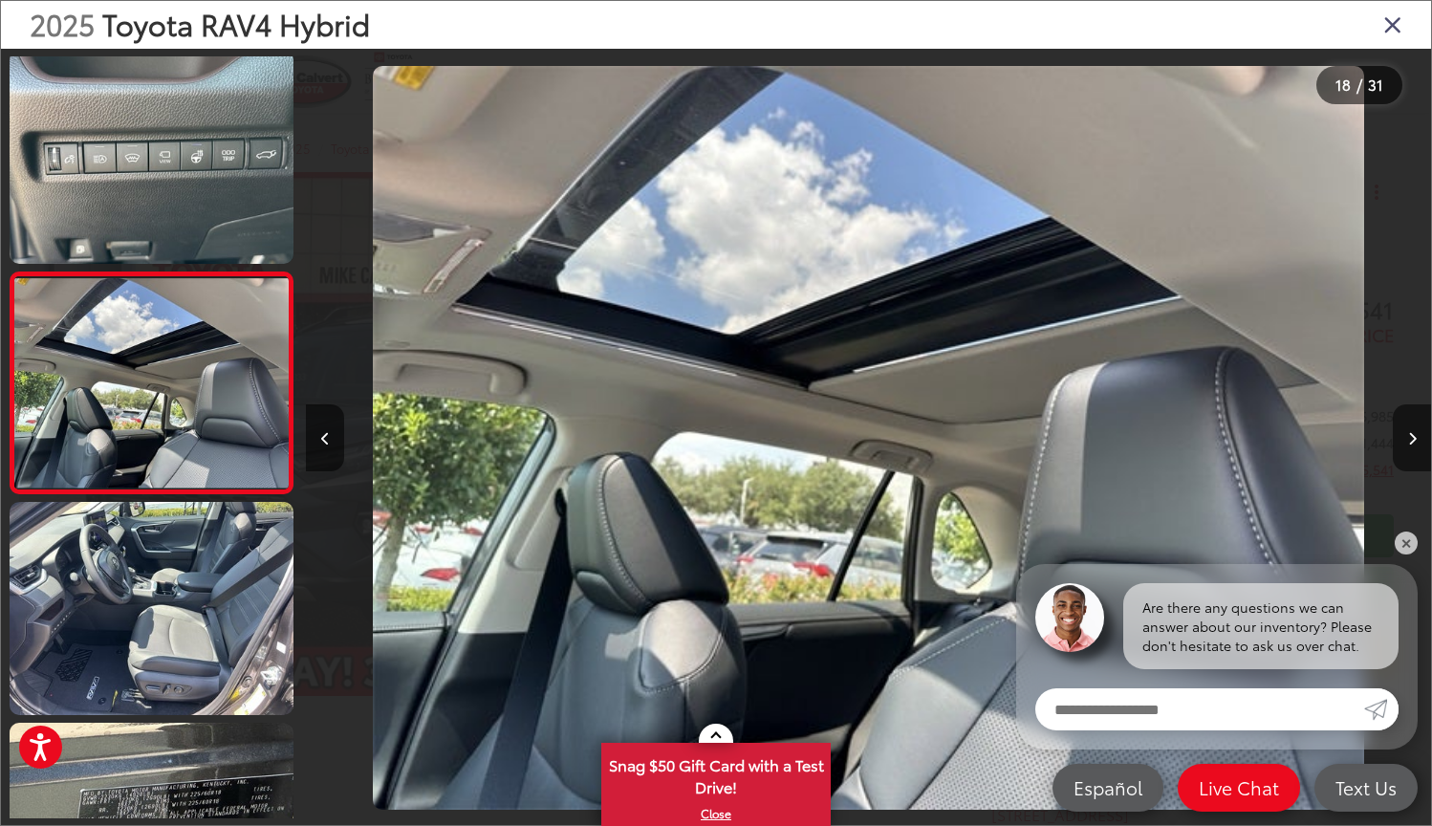
click at [1015, 146] on img "2025 Toyota RAV4 Hybrid Hybrid Limited 17" at bounding box center [869, 438] width 992 height 744
click at [1392, 14] on icon "Close gallery" at bounding box center [1393, 23] width 19 height 25
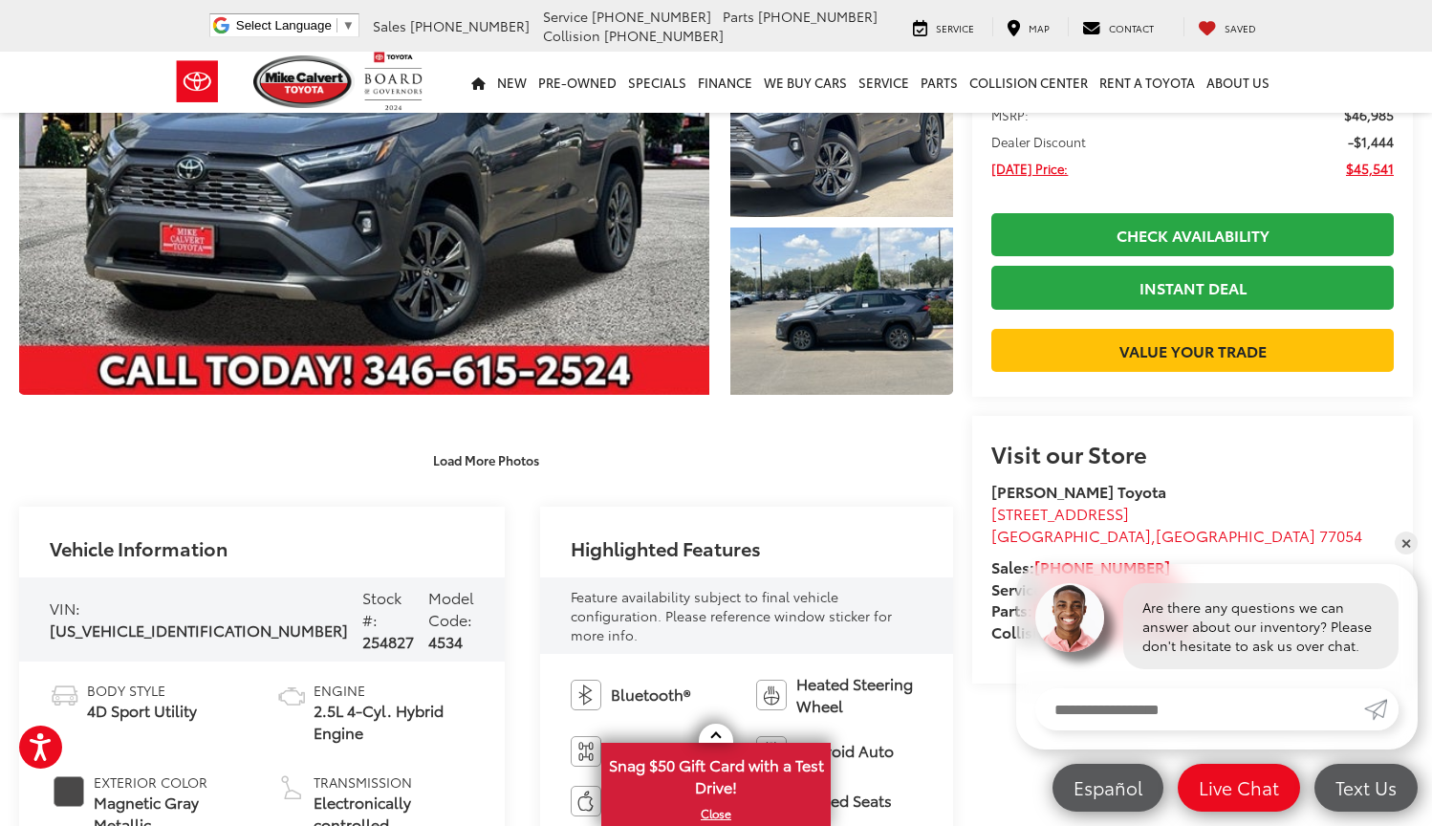
click at [1132, 319] on capital-one-entry-button at bounding box center [1193, 319] width 403 height 0
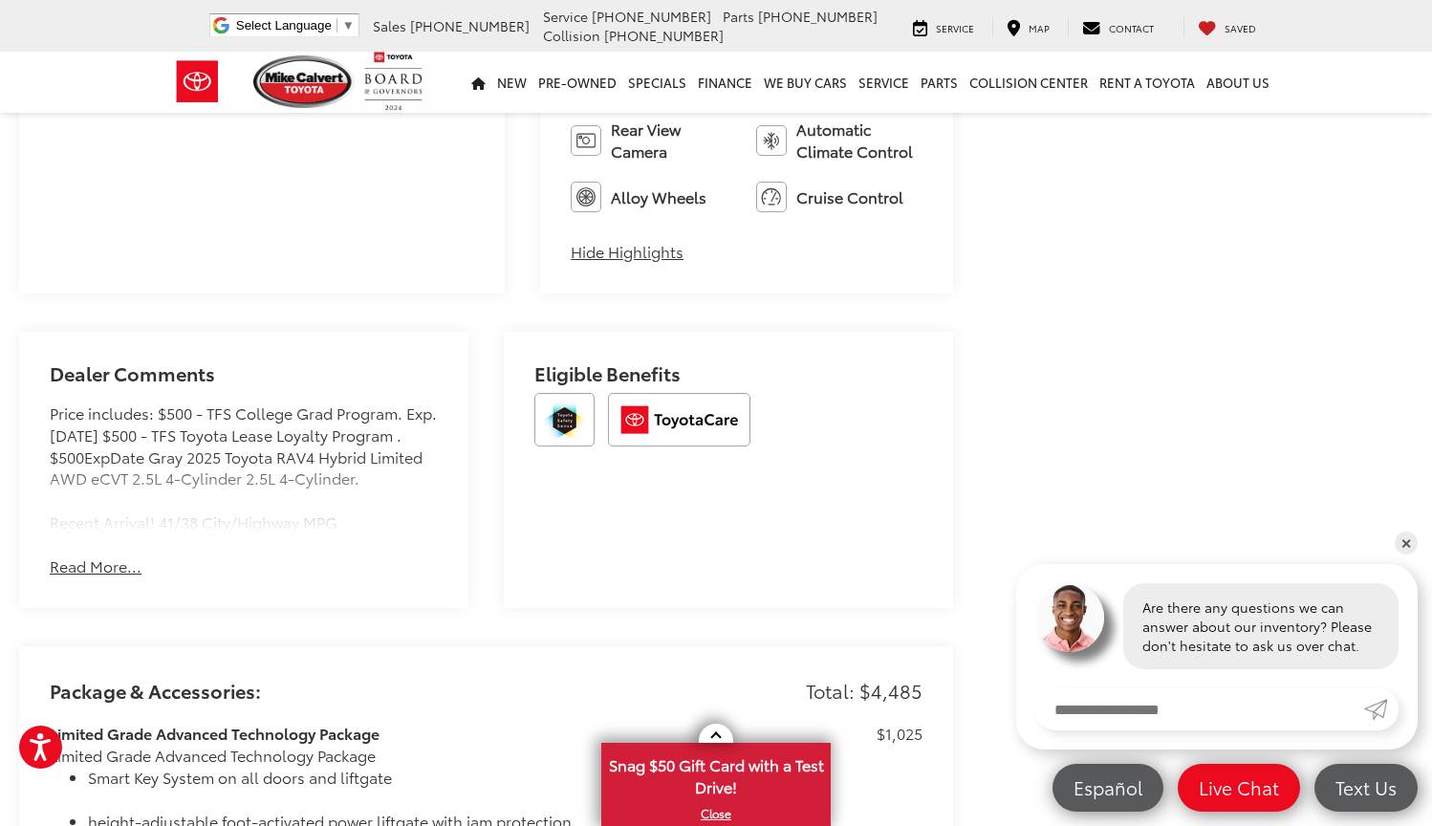
click at [109, 556] on button "Read More..." at bounding box center [96, 567] width 92 height 22
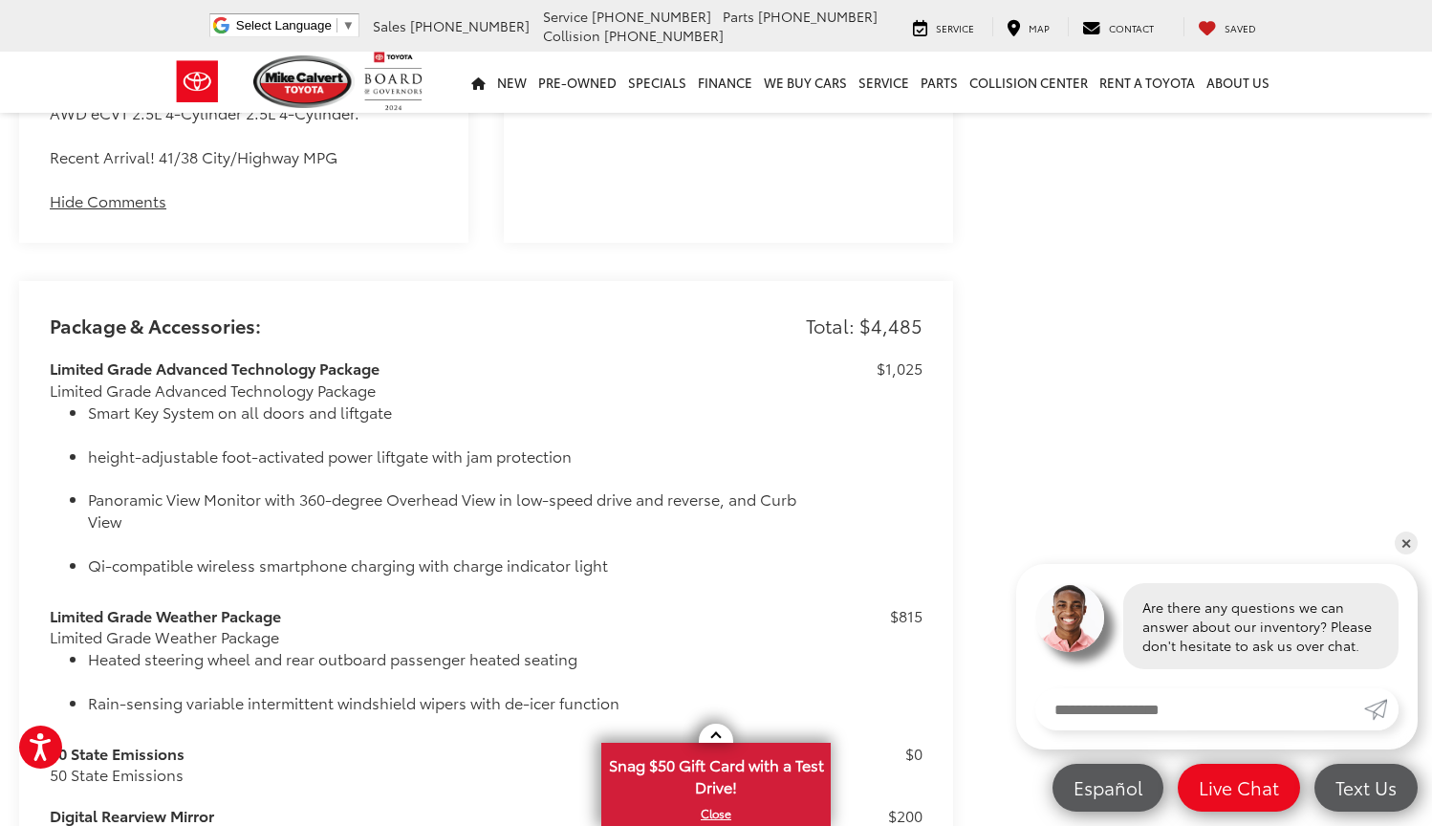
scroll to position [1635, 0]
